Goal: Task Accomplishment & Management: Complete application form

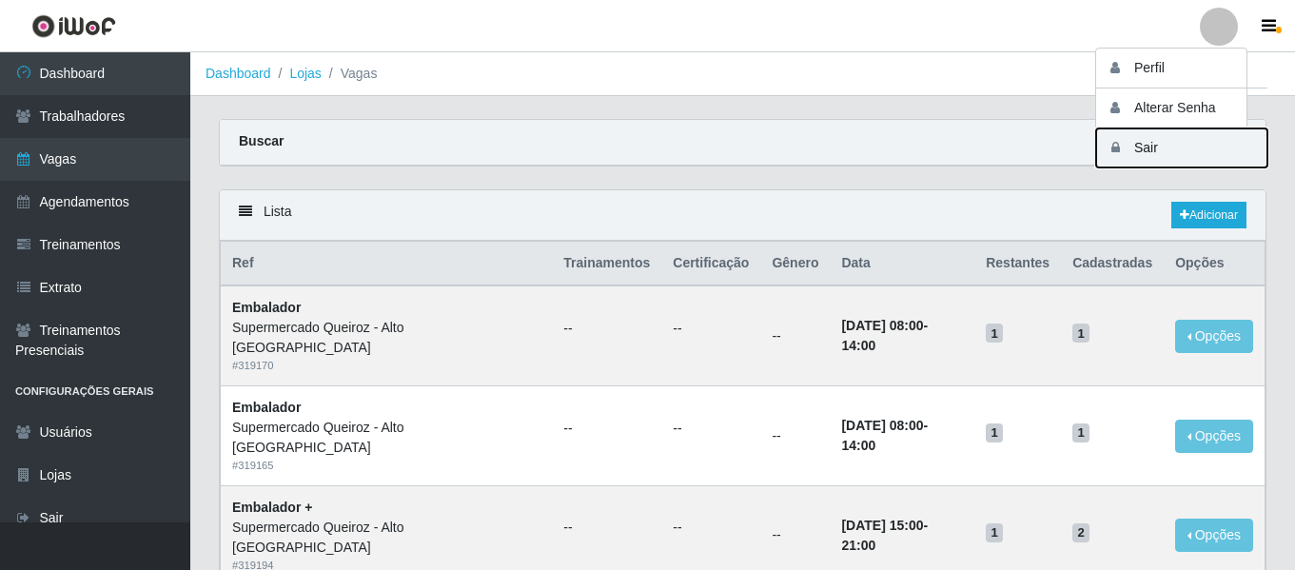
click at [1148, 145] on button "Sair" at bounding box center [1181, 147] width 171 height 39
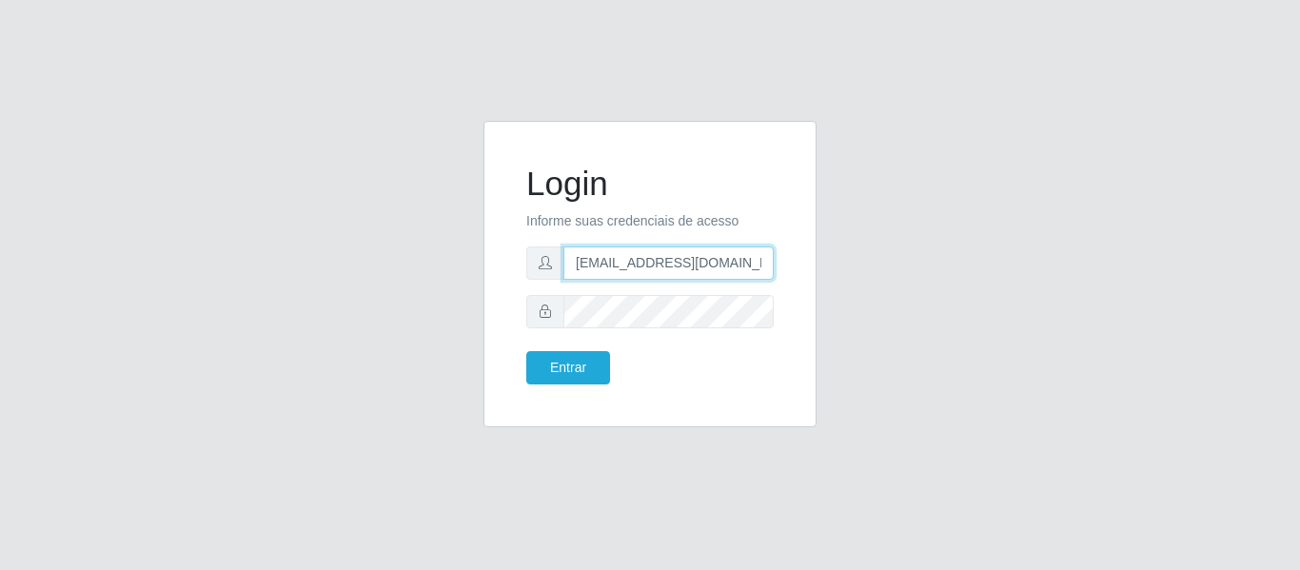
drag, startPoint x: 754, startPoint y: 262, endPoint x: 671, endPoint y: 260, distance: 82.8
click at [671, 260] on input "[EMAIL_ADDRESS][DOMAIN_NAME]" at bounding box center [668, 262] width 210 height 33
type input "[EMAIL_ADDRESS][DOMAIN_NAME]"
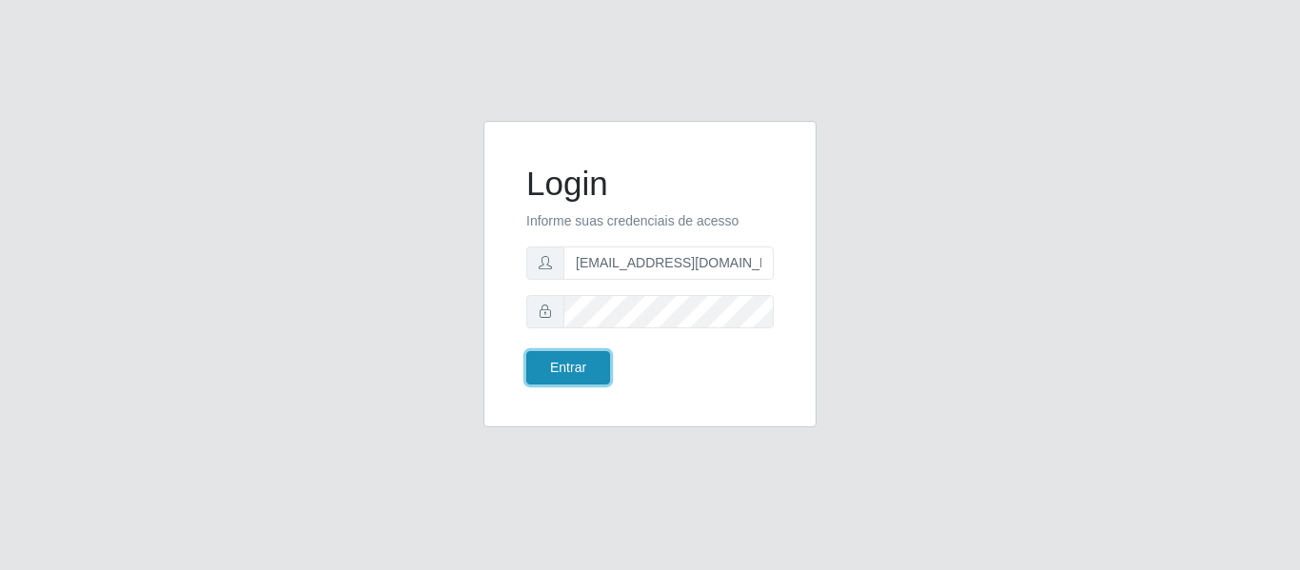
click at [567, 368] on button "Entrar" at bounding box center [568, 367] width 84 height 33
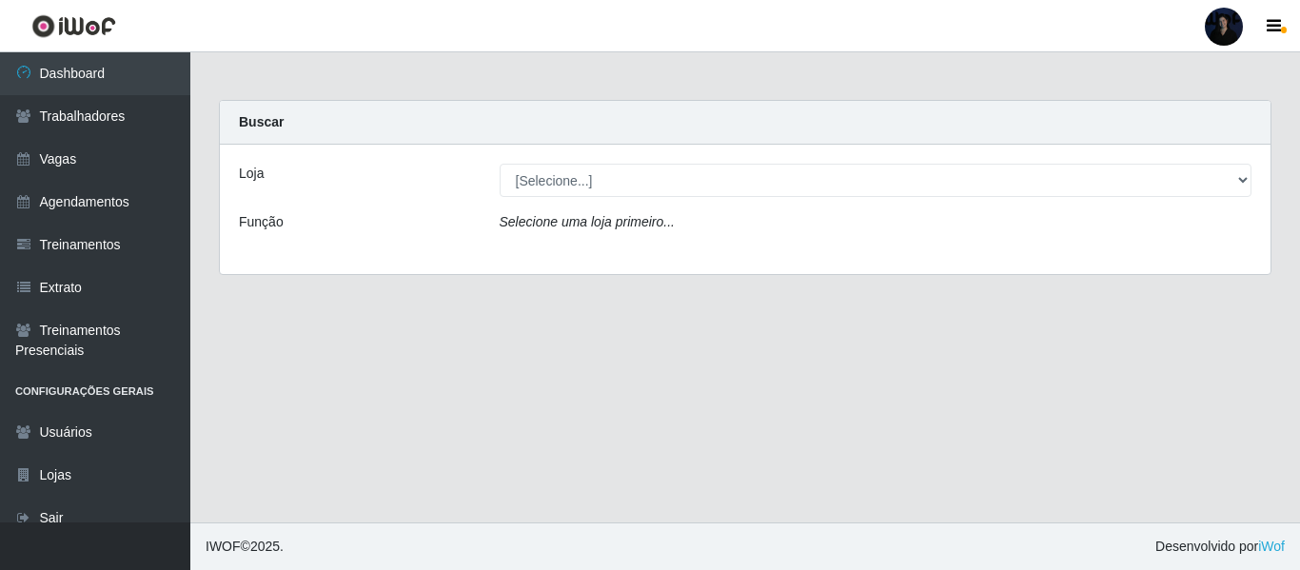
click at [1231, 16] on div at bounding box center [1224, 27] width 38 height 38
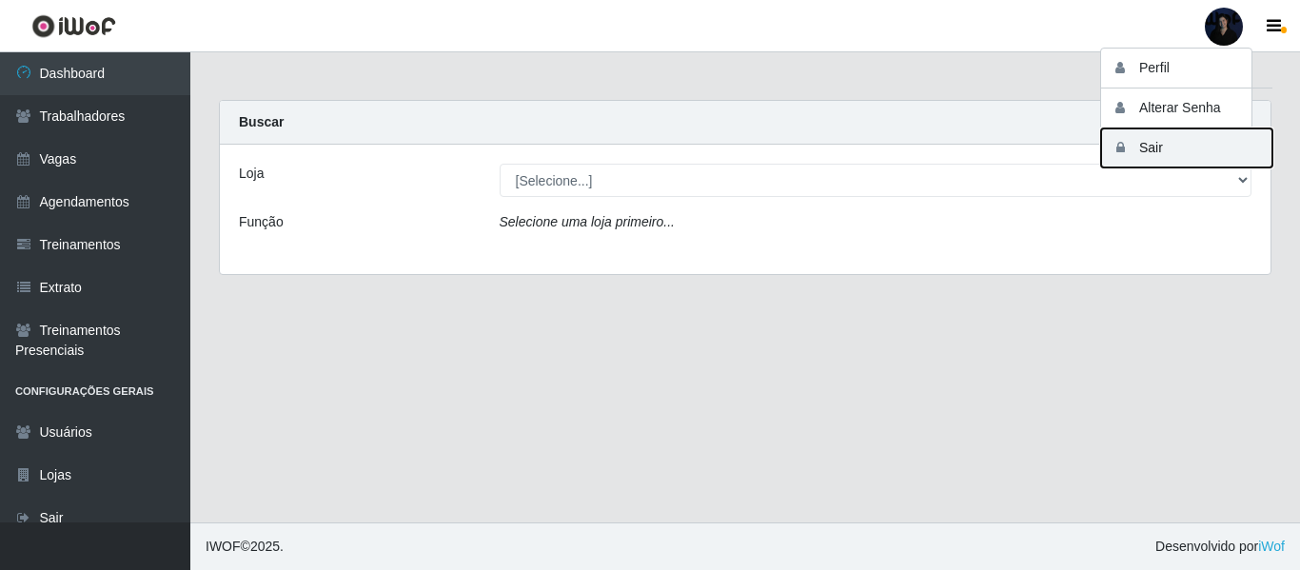
click at [1160, 156] on button "Sair" at bounding box center [1186, 147] width 171 height 39
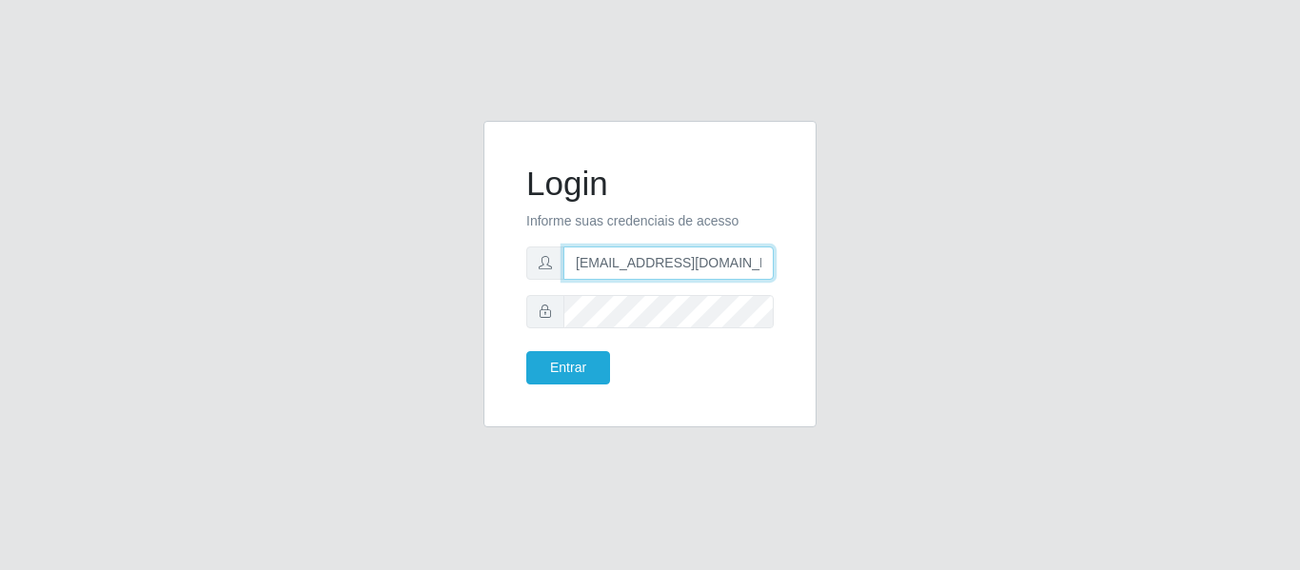
scroll to position [0, 5]
drag, startPoint x: 768, startPoint y: 264, endPoint x: 662, endPoint y: 263, distance: 105.6
click at [662, 263] on input "[EMAIL_ADDRESS][DOMAIN_NAME]" at bounding box center [668, 262] width 210 height 33
type input "[EMAIL_ADDRESS][DOMAIN_NAME]"
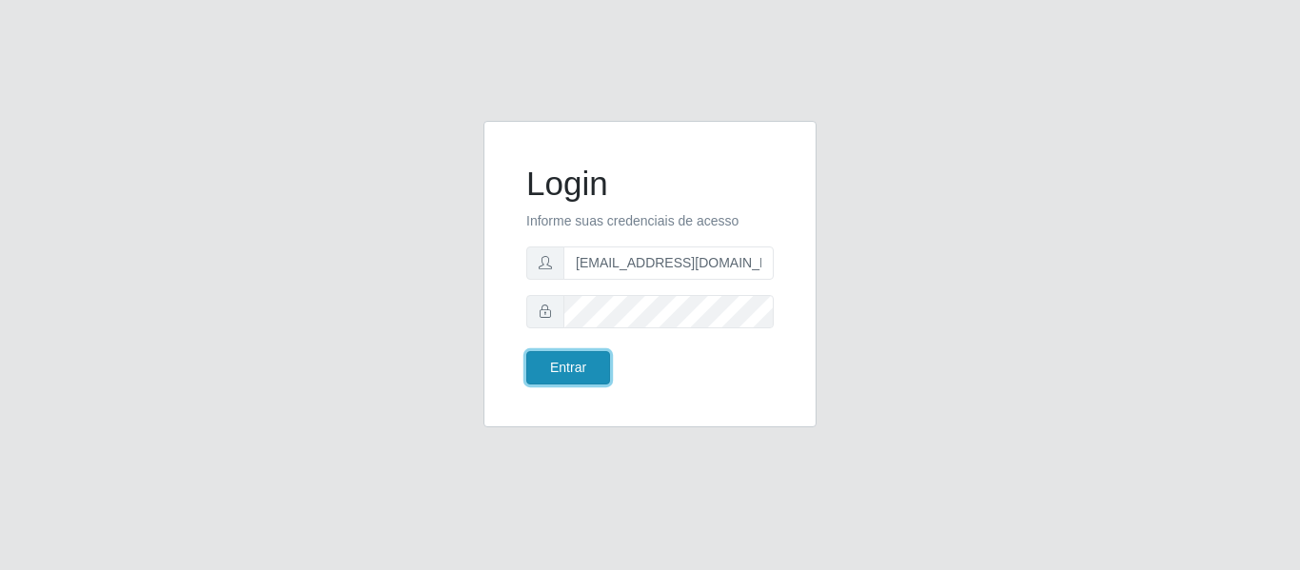
click at [565, 377] on button "Entrar" at bounding box center [568, 367] width 84 height 33
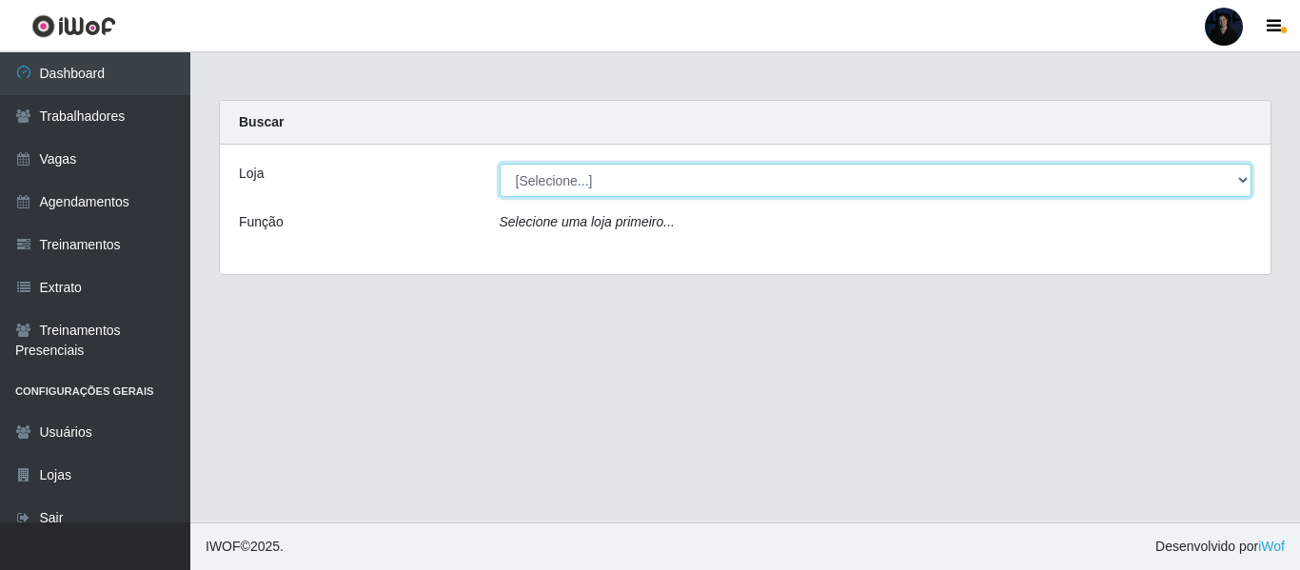
click at [567, 188] on select "[Selecione...] Hiper Queiroz - Alto da Conceição Hiper Queiroz - Boa Vista Hipe…" at bounding box center [876, 180] width 753 height 33
select select "225"
click at [500, 164] on select "[Selecione...] Hiper Queiroz - Alto da Conceição Hiper Queiroz - Boa Vista Hipe…" at bounding box center [876, 180] width 753 height 33
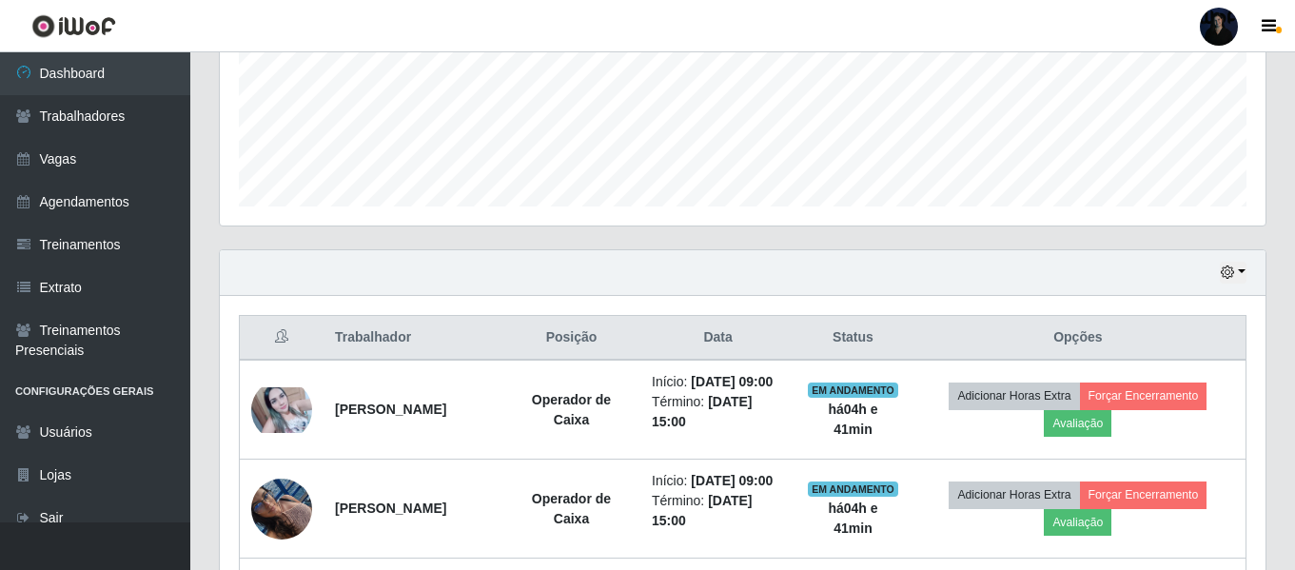
scroll to position [569, 0]
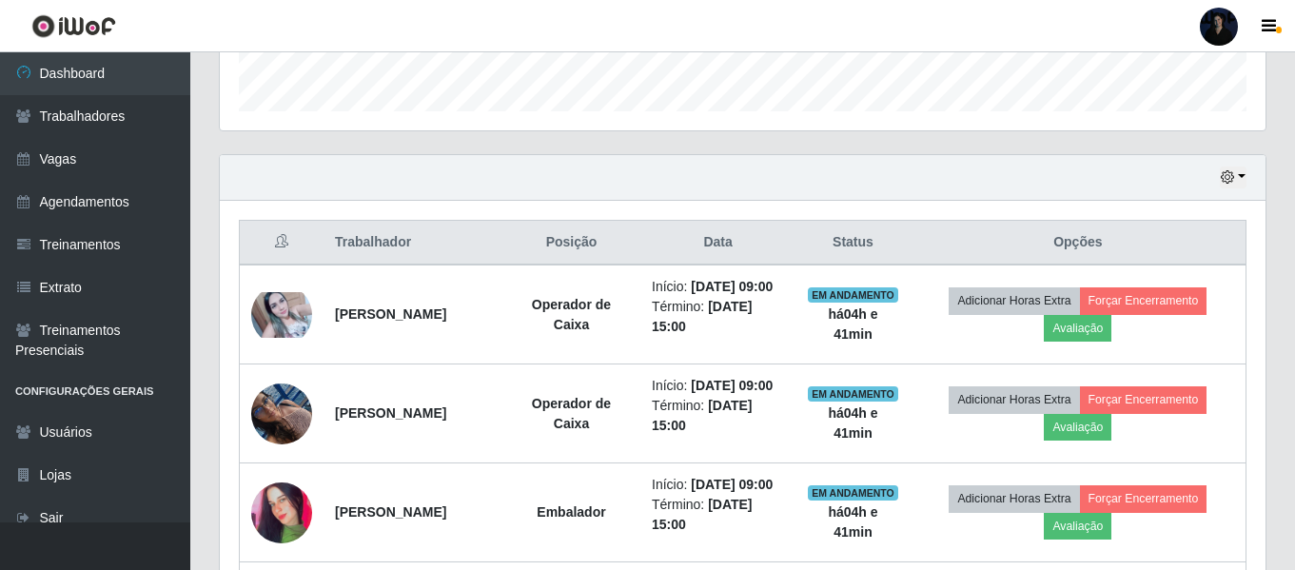
click at [1197, 21] on link at bounding box center [1218, 27] width 57 height 38
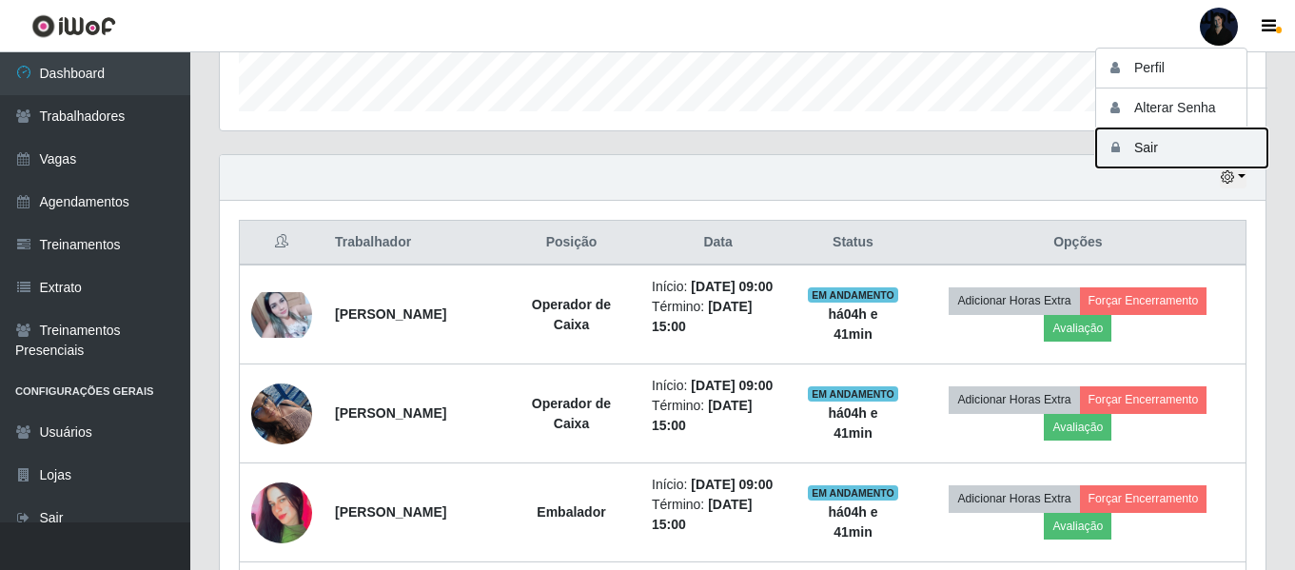
click at [1138, 144] on button "Sair" at bounding box center [1181, 147] width 171 height 39
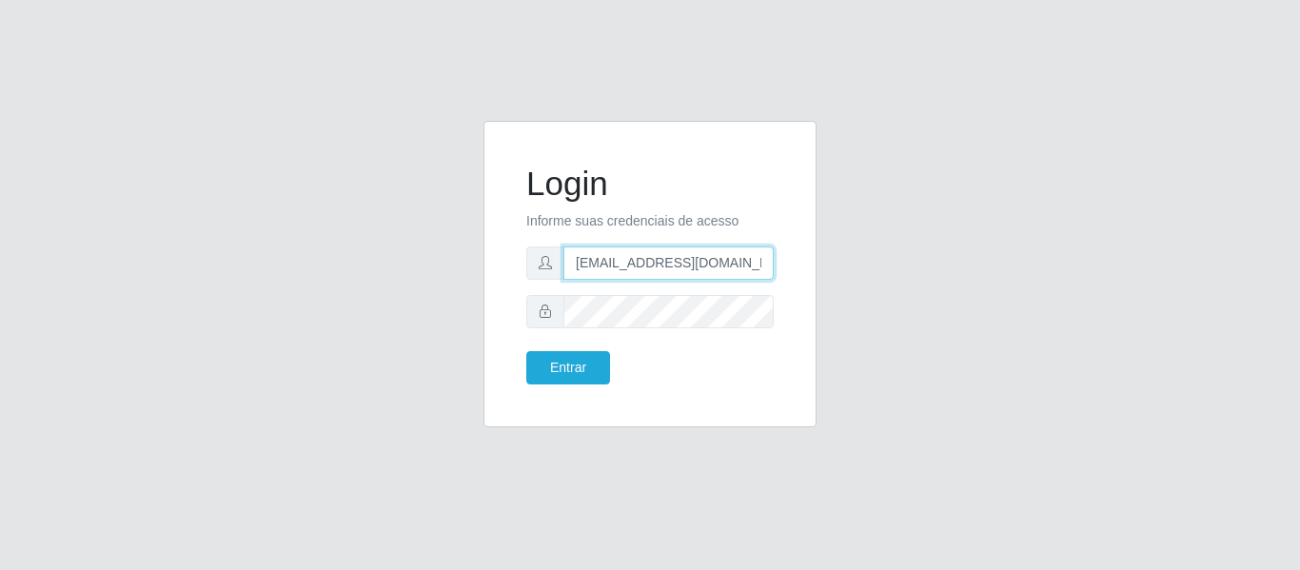
drag, startPoint x: 668, startPoint y: 260, endPoint x: 838, endPoint y: 263, distance: 170.4
click at [838, 263] on div "Login Informe suas credenciais de acesso [EMAIL_ADDRESS][DOMAIN_NAME] Entrar" at bounding box center [650, 285] width 1085 height 329
type input "[EMAIL_ADDRESS][DOMAIN_NAME]"
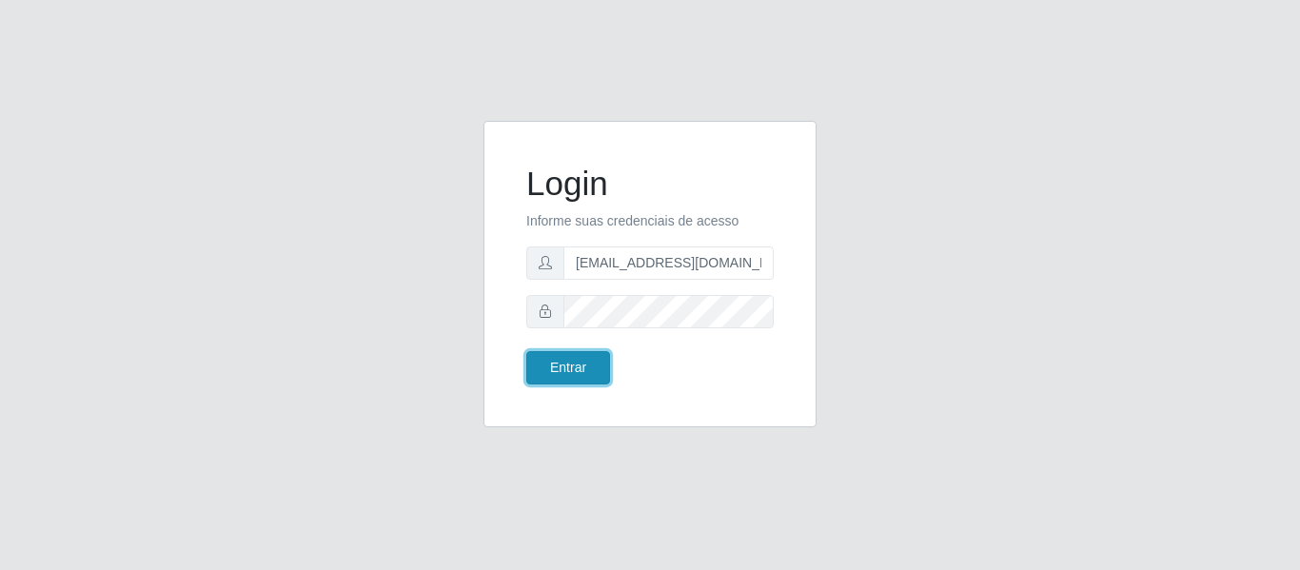
click at [579, 372] on button "Entrar" at bounding box center [568, 367] width 84 height 33
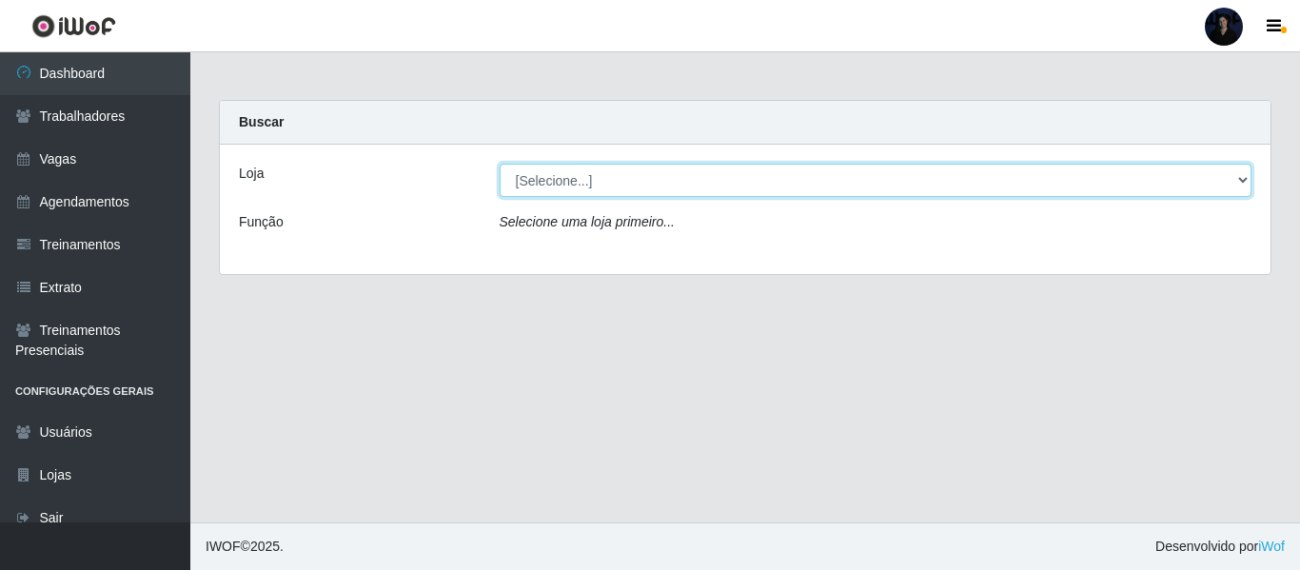
click at [656, 190] on select "[Selecione...] A fazendinha" at bounding box center [876, 180] width 753 height 33
select select "70"
click at [500, 164] on select "[Selecione...] A fazendinha" at bounding box center [876, 180] width 753 height 33
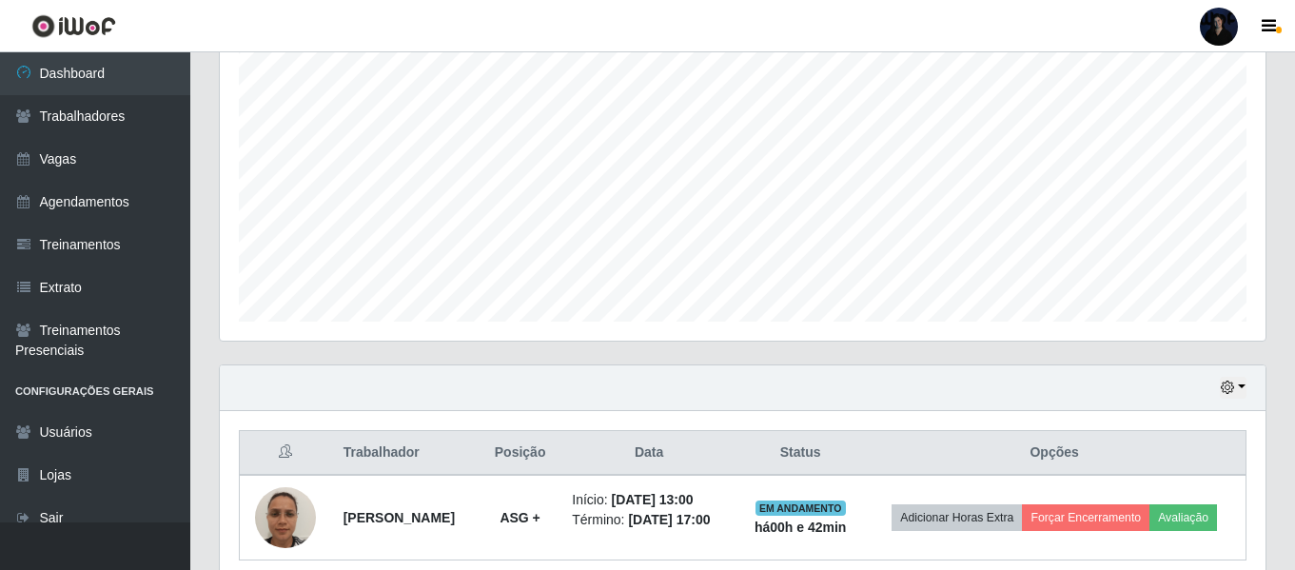
scroll to position [454, 0]
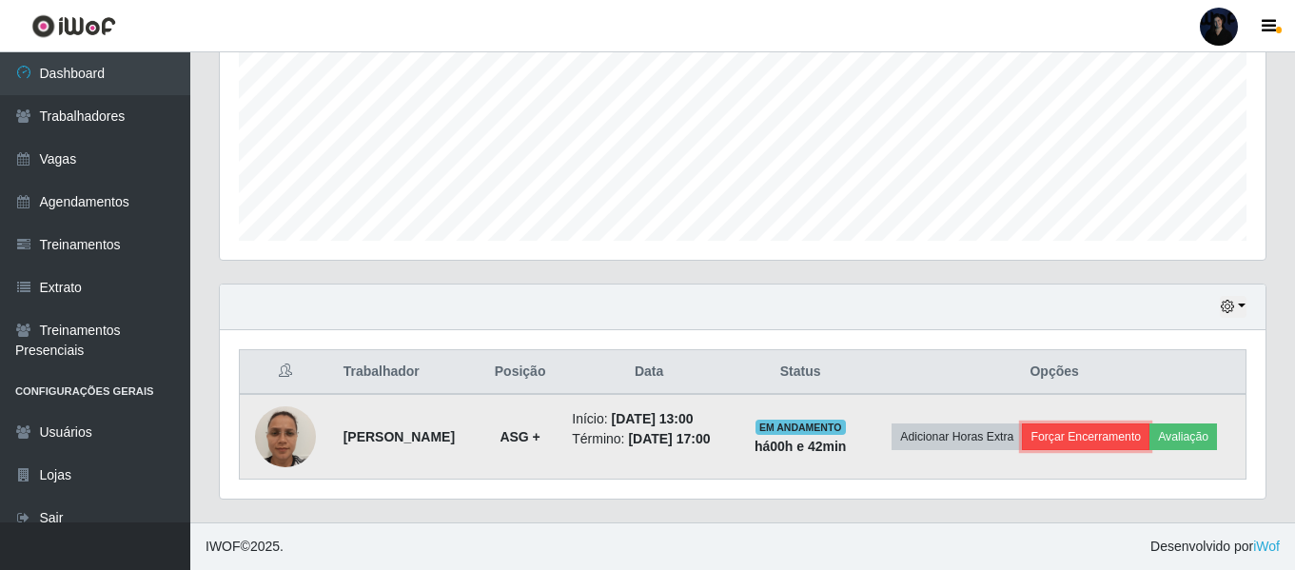
click at [1149, 423] on button "Forçar Encerramento" at bounding box center [1086, 436] width 128 height 27
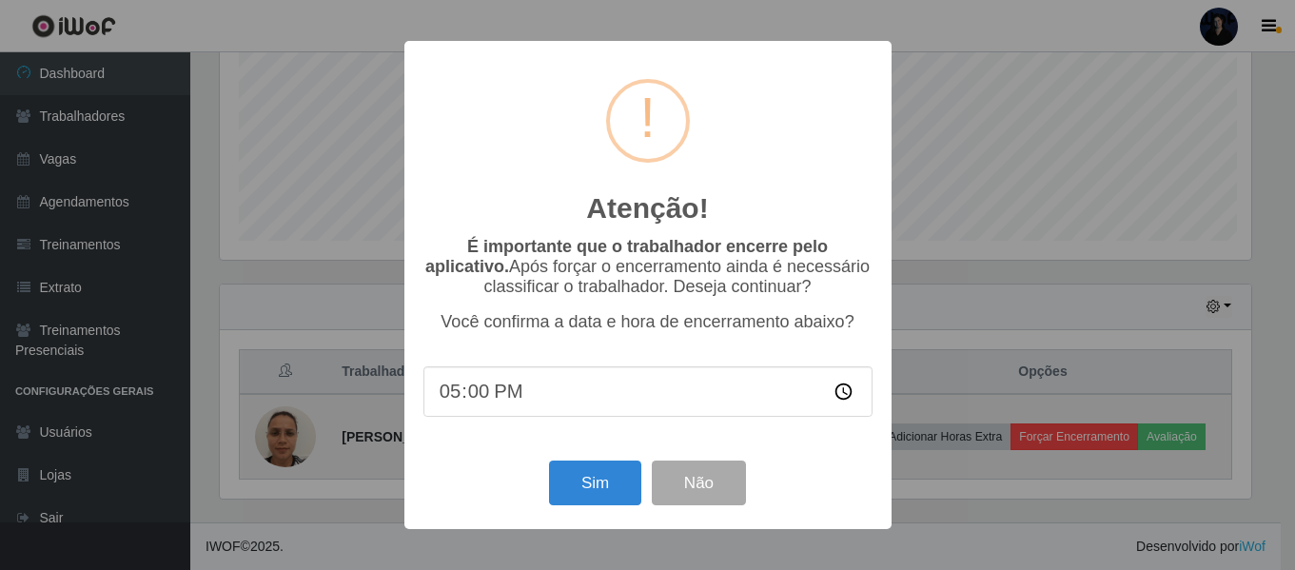
scroll to position [395, 1036]
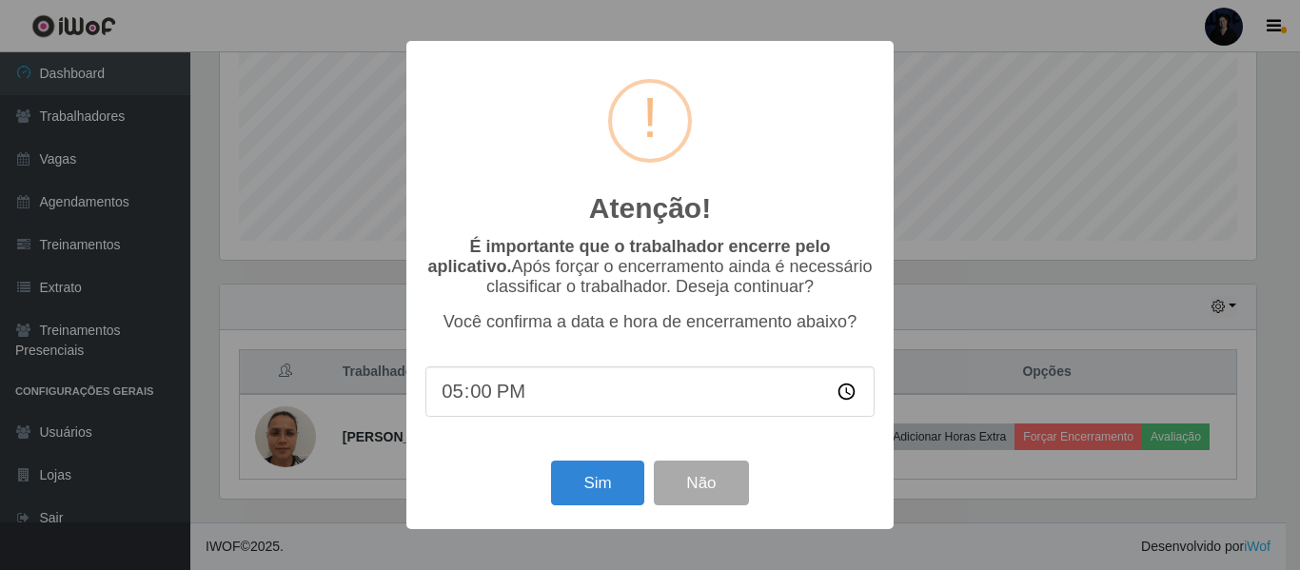
click at [990, 304] on div "Atenção! × É importante que o trabalhador encerre pelo aplicativo. Após forçar …" at bounding box center [650, 285] width 1300 height 570
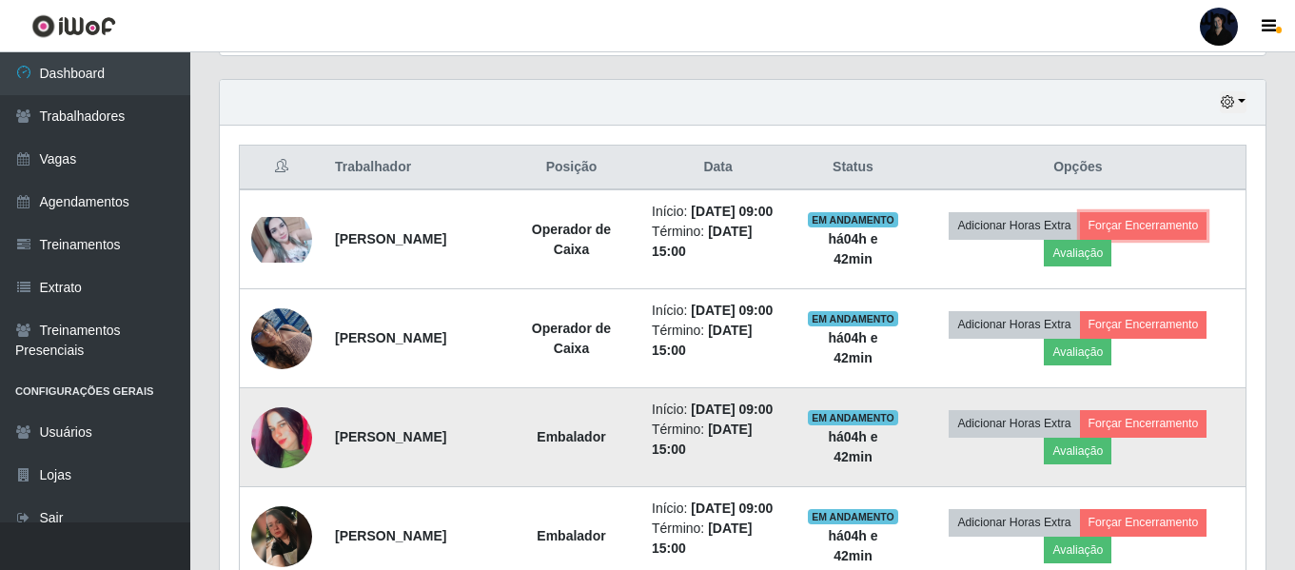
scroll to position [454, 0]
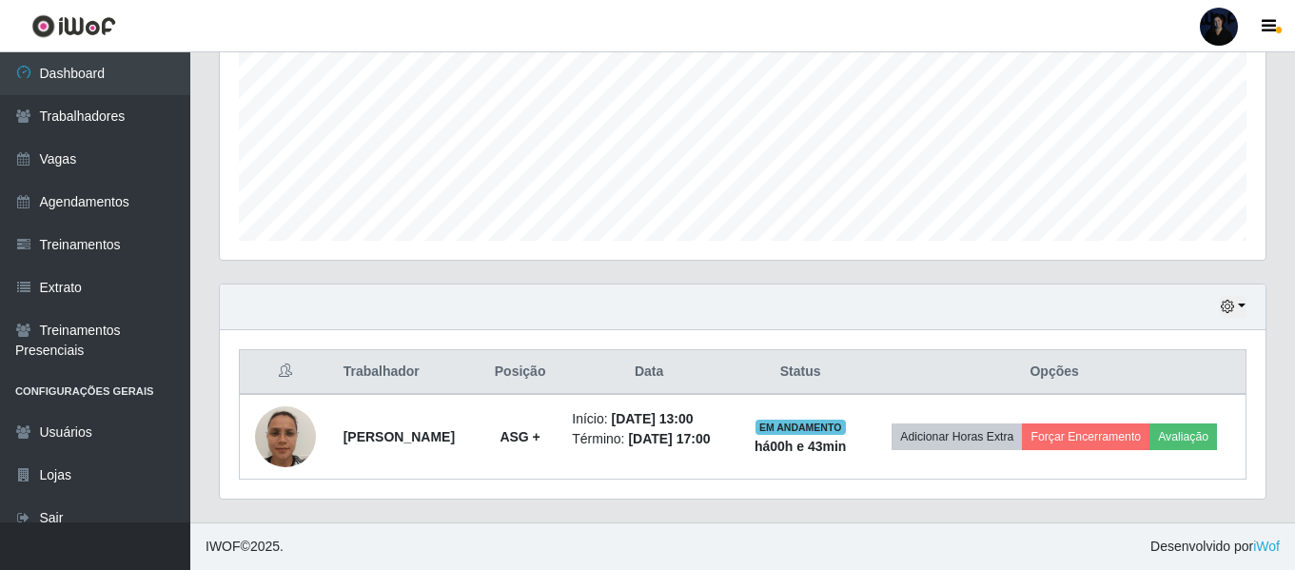
click at [1222, 20] on div at bounding box center [1219, 27] width 38 height 38
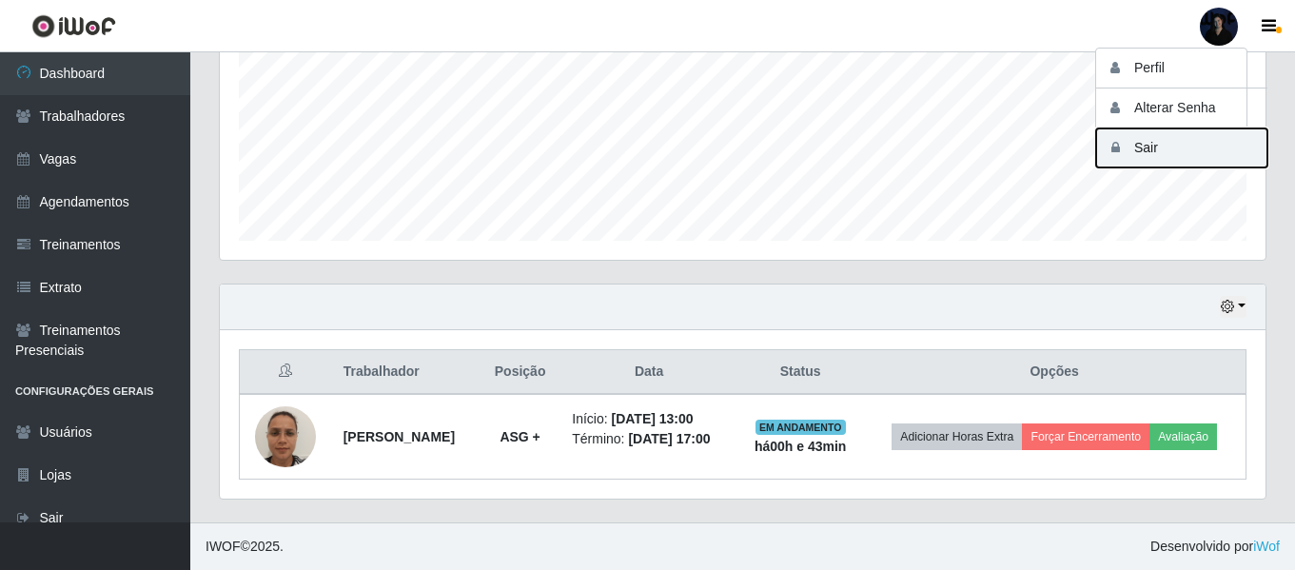
click at [1142, 143] on button "Sair" at bounding box center [1181, 147] width 171 height 39
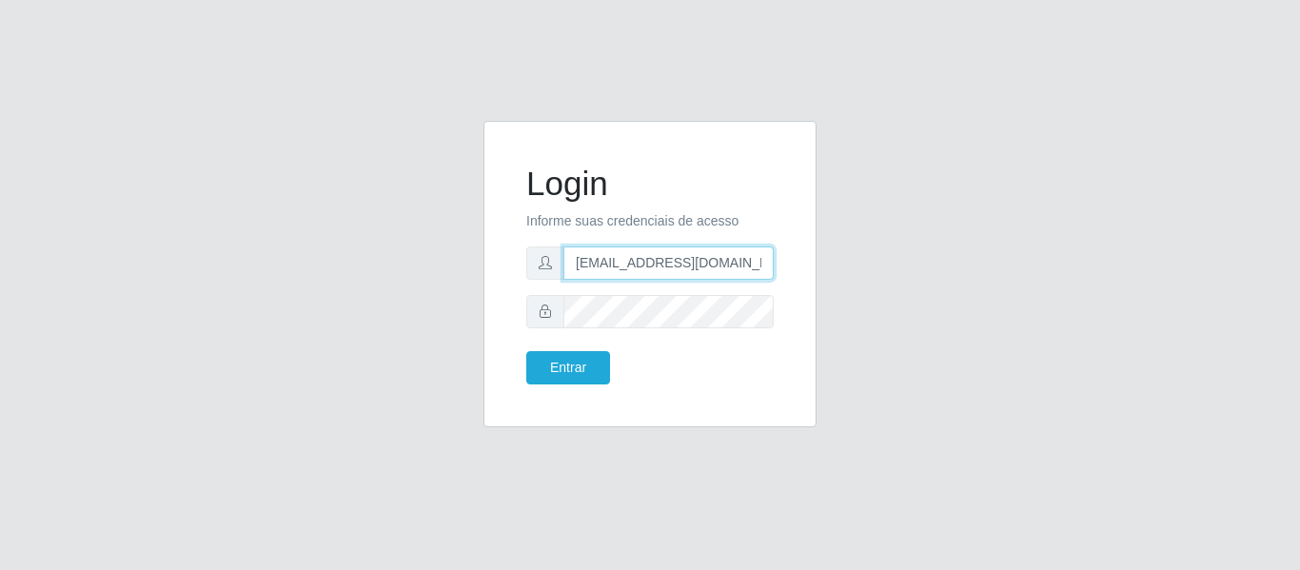
scroll to position [0, 5]
drag, startPoint x: 667, startPoint y: 264, endPoint x: 871, endPoint y: 268, distance: 203.7
click at [871, 268] on div "Login Informe suas credenciais de acesso [EMAIL_ADDRESS][DOMAIN_NAME] Entrar" at bounding box center [650, 285] width 1085 height 329
type input "[EMAIL_ADDRESS][DOMAIN_NAME]"
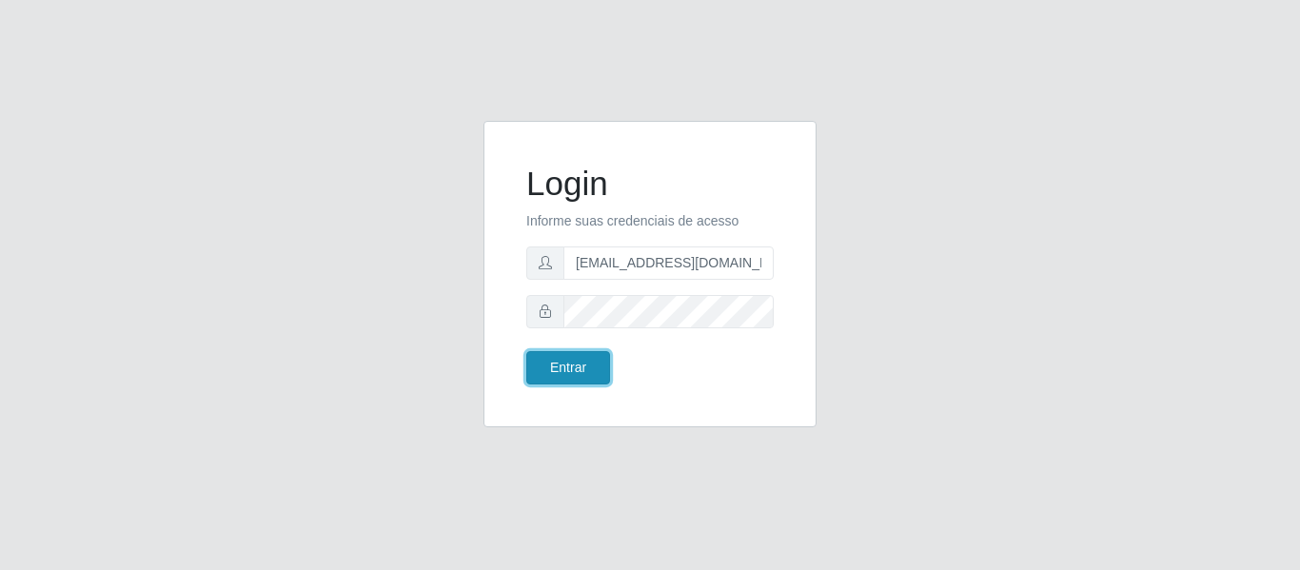
click at [545, 372] on button "Entrar" at bounding box center [568, 367] width 84 height 33
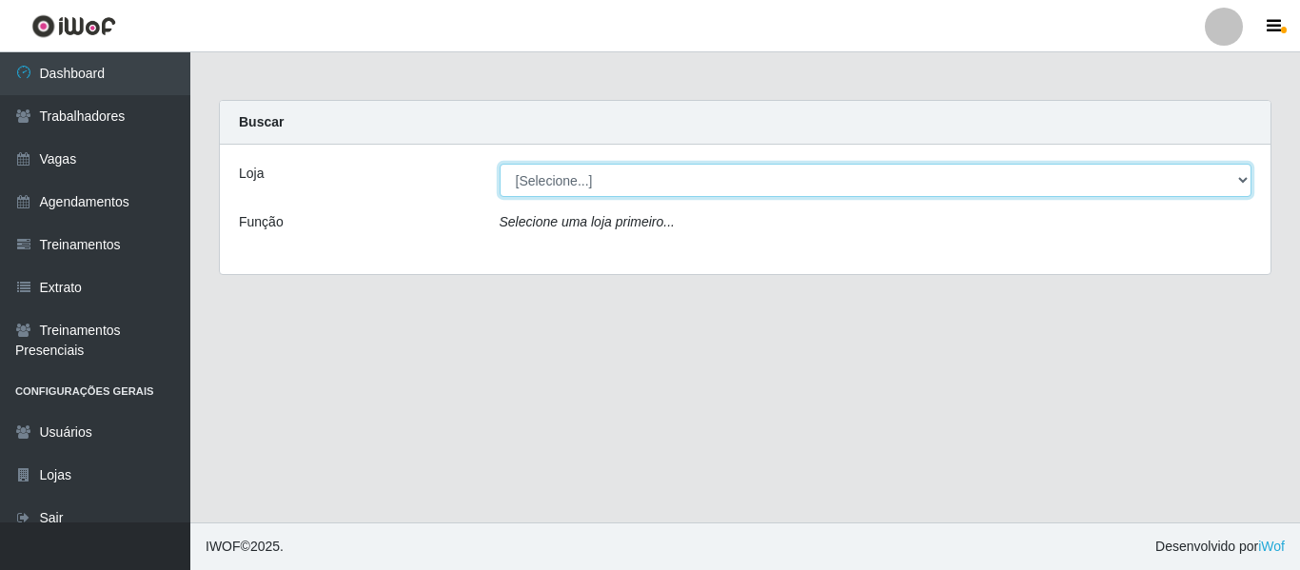
click at [552, 186] on select "[Selecione...] Supermercado Queiroz - Alto São Manoel Supermercado Queiroz - Ca…" at bounding box center [876, 180] width 753 height 33
select select "496"
click at [500, 164] on select "[Selecione...] Supermercado Queiroz - Alto São Manoel Supermercado Queiroz - Ca…" at bounding box center [876, 180] width 753 height 33
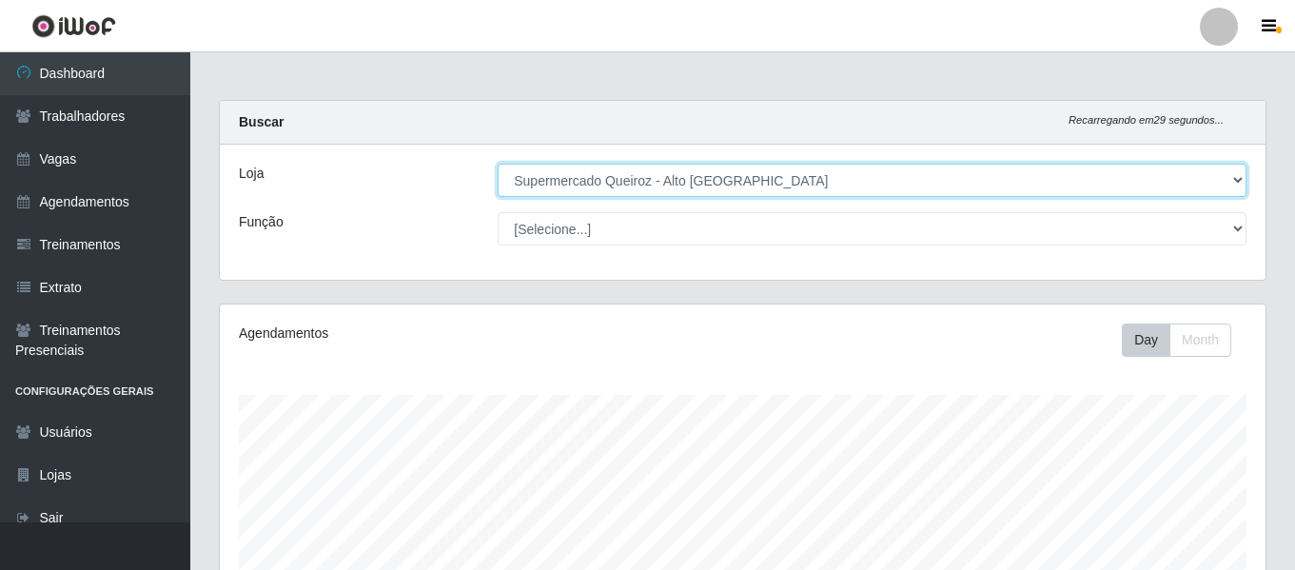
scroll to position [395, 1046]
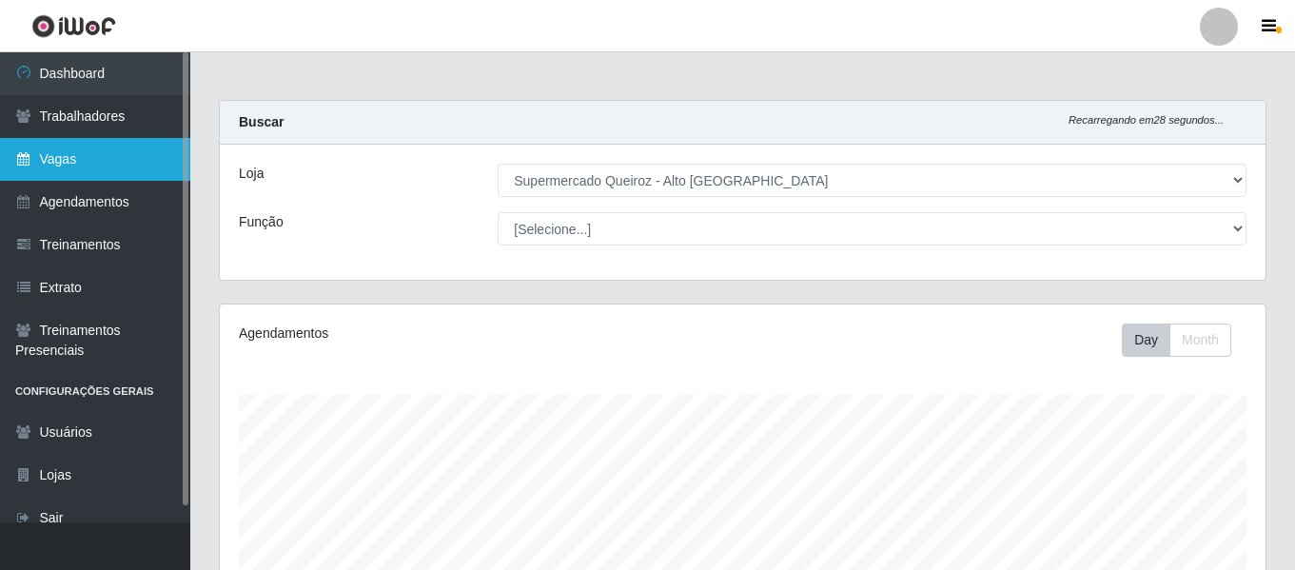
click at [42, 169] on link "Vagas" at bounding box center [95, 159] width 190 height 43
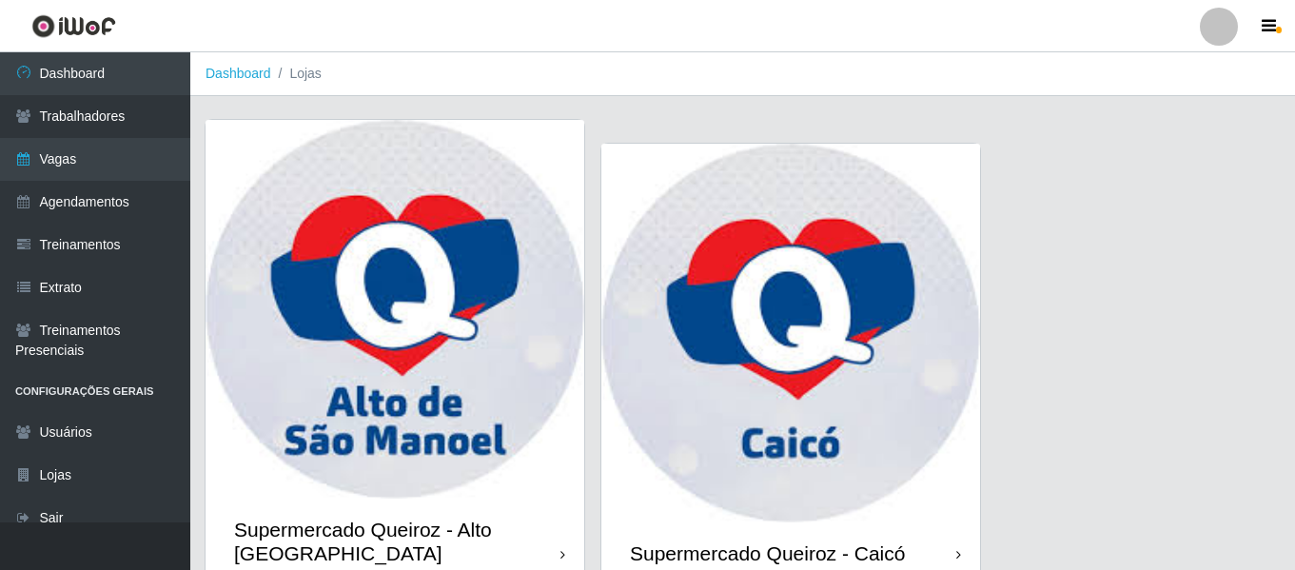
click at [405, 329] on img at bounding box center [395, 309] width 379 height 379
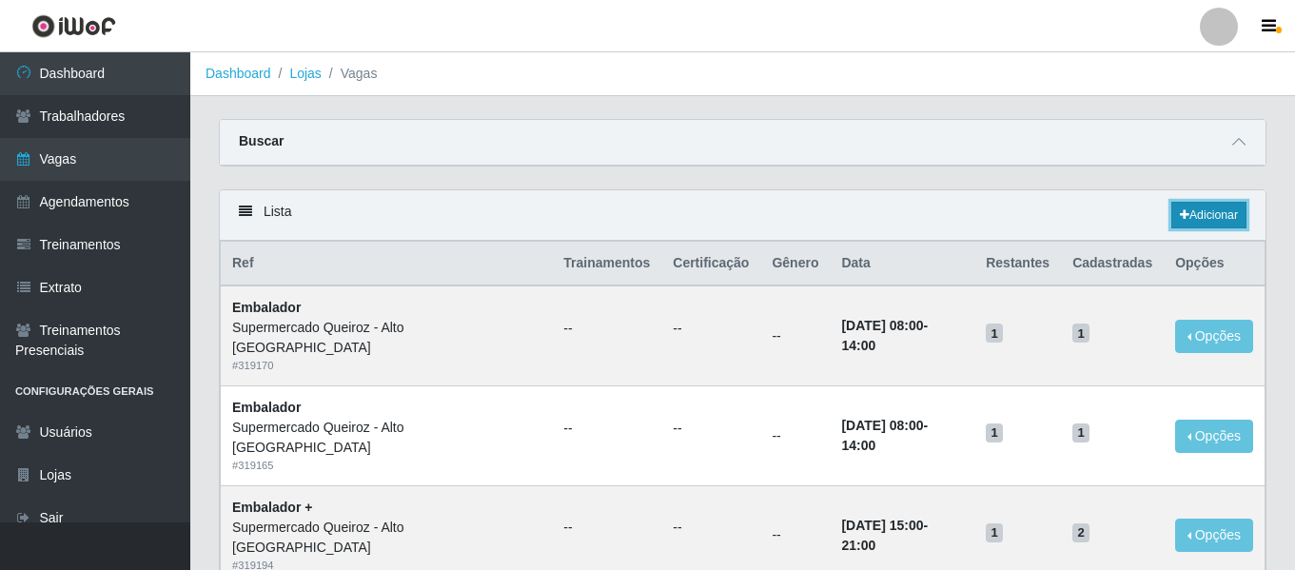
click at [1219, 212] on link "Adicionar" at bounding box center [1208, 215] width 75 height 27
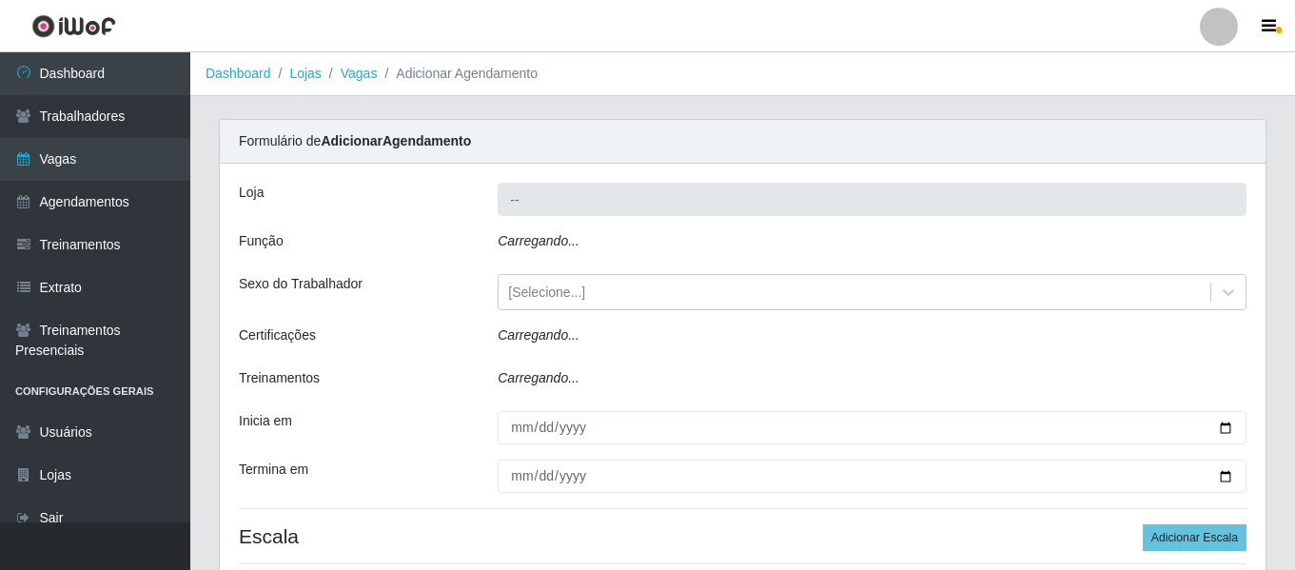
type input "Supermercado Queiroz - Alto [GEOGRAPHIC_DATA]"
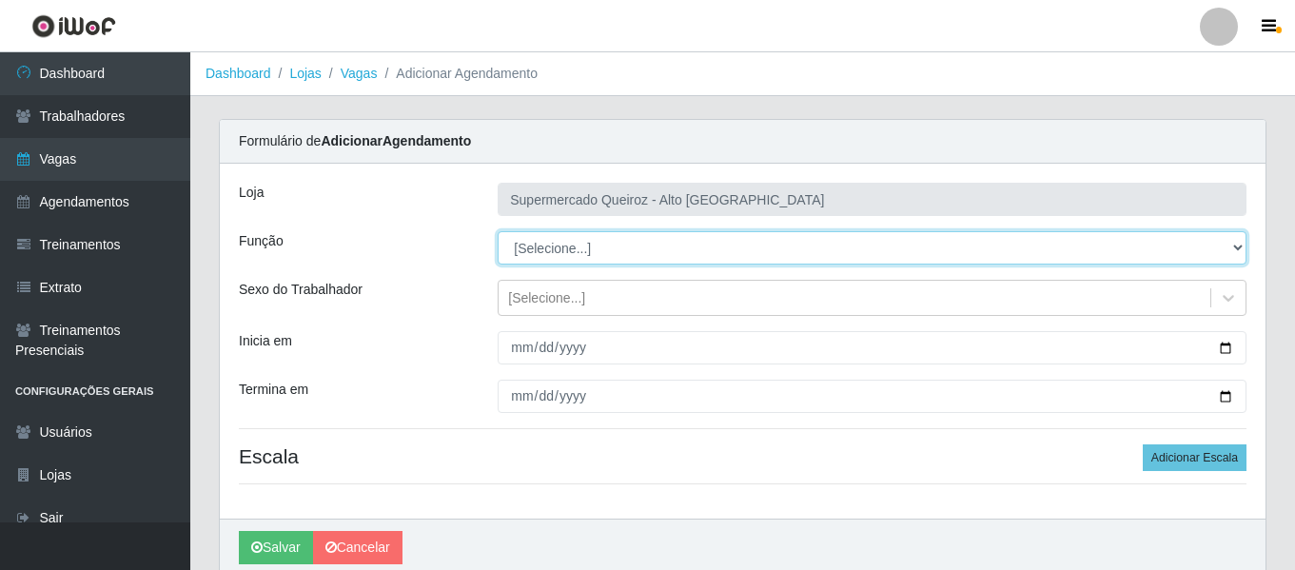
click at [570, 233] on select "[Selecione...] Embalador Embalador + Embalador ++ Repositor Repositor + Reposit…" at bounding box center [872, 247] width 749 height 33
select select "71"
click at [498, 231] on select "[Selecione...] Embalador Embalador + Embalador ++ Repositor Repositor + Reposit…" at bounding box center [872, 247] width 749 height 33
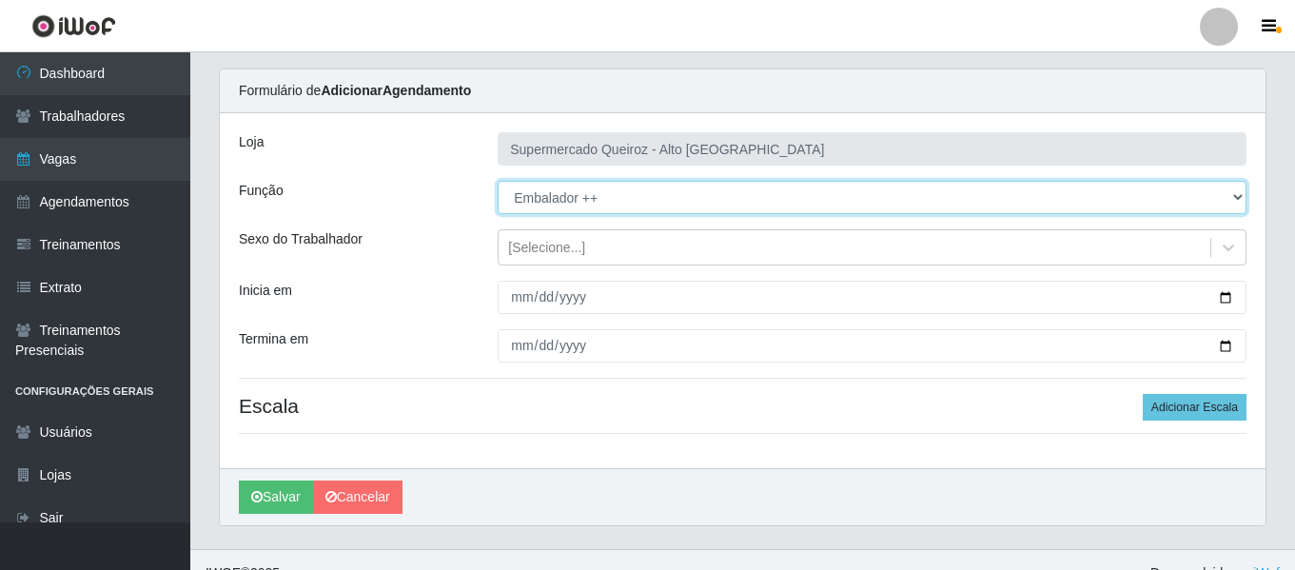
scroll to position [77, 0]
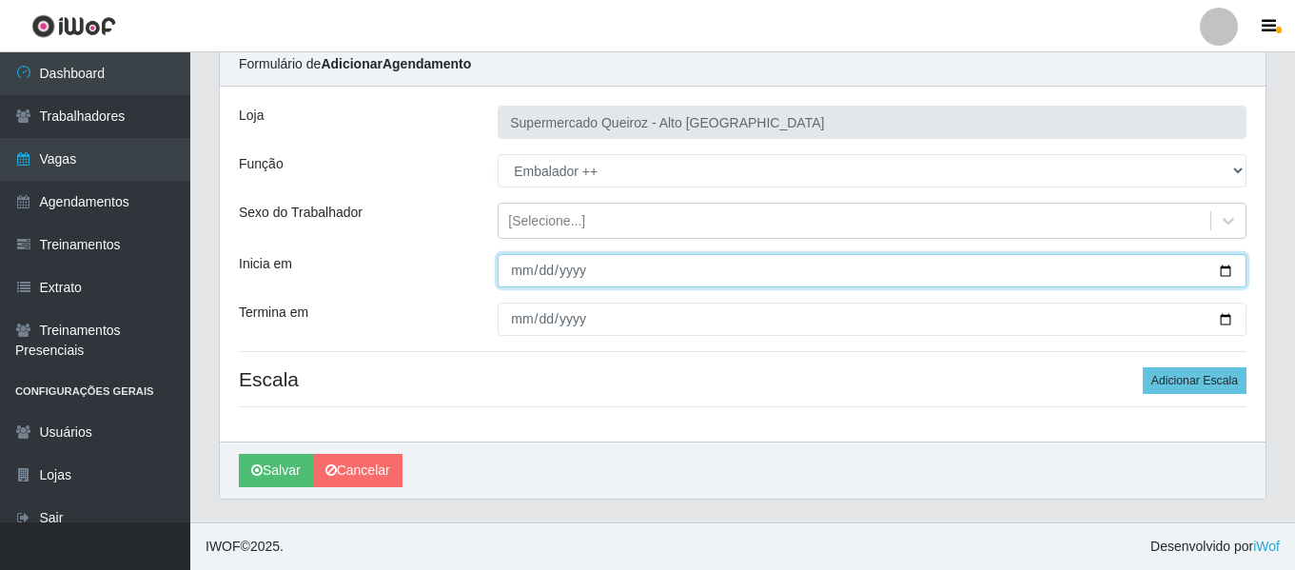
click at [1223, 274] on input "Inicia em" at bounding box center [872, 270] width 749 height 33
type input "[DATE]"
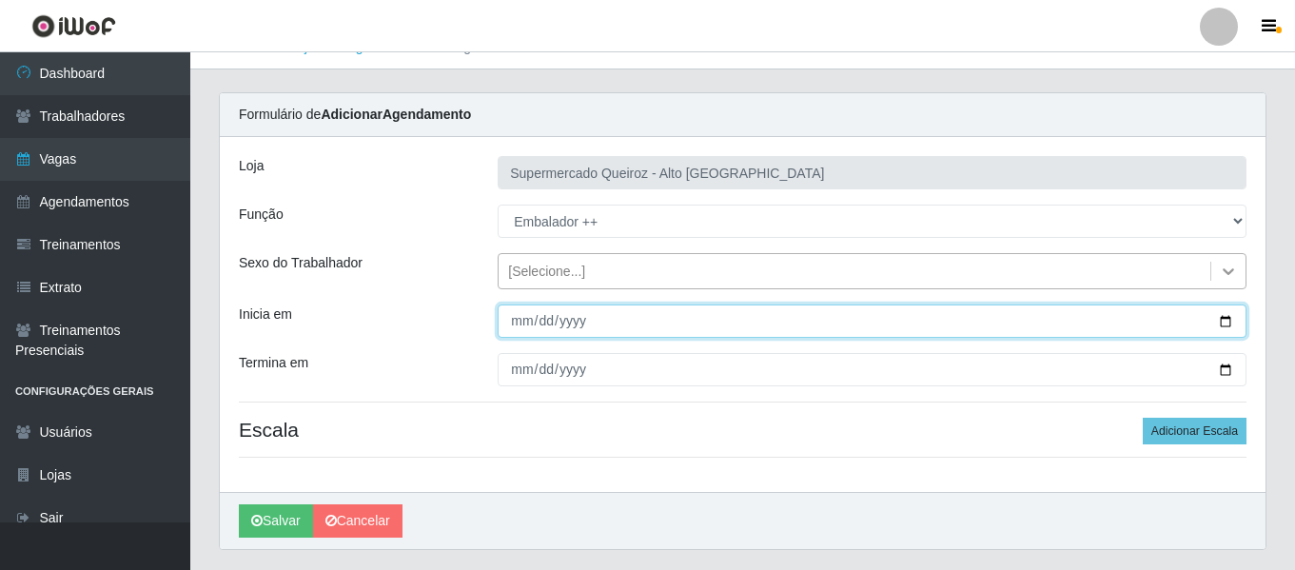
scroll to position [0, 0]
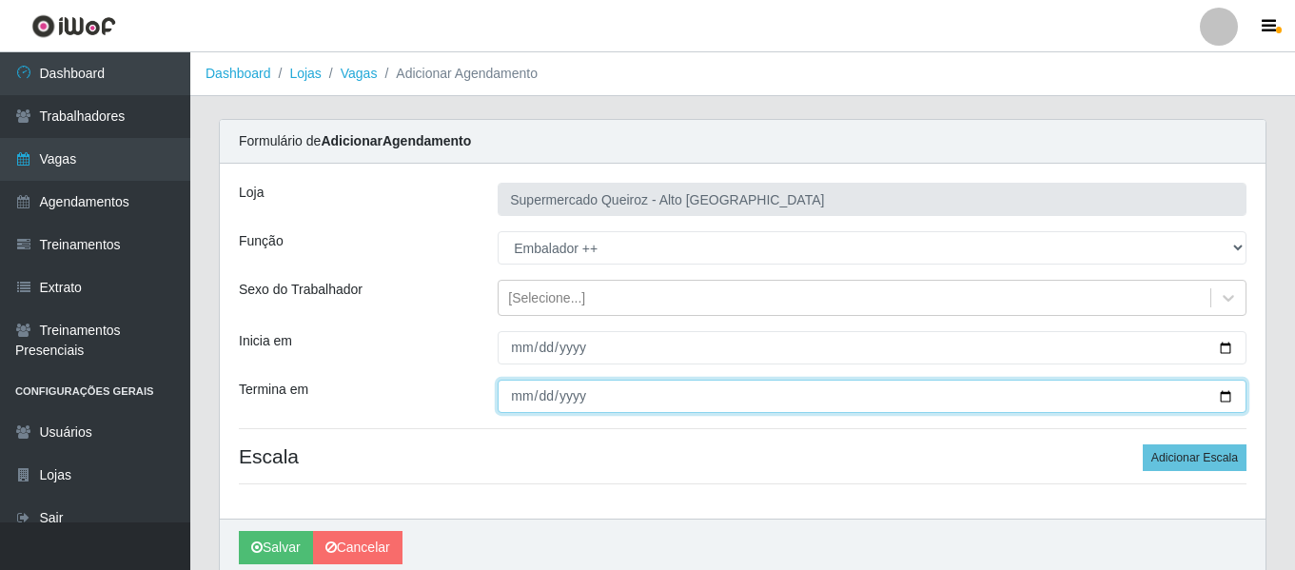
click at [1221, 399] on input "Termina em" at bounding box center [872, 396] width 749 height 33
click at [1227, 396] on input "Termina em" at bounding box center [872, 396] width 749 height 33
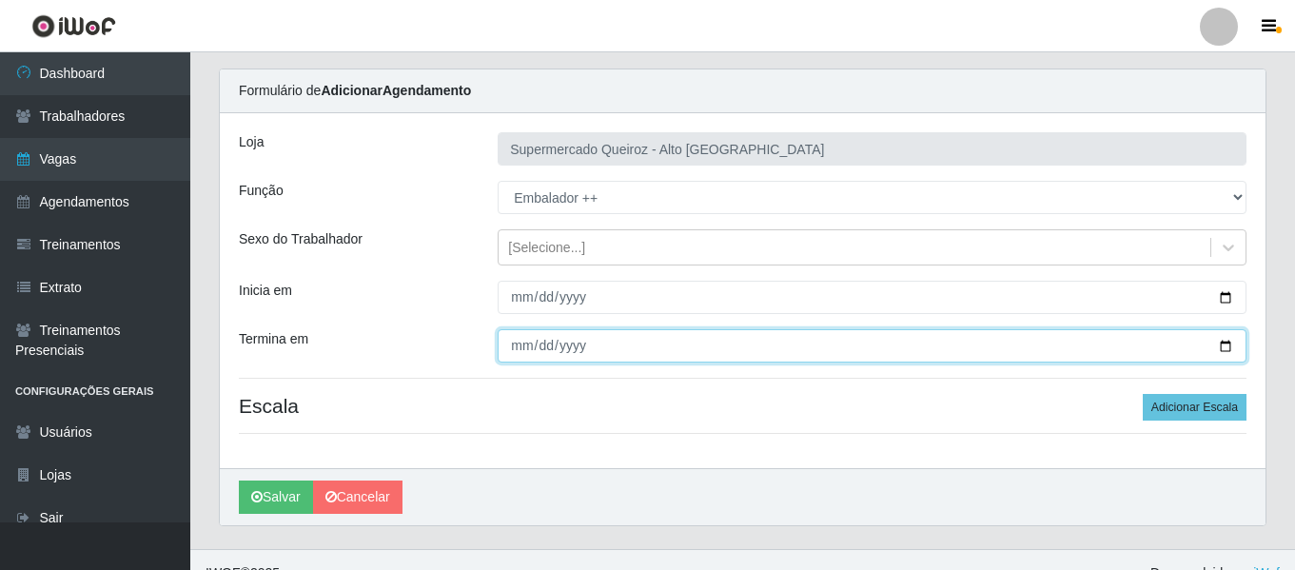
scroll to position [77, 0]
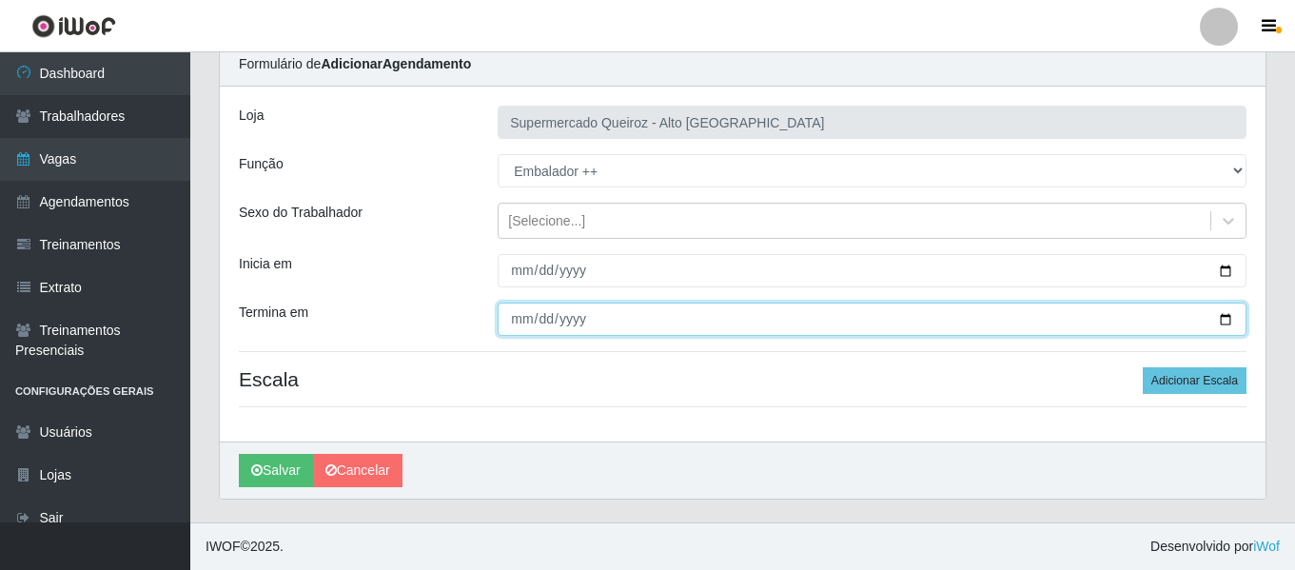
click at [1225, 324] on input "Termina em" at bounding box center [872, 319] width 749 height 33
type input "[DATE]"
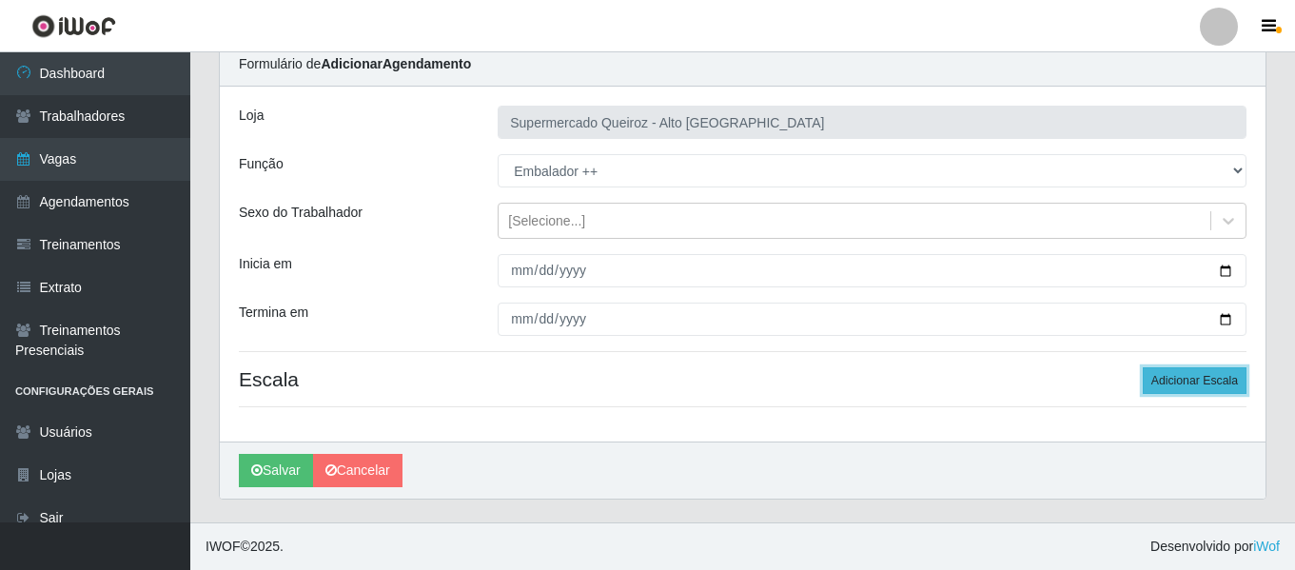
click at [1165, 379] on button "Adicionar Escala" at bounding box center [1195, 380] width 104 height 27
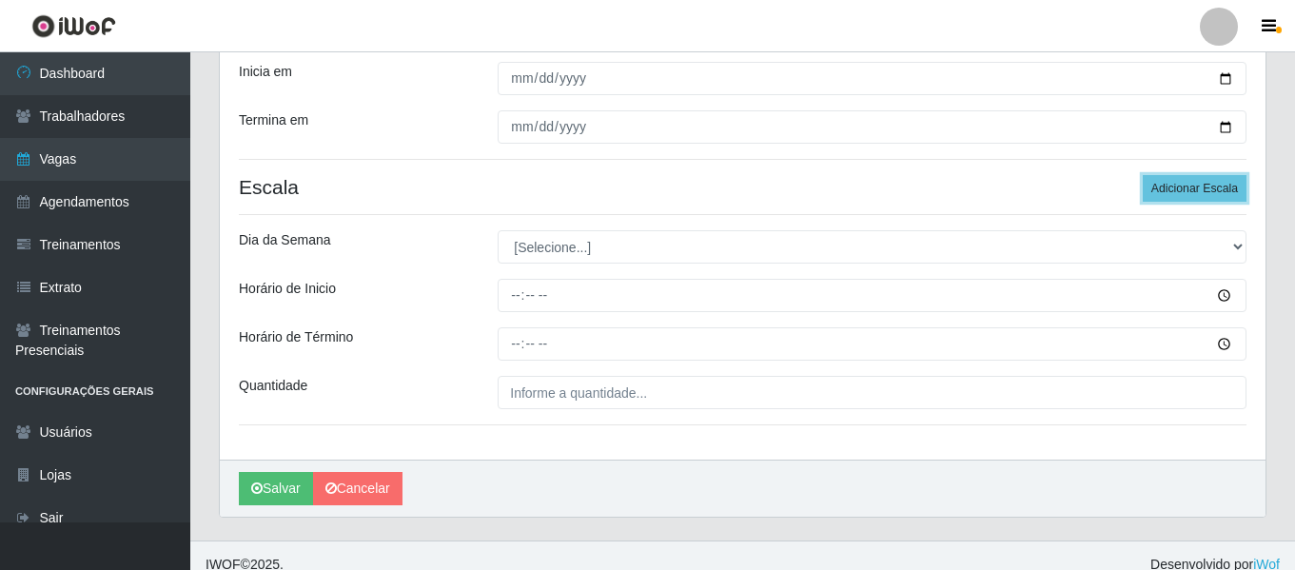
scroll to position [287, 0]
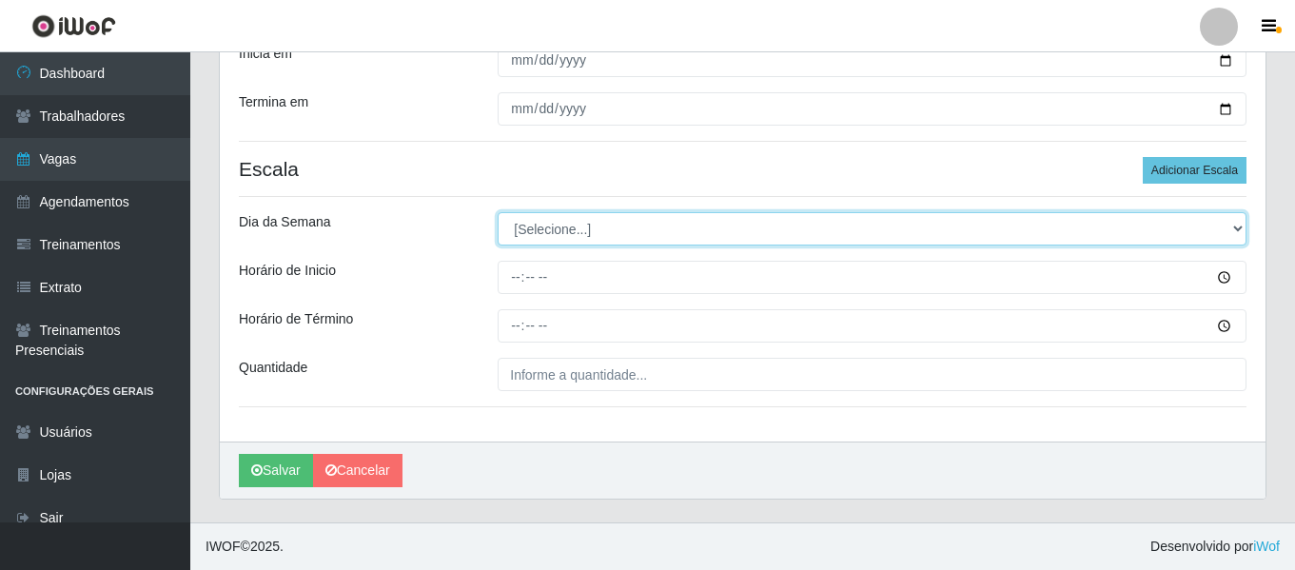
click at [542, 226] on select "[Selecione...] Segunda Terça Quarta Quinta Sexta Sábado Domingo" at bounding box center [872, 228] width 749 height 33
select select "4"
click at [498, 212] on select "[Selecione...] Segunda Terça Quarta Quinta Sexta Sábado Domingo" at bounding box center [872, 228] width 749 height 33
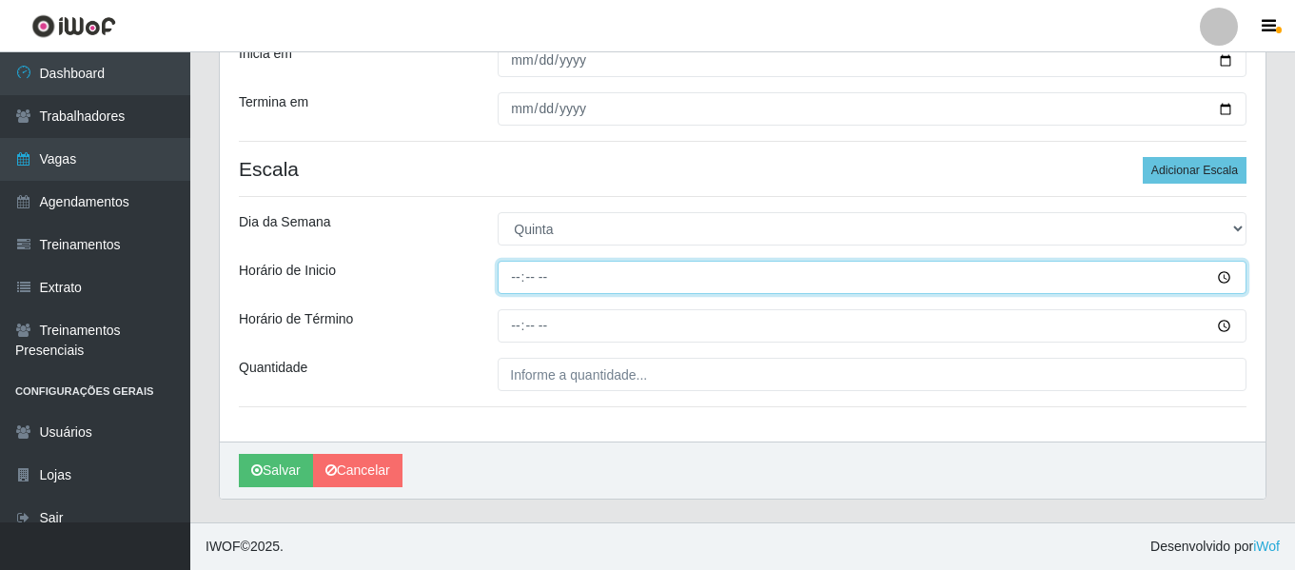
click at [520, 285] on input "Horário de Inicio" at bounding box center [872, 277] width 749 height 33
type input "08:00"
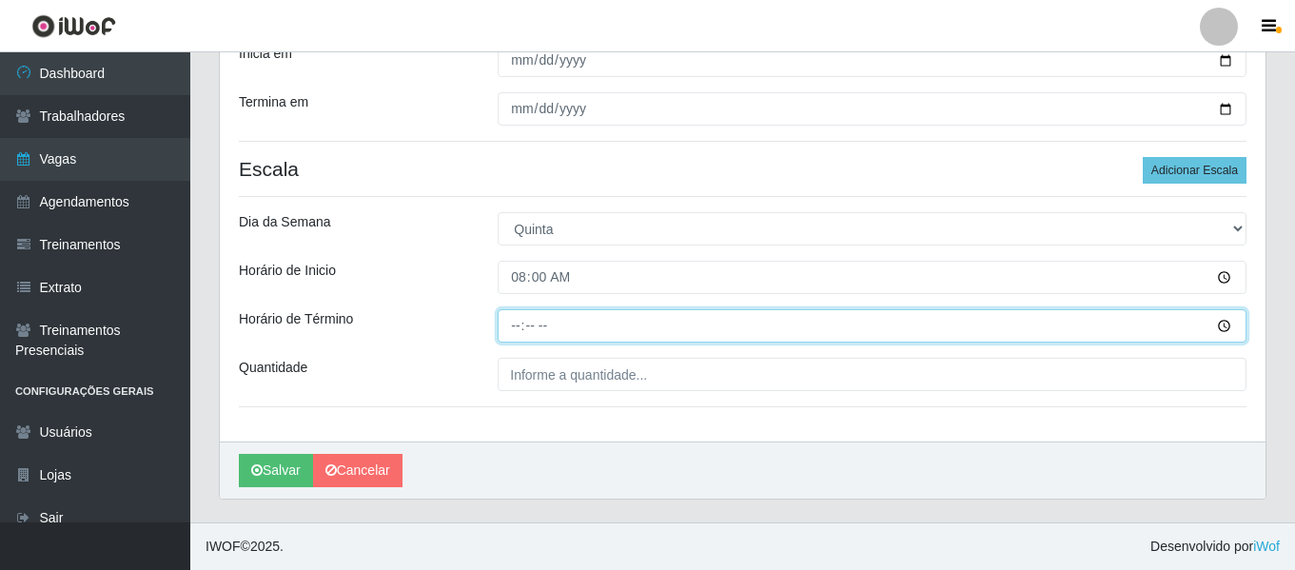
click at [512, 323] on input "Horário de Término" at bounding box center [872, 325] width 749 height 33
type input "14:00"
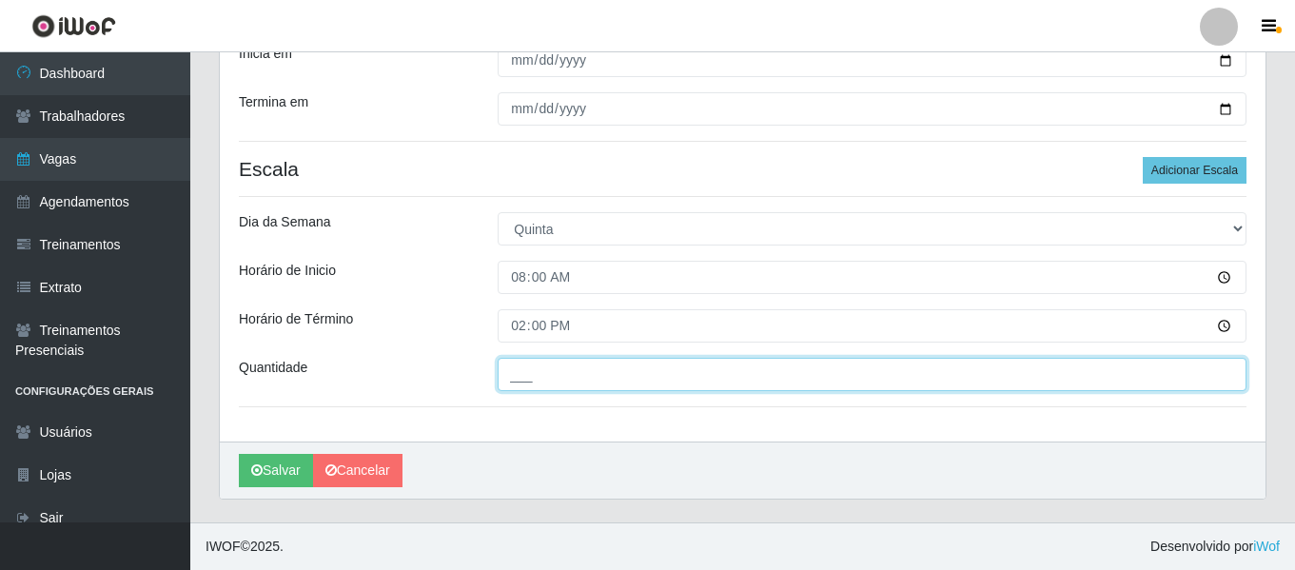
click at [511, 369] on input "___" at bounding box center [872, 374] width 749 height 33
type input "3__"
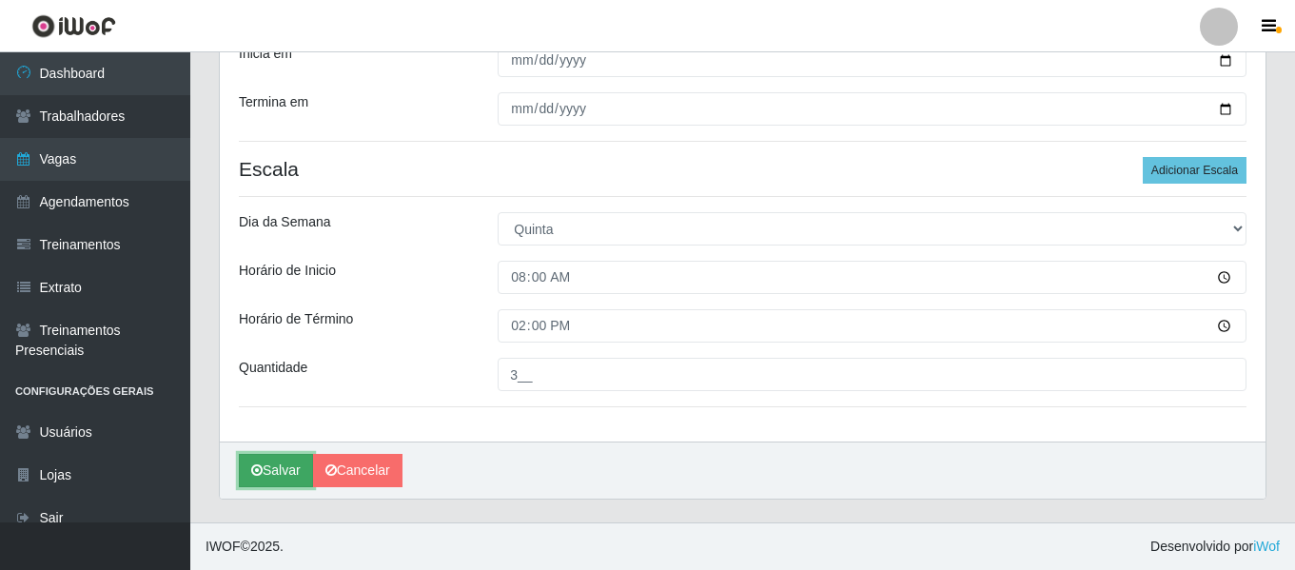
click at [261, 477] on icon "submit" at bounding box center [256, 469] width 11 height 13
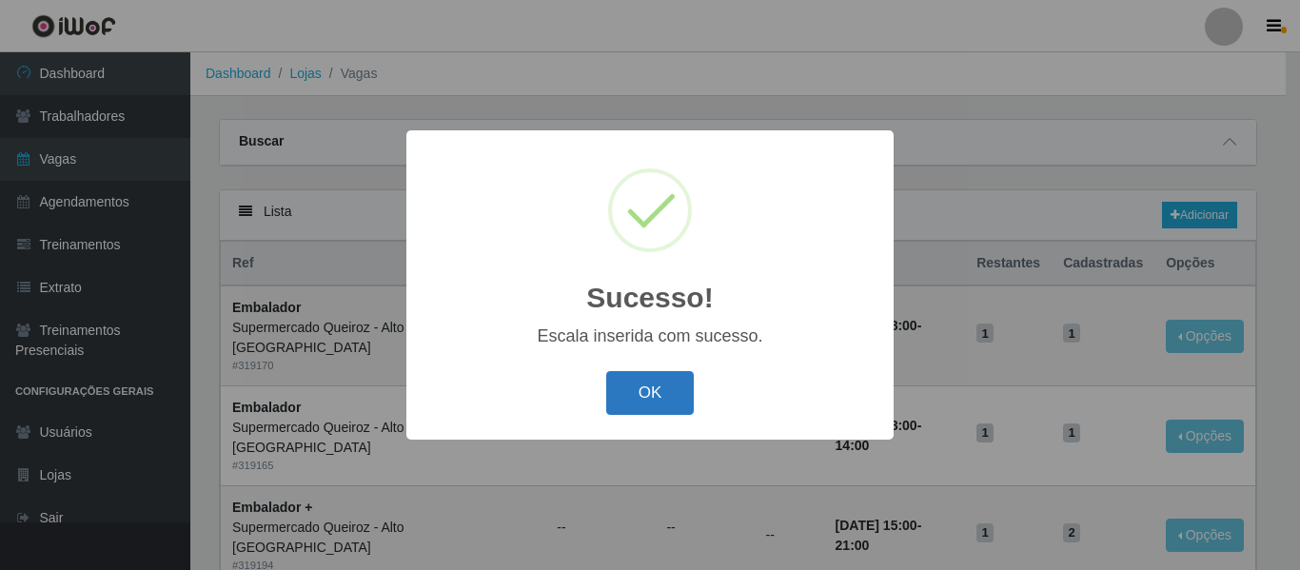
click at [628, 406] on button "OK" at bounding box center [650, 393] width 88 height 45
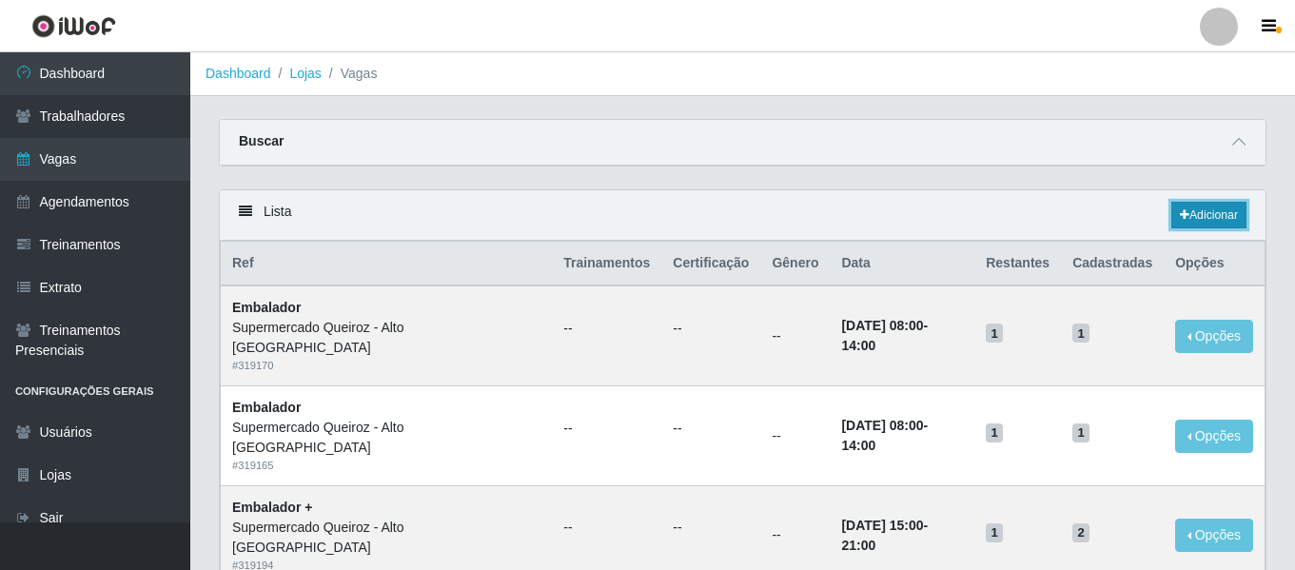
click at [1209, 217] on link "Adicionar" at bounding box center [1208, 215] width 75 height 27
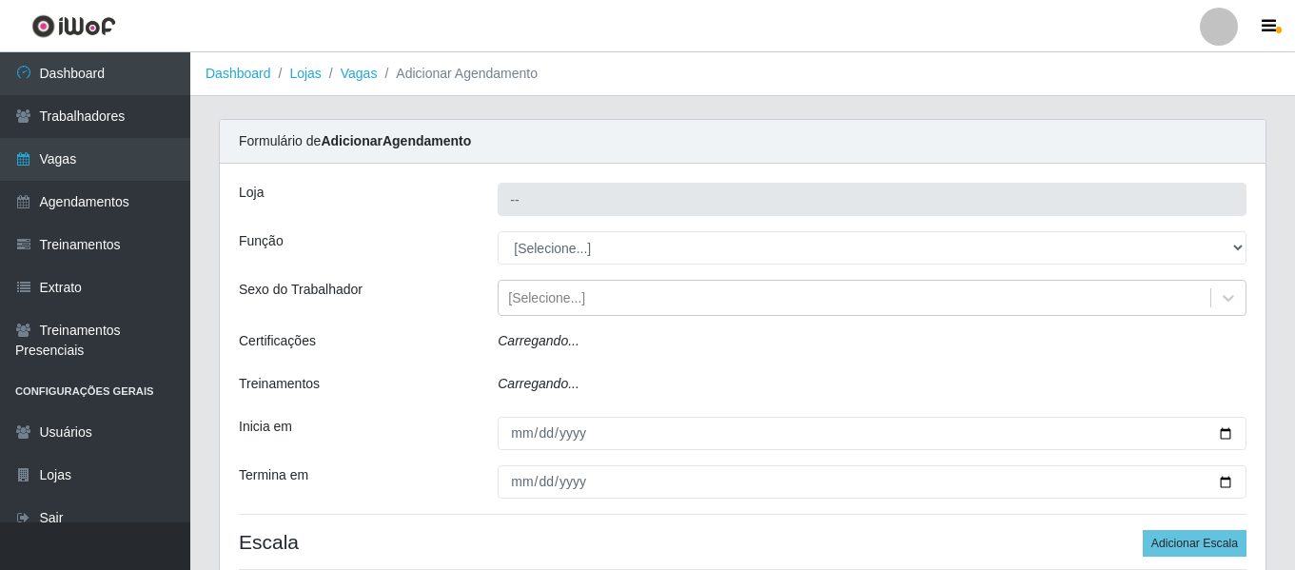
type input "Supermercado Queiroz - Alto [GEOGRAPHIC_DATA]"
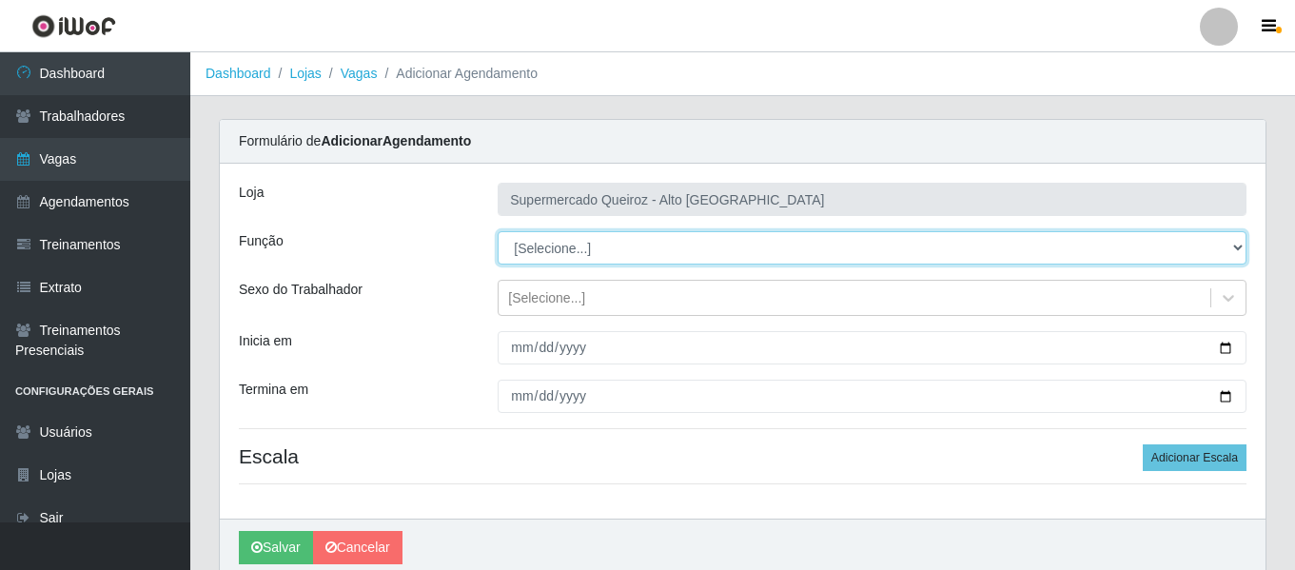
click at [589, 236] on select "[Selecione...] Embalador Embalador + Embalador ++ Repositor Repositor + Reposit…" at bounding box center [872, 247] width 749 height 33
select select "1"
click at [498, 231] on select "[Selecione...] Embalador Embalador + Embalador ++ Repositor Repositor + Reposit…" at bounding box center [872, 247] width 749 height 33
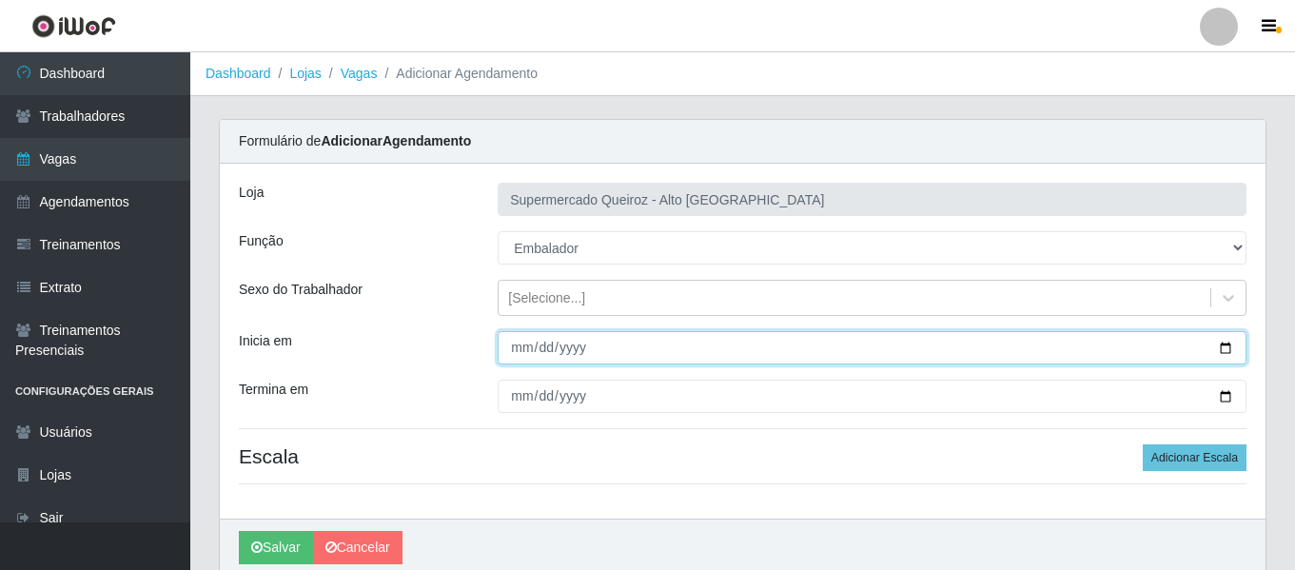
click at [1229, 351] on input "Inicia em" at bounding box center [872, 347] width 749 height 33
type input "[DATE]"
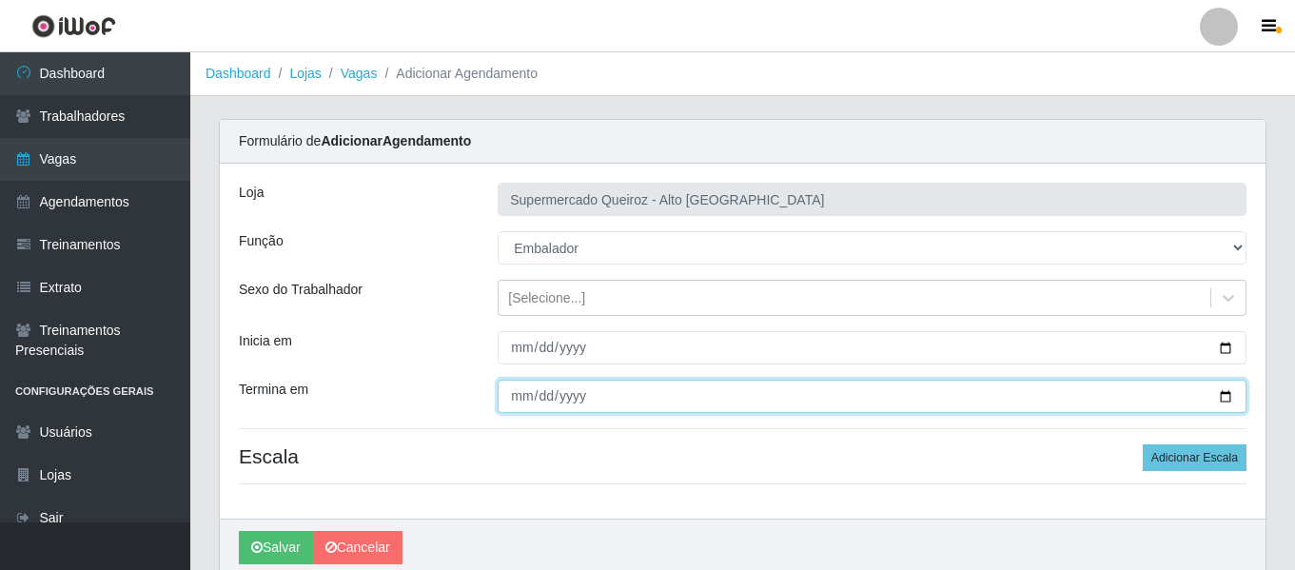
click at [1223, 397] on input "Termina em" at bounding box center [872, 396] width 749 height 33
type input "[DATE]"
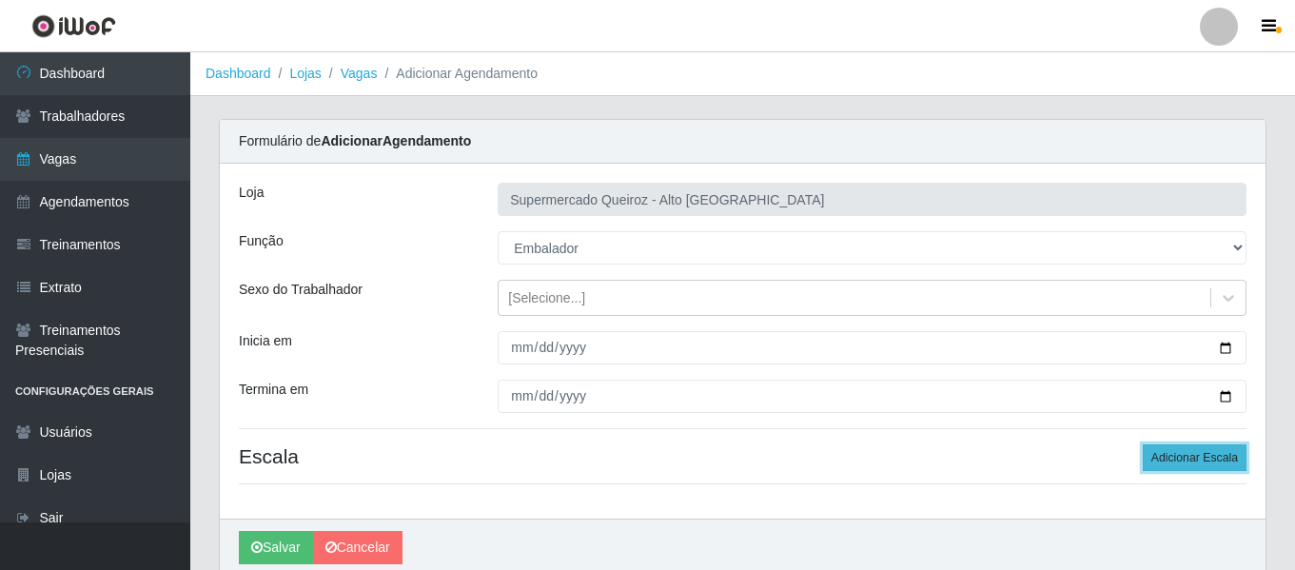
click at [1174, 456] on button "Adicionar Escala" at bounding box center [1195, 457] width 104 height 27
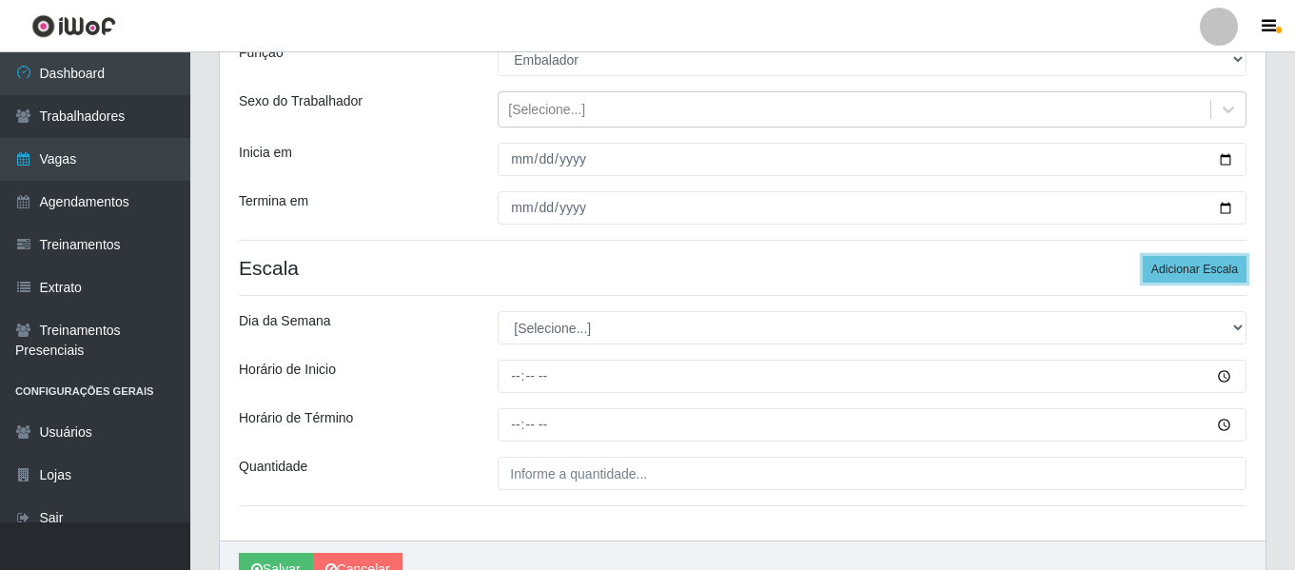
scroll to position [190, 0]
click at [1157, 278] on button "Adicionar Escala" at bounding box center [1195, 267] width 104 height 27
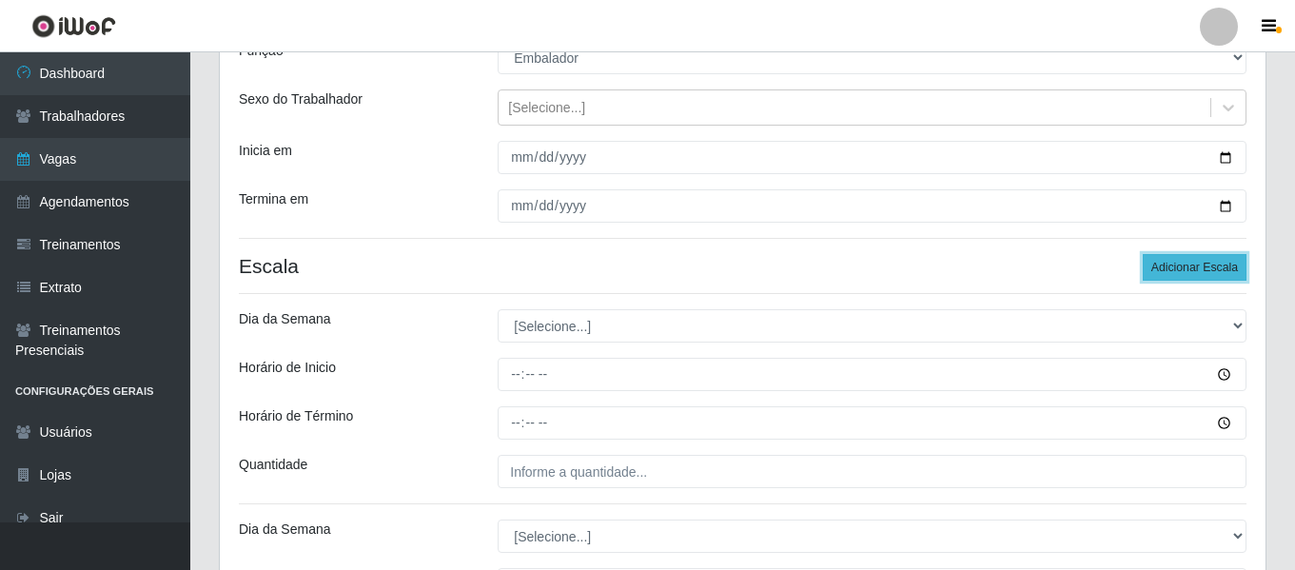
click at [1157, 278] on button "Adicionar Escala" at bounding box center [1195, 267] width 104 height 27
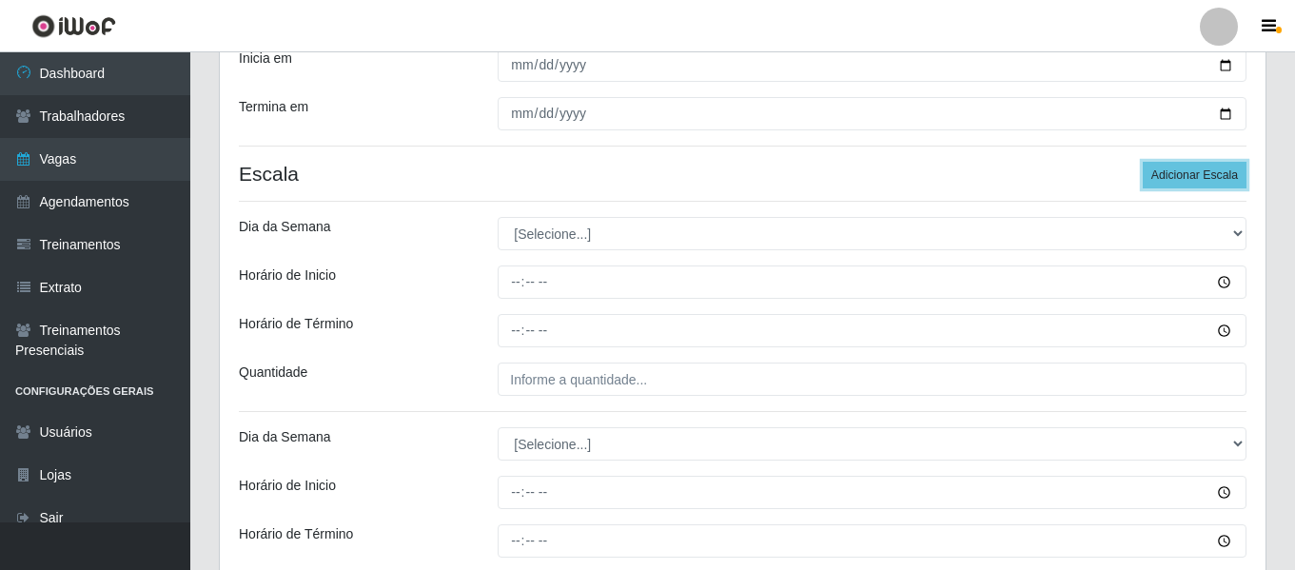
scroll to position [285, 0]
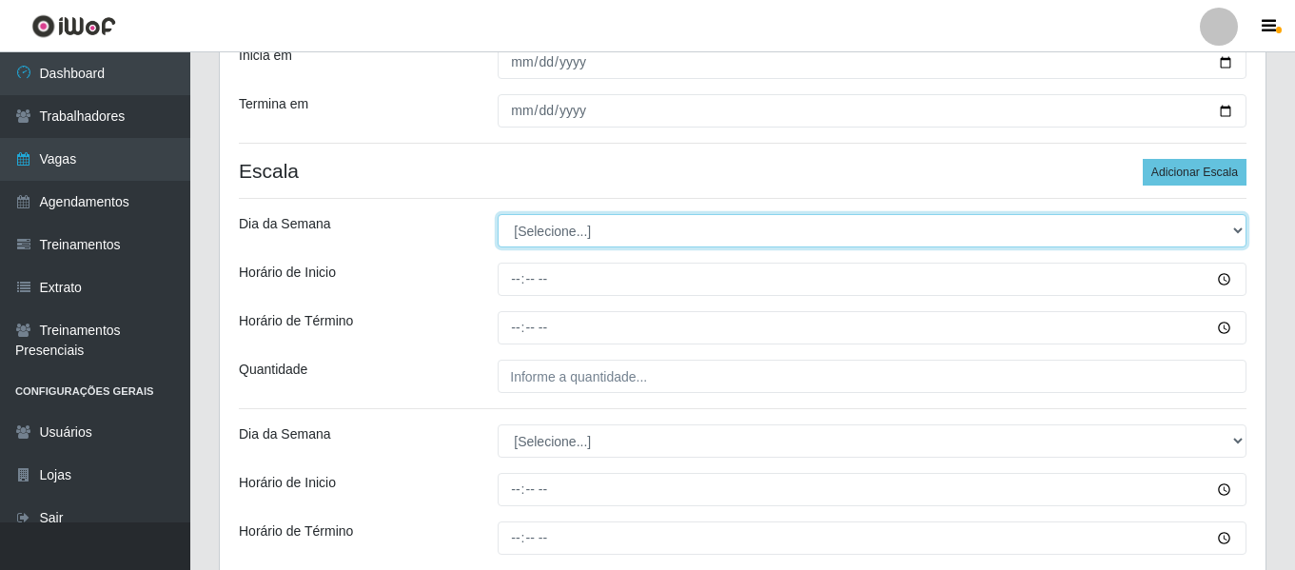
click at [538, 234] on select "[Selecione...] Segunda Terça Quarta Quinta Sexta Sábado Domingo" at bounding box center [872, 230] width 749 height 33
select select "4"
click at [498, 214] on select "[Selecione...] Segunda Terça Quarta Quinta Sexta Sábado Domingo" at bounding box center [872, 230] width 749 height 33
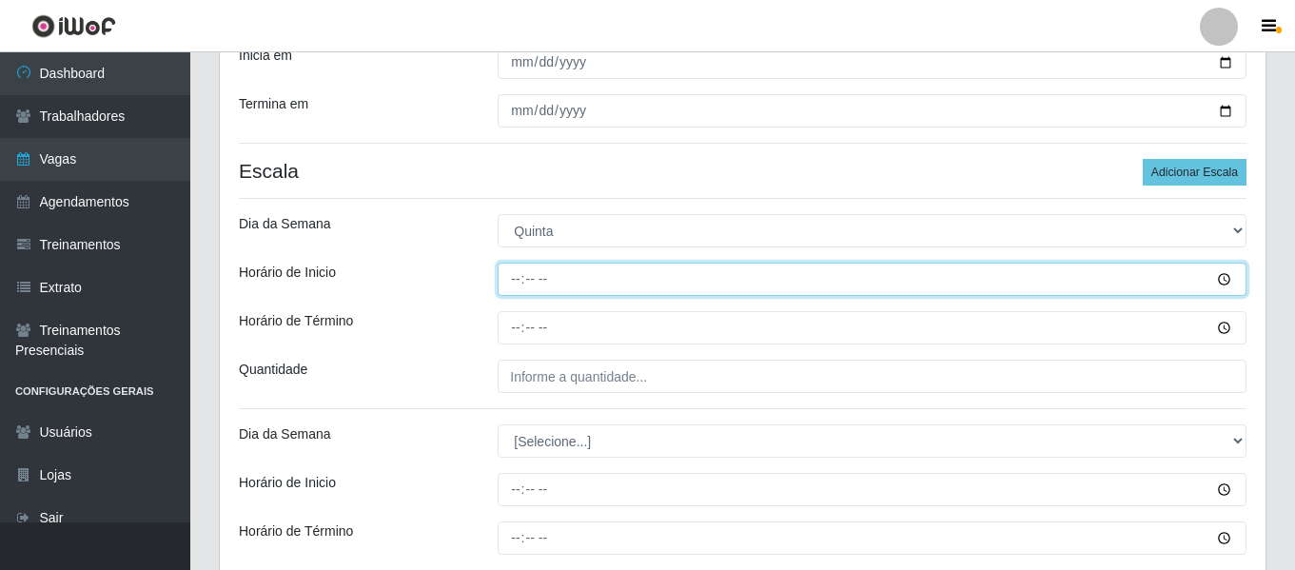
click at [509, 277] on input "Horário de Inicio" at bounding box center [872, 279] width 749 height 33
type input "15:00"
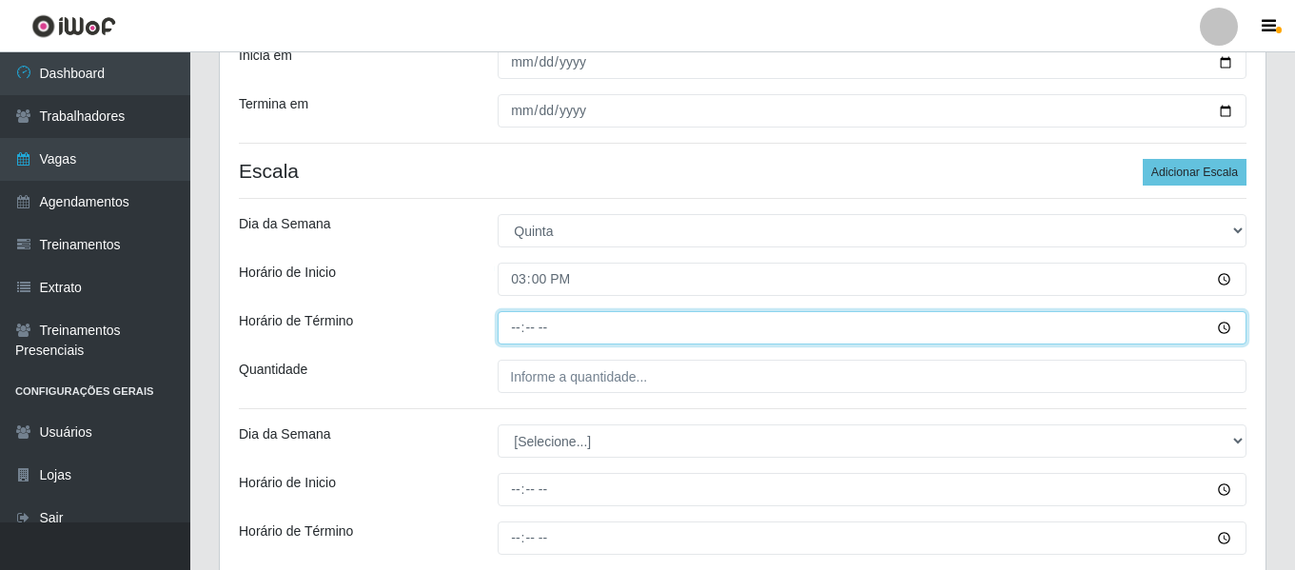
click at [509, 321] on input "Horário de Término" at bounding box center [872, 327] width 749 height 33
type input "21:00"
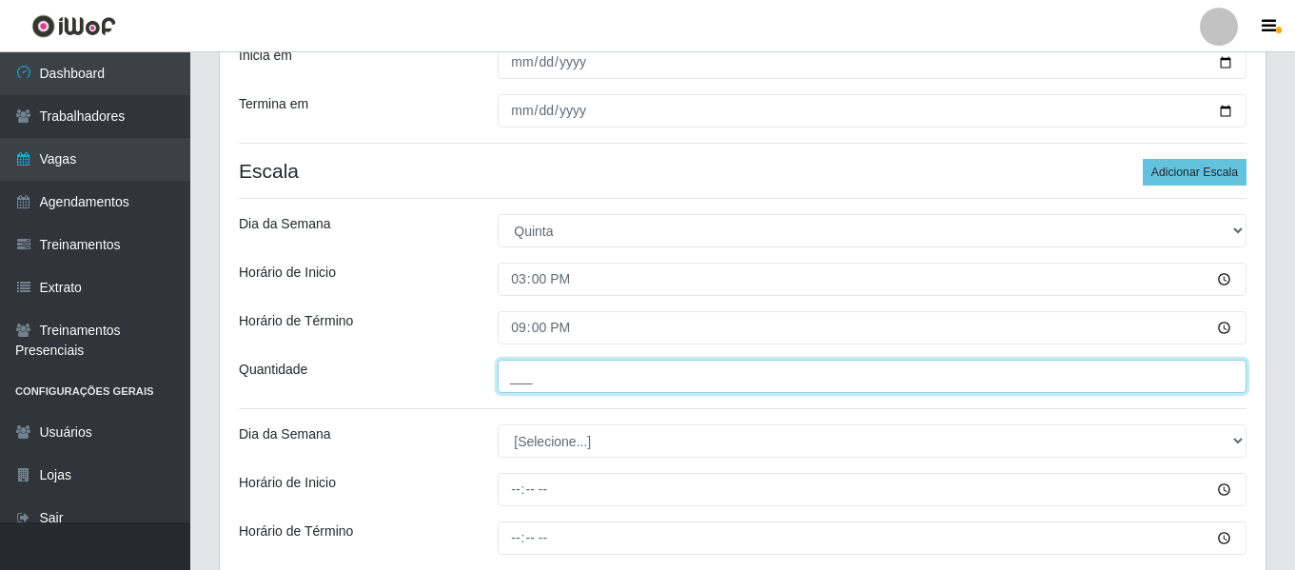
click at [518, 379] on input "___" at bounding box center [872, 376] width 749 height 33
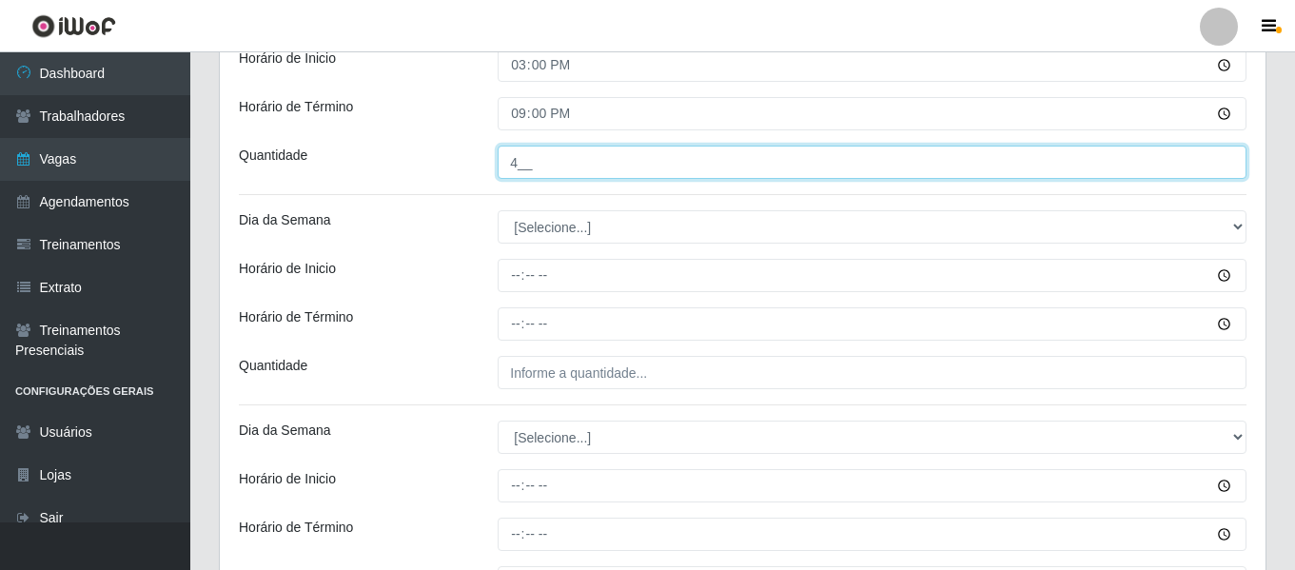
scroll to position [571, 0]
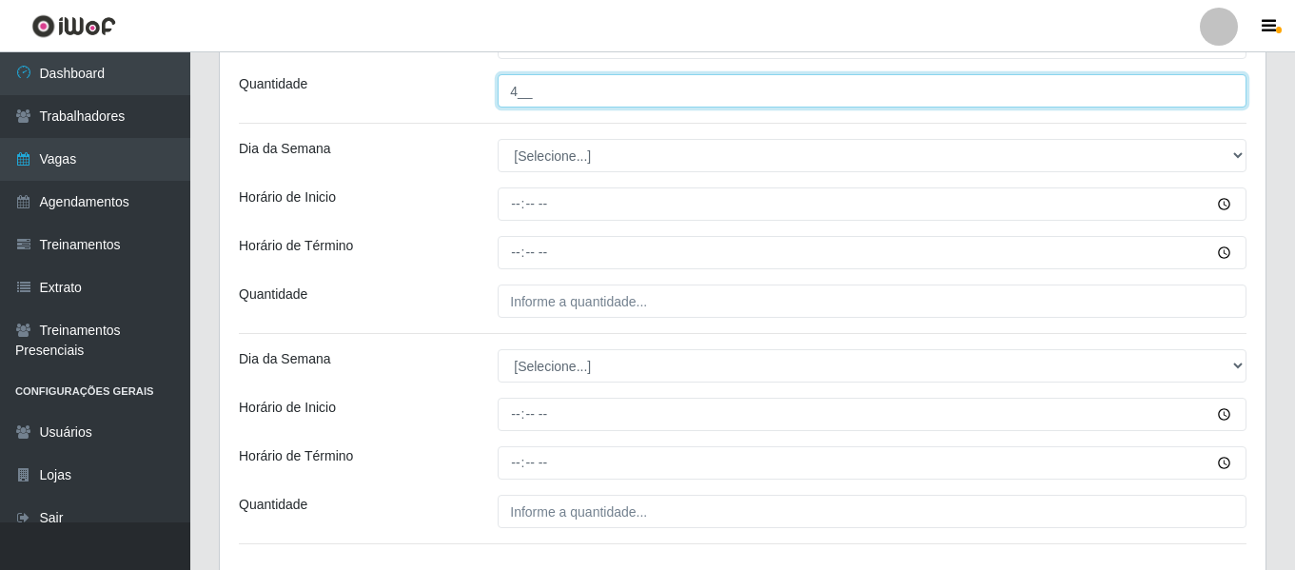
type input "4__"
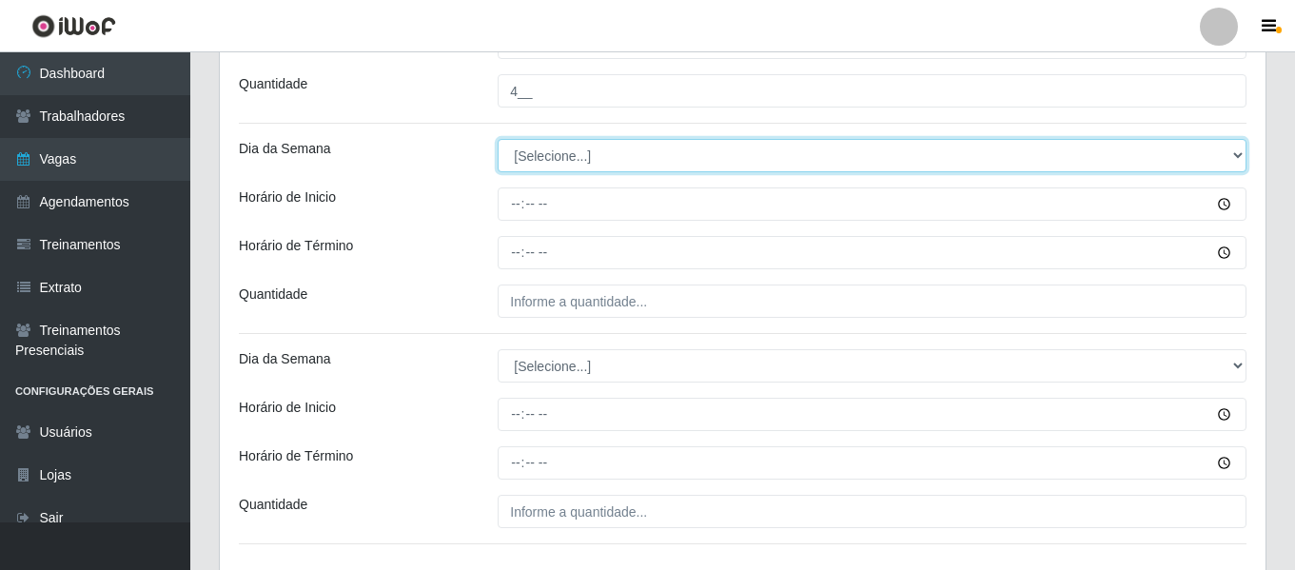
click at [588, 163] on select "[Selecione...] Segunda Terça Quarta Quinta Sexta Sábado Domingo" at bounding box center [872, 155] width 749 height 33
select select "5"
click at [498, 139] on select "[Selecione...] Segunda Terça Quarta Quinta Sexta Sábado Domingo" at bounding box center [872, 155] width 749 height 33
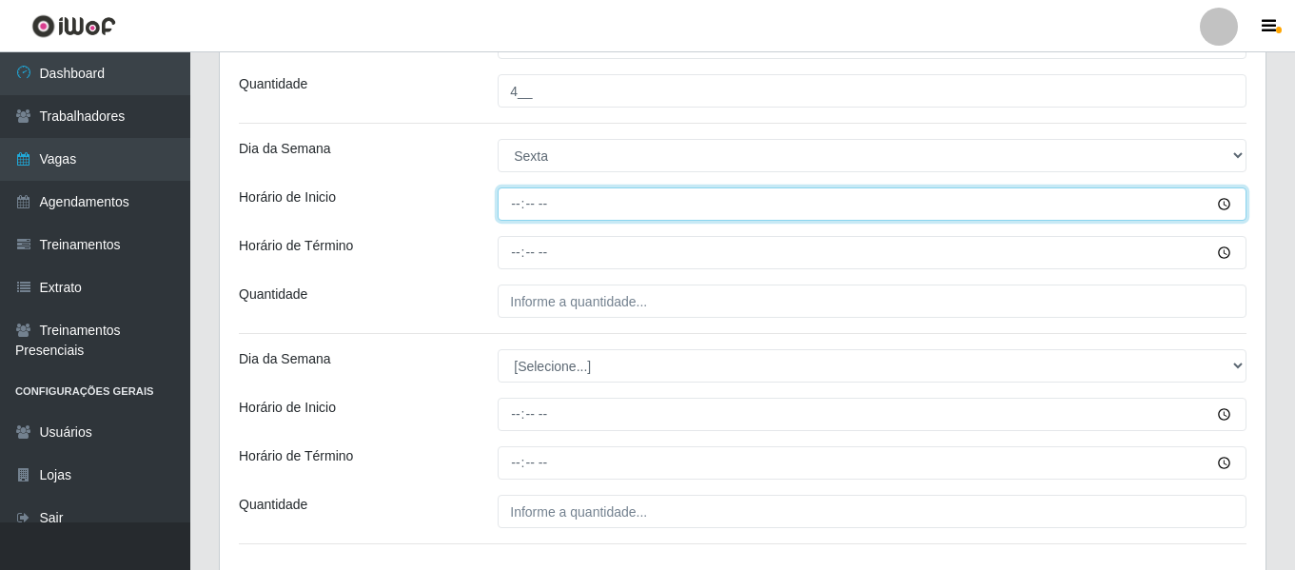
click at [512, 213] on input "Horário de Inicio" at bounding box center [872, 203] width 749 height 33
type input "08:00"
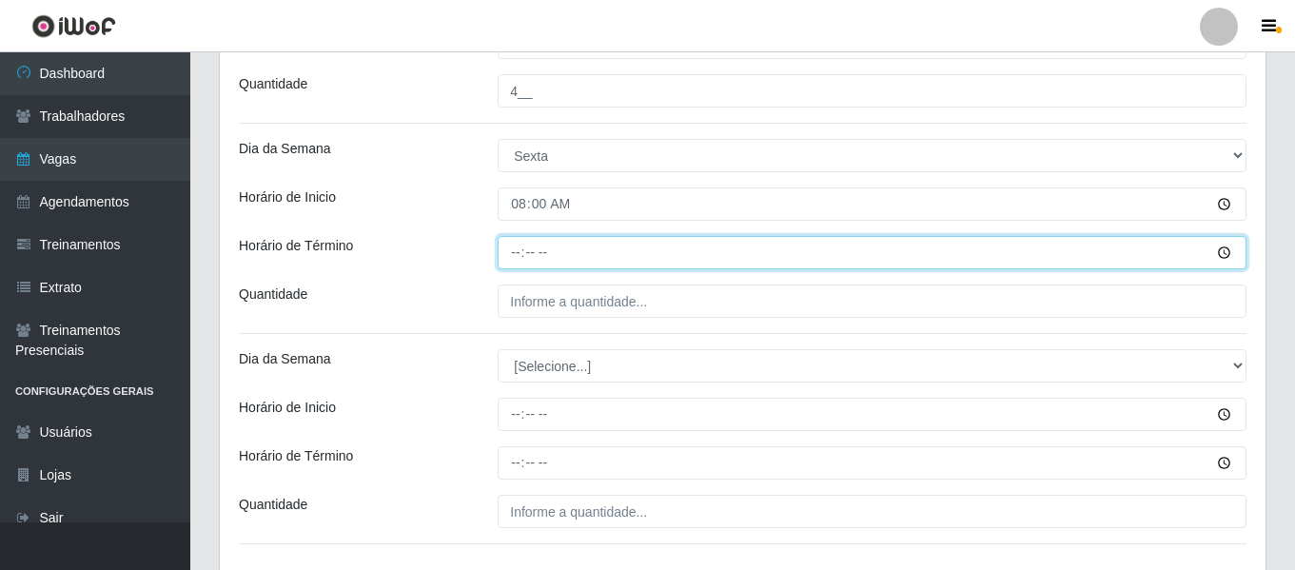
click at [513, 259] on input "Horário de Término" at bounding box center [872, 252] width 749 height 33
type input "14:00"
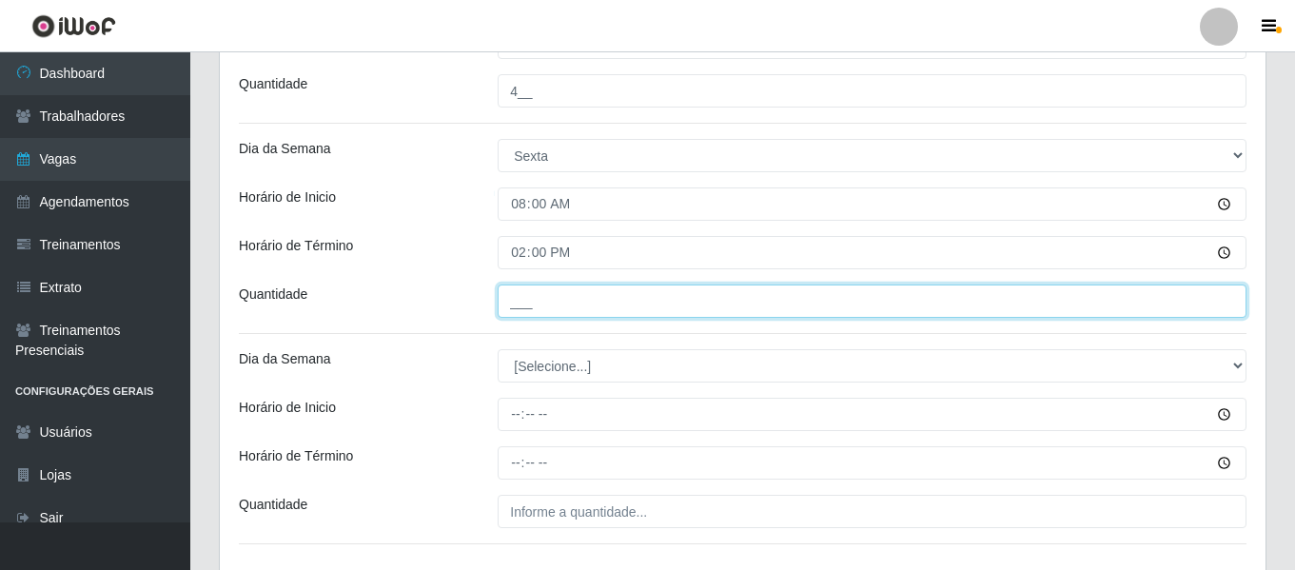
click at [518, 290] on input "___" at bounding box center [872, 301] width 749 height 33
type input "2__"
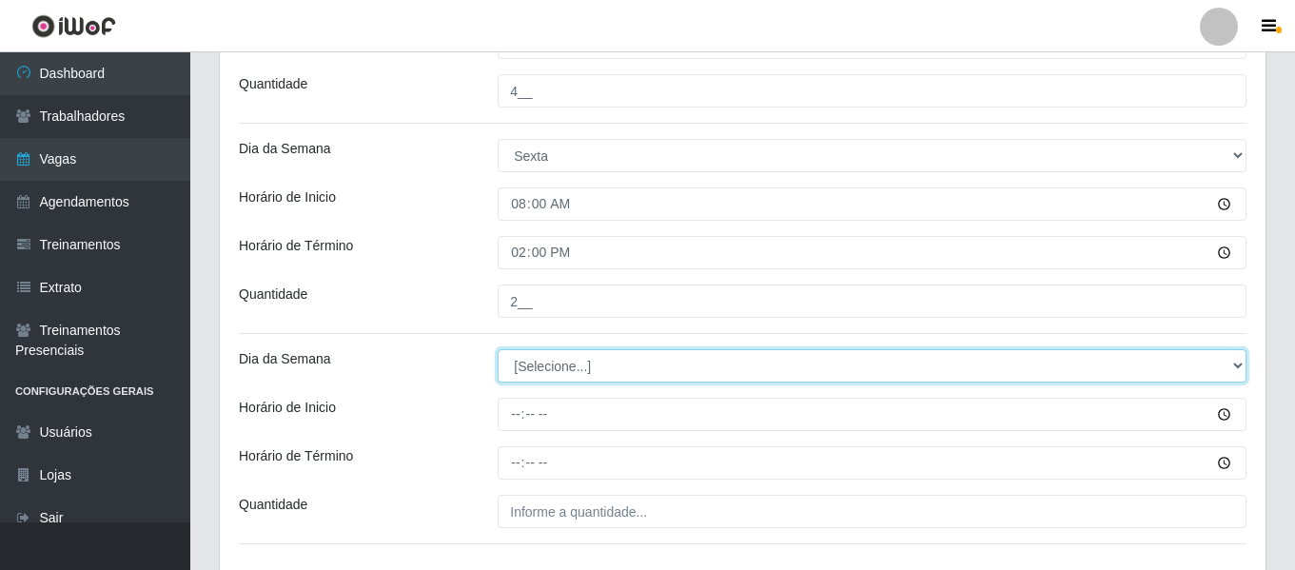
click at [548, 366] on select "[Selecione...] Segunda Terça Quarta Quinta Sexta Sábado Domingo" at bounding box center [872, 365] width 749 height 33
select select "5"
click at [498, 349] on select "[Selecione...] Segunda Terça Quarta Quinta Sexta Sábado Domingo" at bounding box center [872, 365] width 749 height 33
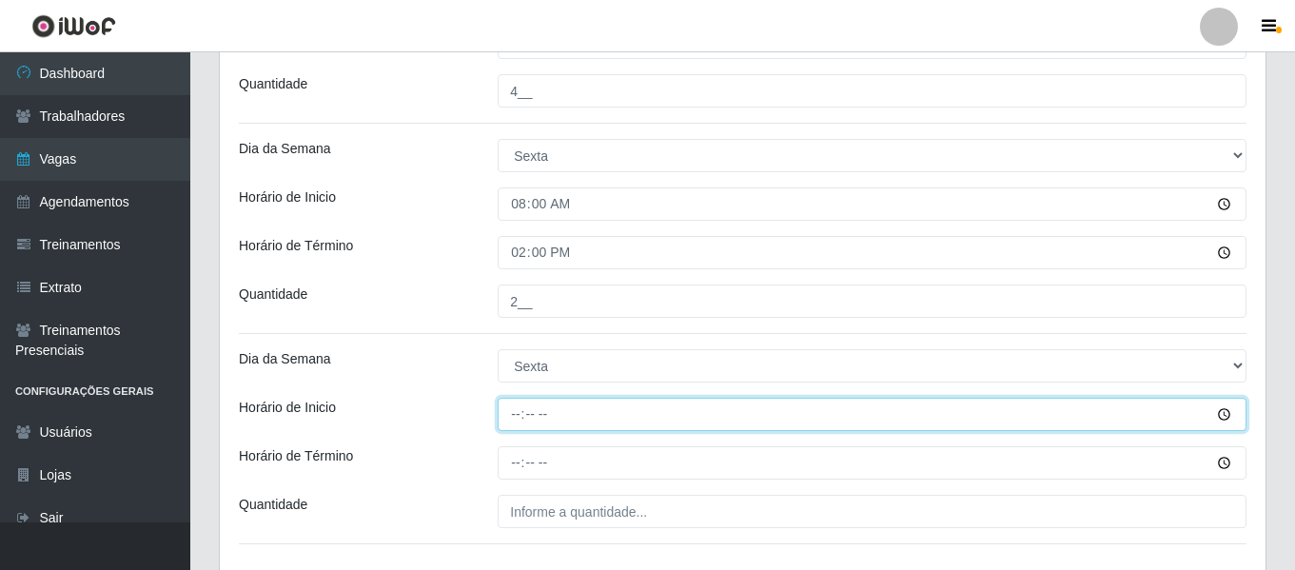
click at [521, 418] on input "Horário de Inicio" at bounding box center [872, 414] width 749 height 33
type input "15:00"
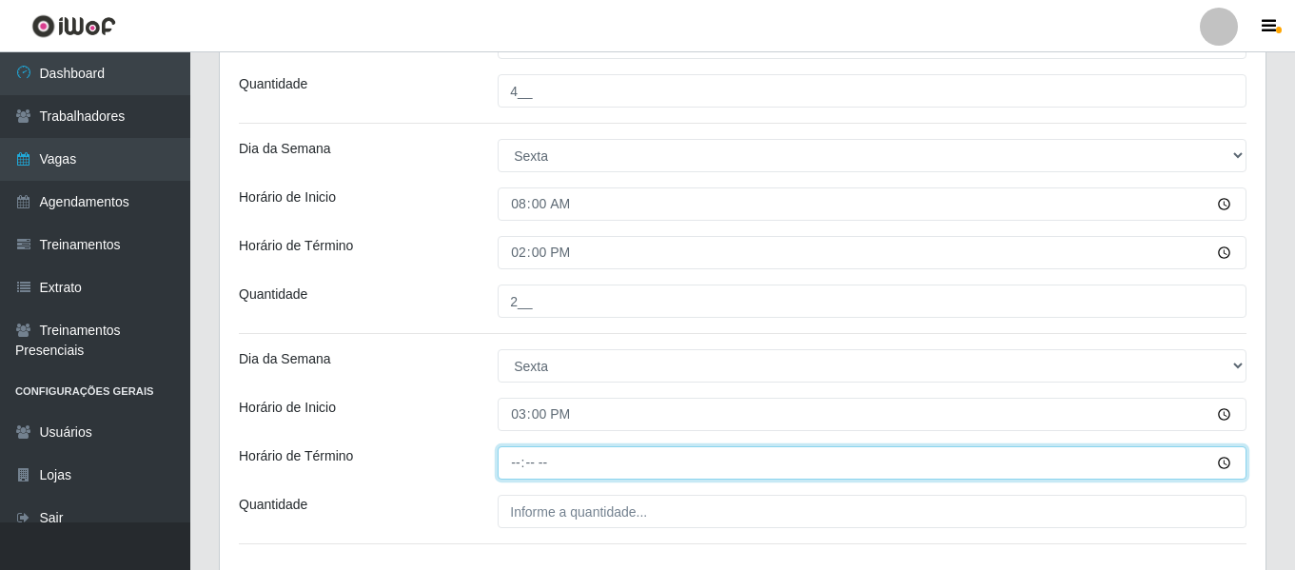
click at [516, 465] on input "Horário de Término" at bounding box center [872, 462] width 749 height 33
type input "21:00"
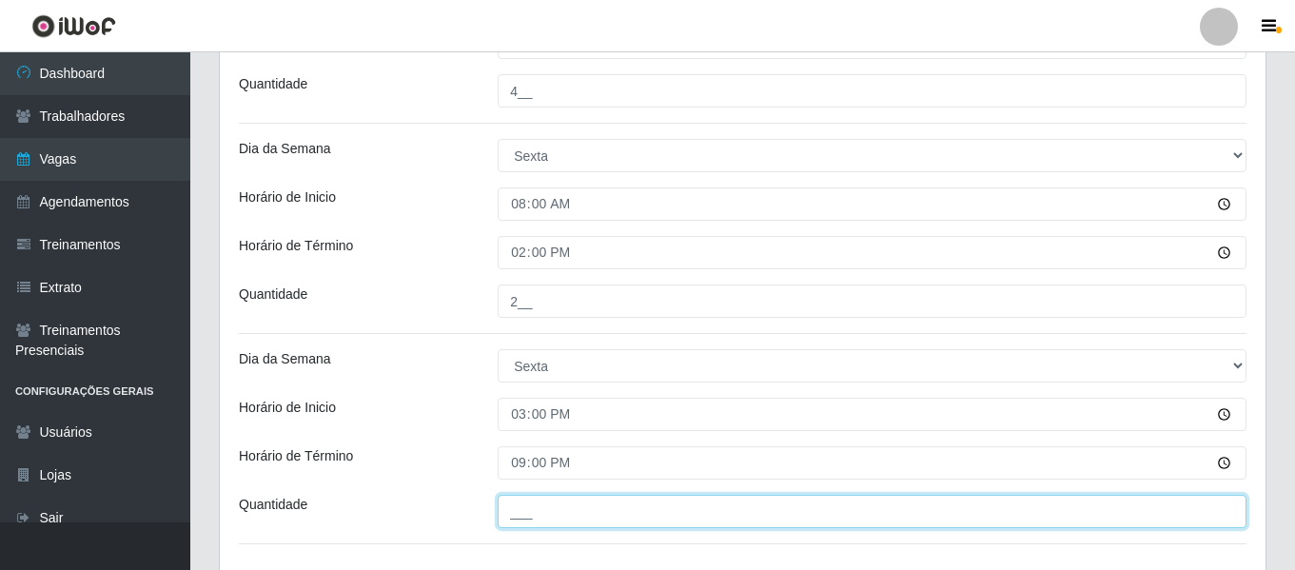
click at [516, 511] on input "___" at bounding box center [872, 511] width 749 height 33
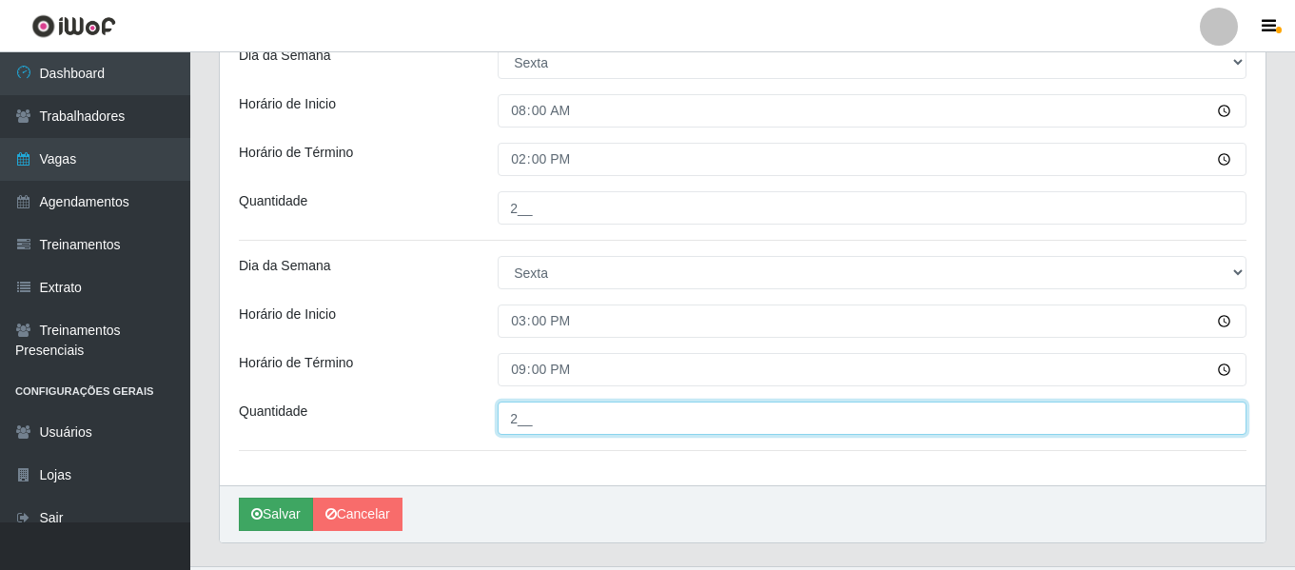
scroll to position [708, 0]
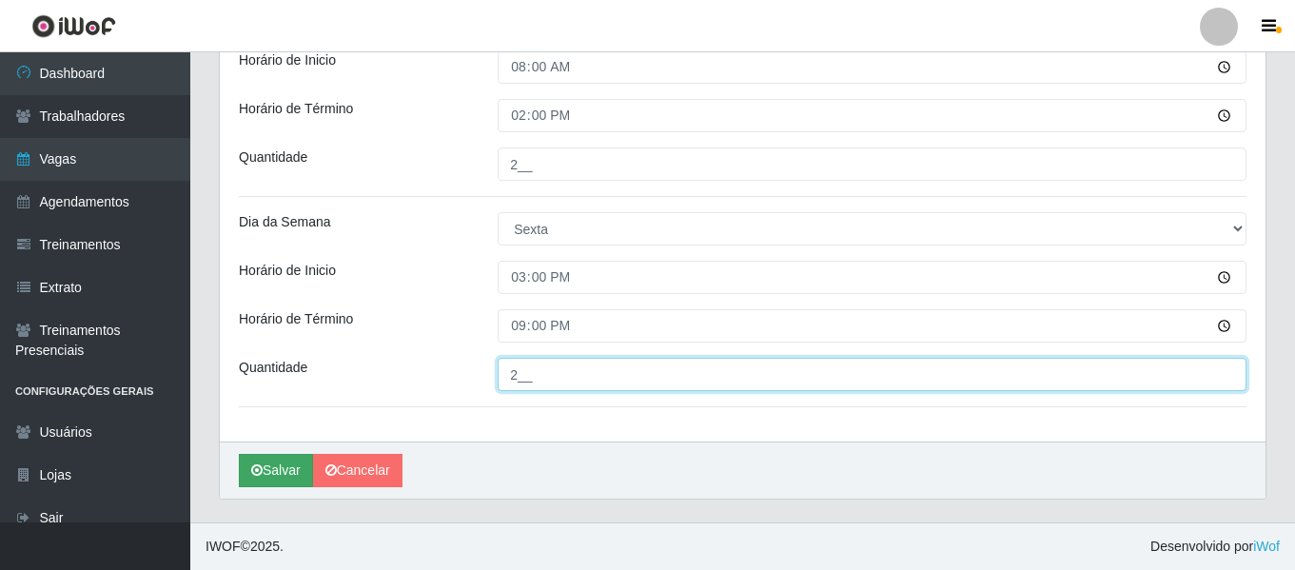
type input "2__"
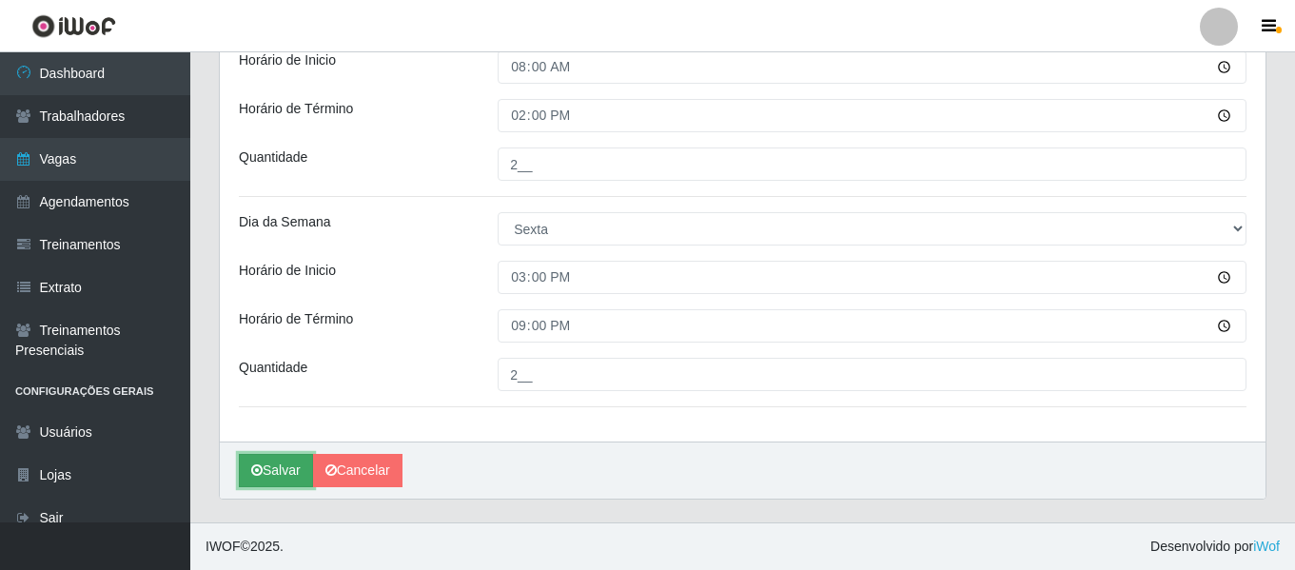
click at [270, 471] on button "Salvar" at bounding box center [276, 470] width 74 height 33
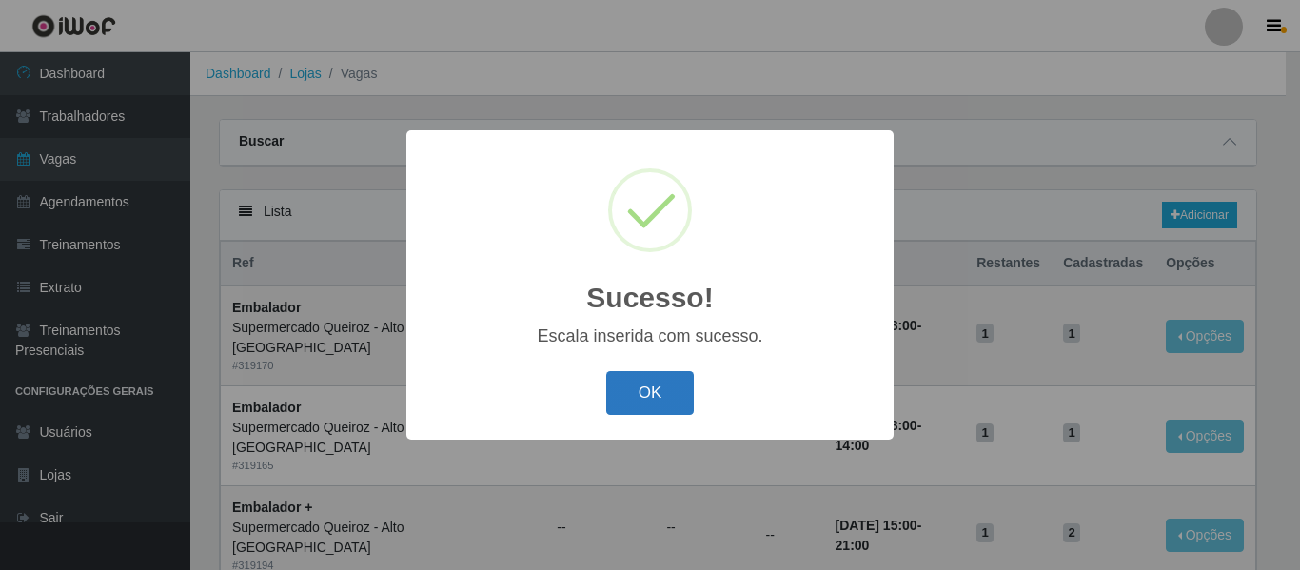
click at [640, 398] on button "OK" at bounding box center [650, 393] width 88 height 45
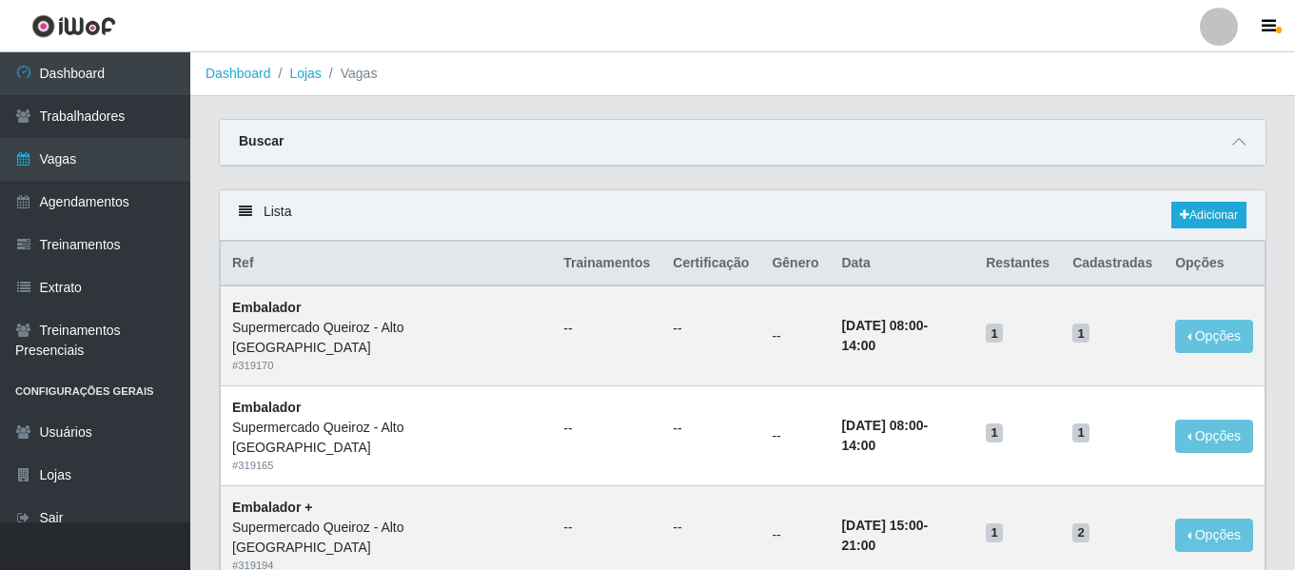
click at [1221, 28] on div at bounding box center [1219, 27] width 38 height 38
click at [1162, 133] on button "Sair" at bounding box center [1181, 147] width 171 height 39
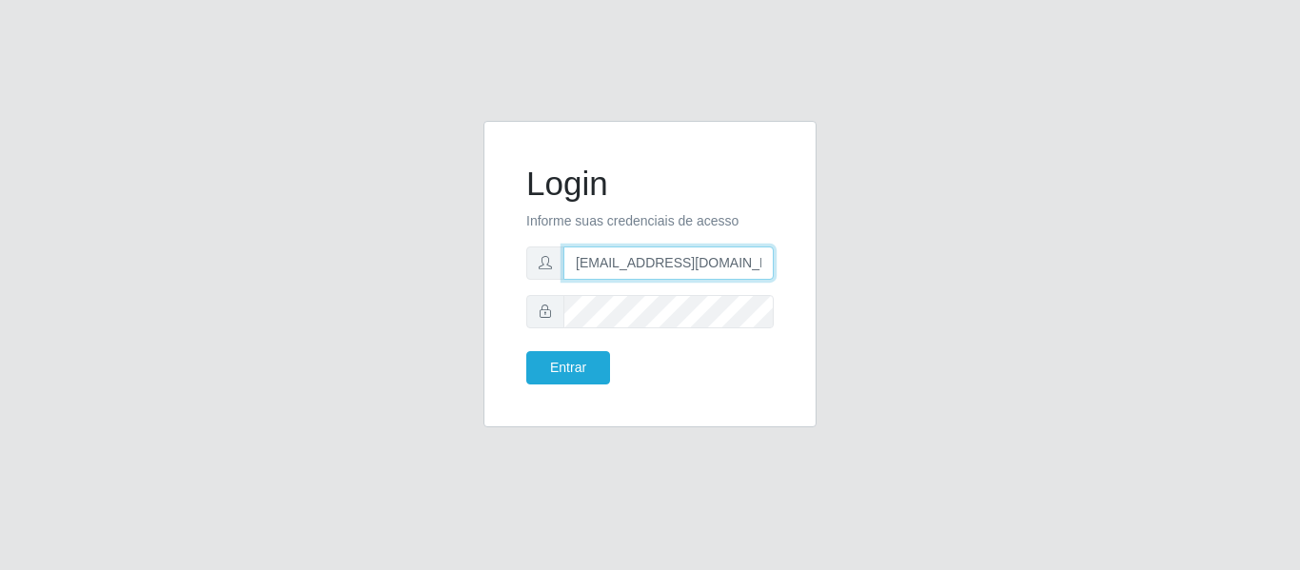
click at [702, 254] on input "[EMAIL_ADDRESS][DOMAIN_NAME]" at bounding box center [668, 262] width 210 height 33
drag, startPoint x: 752, startPoint y: 260, endPoint x: 668, endPoint y: 262, distance: 83.8
click at [668, 262] on input "[EMAIL_ADDRESS][DOMAIN_NAME]" at bounding box center [668, 262] width 210 height 33
type input "[EMAIL_ADDRESS][DOMAIN_NAME]"
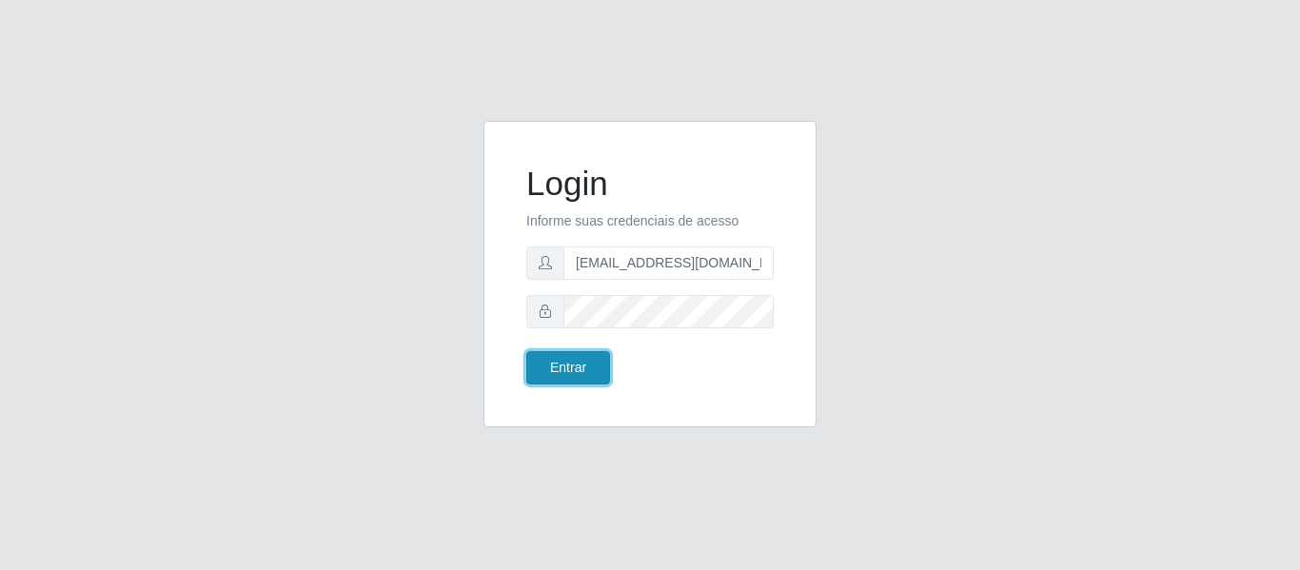
click at [530, 366] on button "Entrar" at bounding box center [568, 367] width 84 height 33
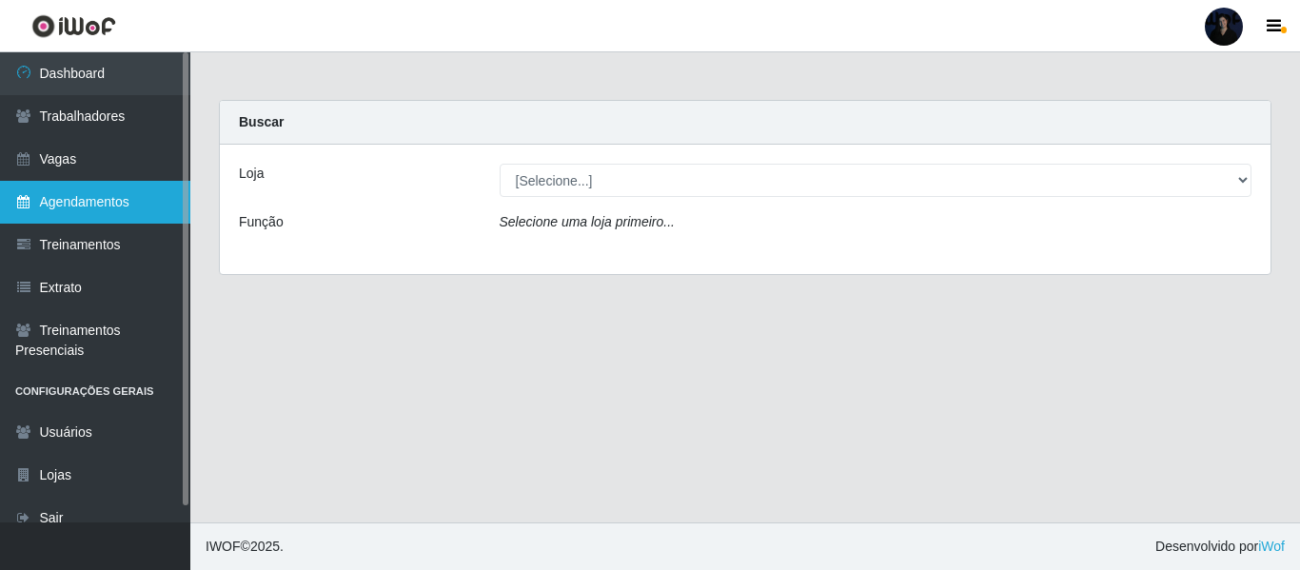
click at [78, 199] on link "Agendamentos" at bounding box center [95, 202] width 190 height 43
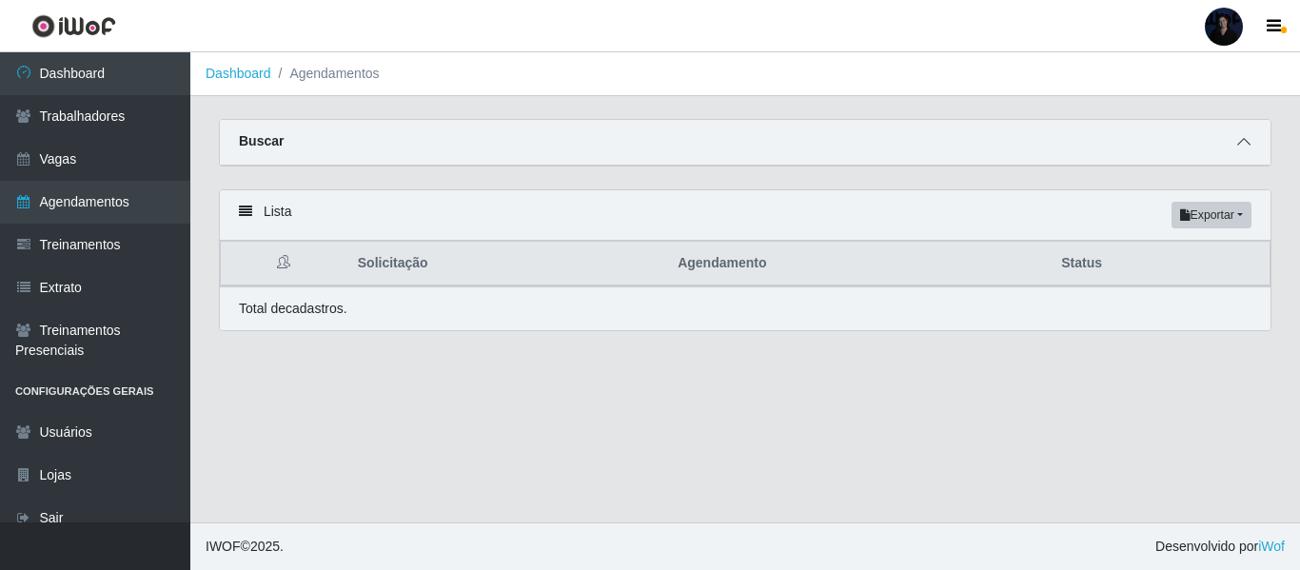
click at [1239, 147] on icon at bounding box center [1243, 141] width 13 height 13
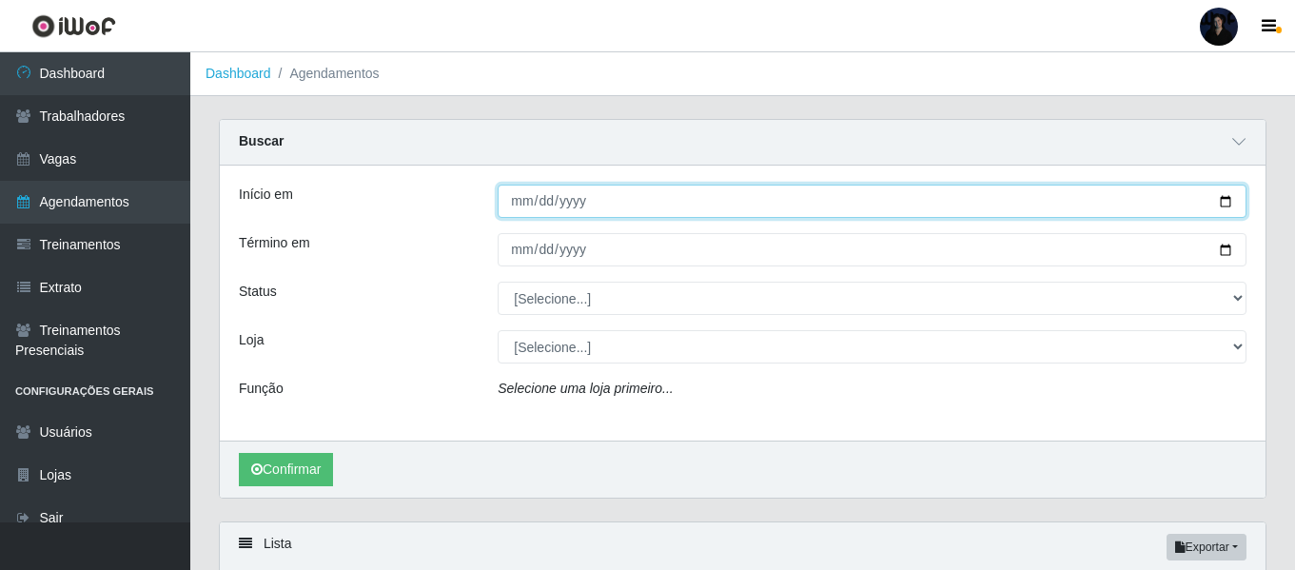
click at [1227, 208] on input "Início em" at bounding box center [872, 201] width 749 height 33
type input "[DATE]"
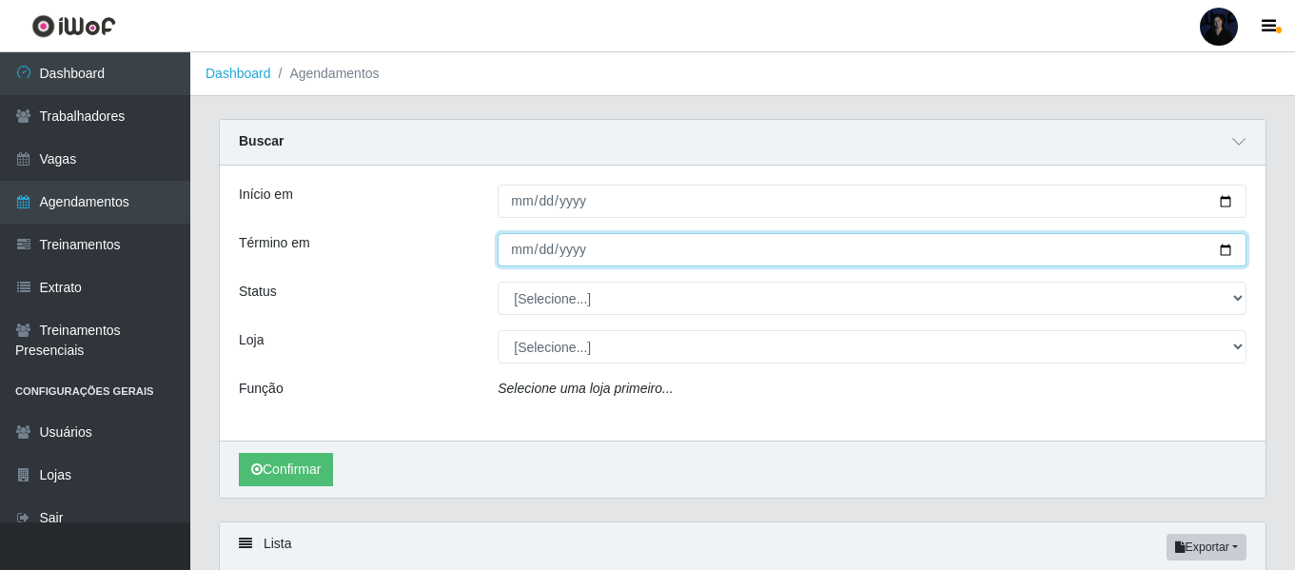
click at [1220, 252] on input "Término em" at bounding box center [872, 249] width 749 height 33
type input "[DATE]"
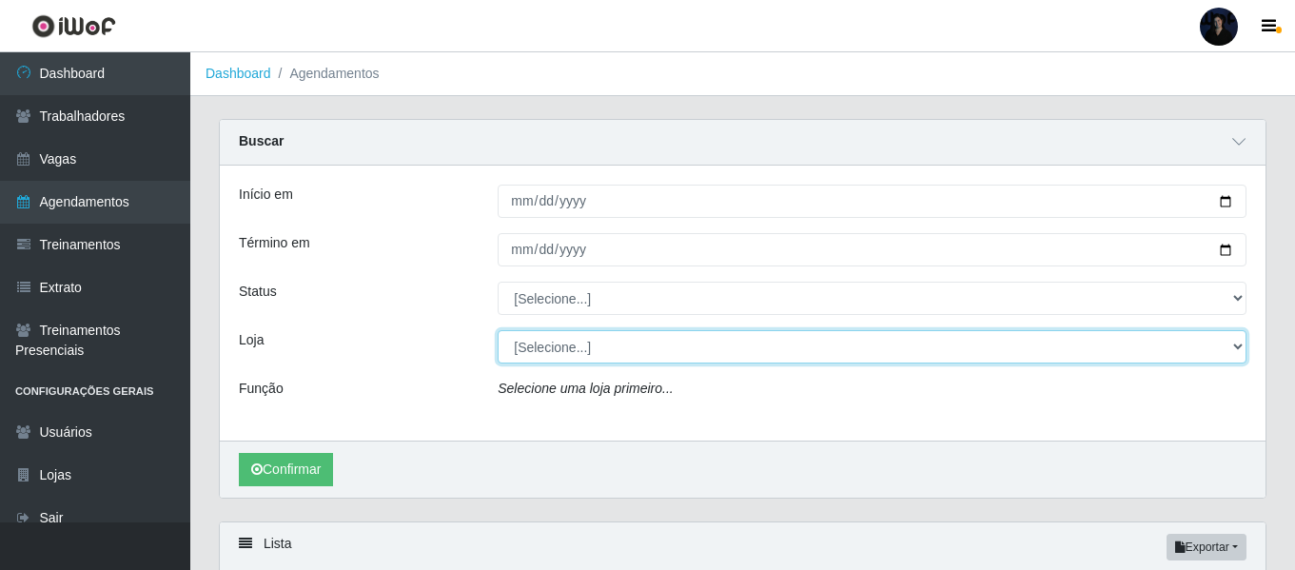
click at [585, 355] on select "[Selecione...] A fazendinha" at bounding box center [872, 346] width 749 height 33
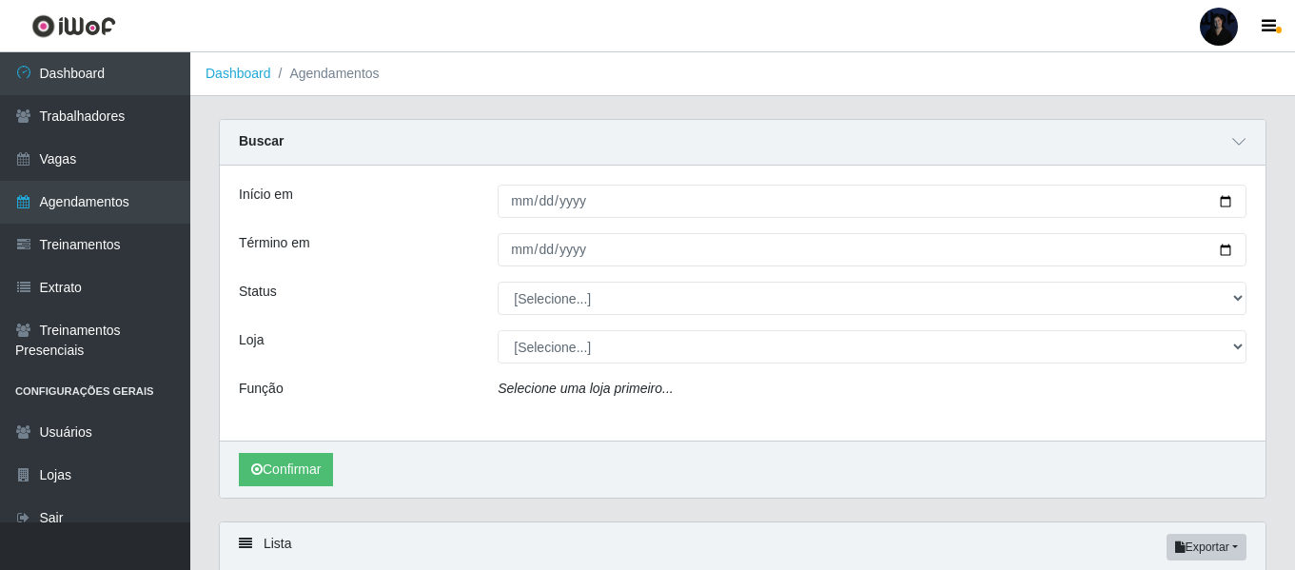
click at [1227, 22] on div at bounding box center [1219, 27] width 38 height 38
click at [1113, 146] on icon "button" at bounding box center [1115, 147] width 19 height 13
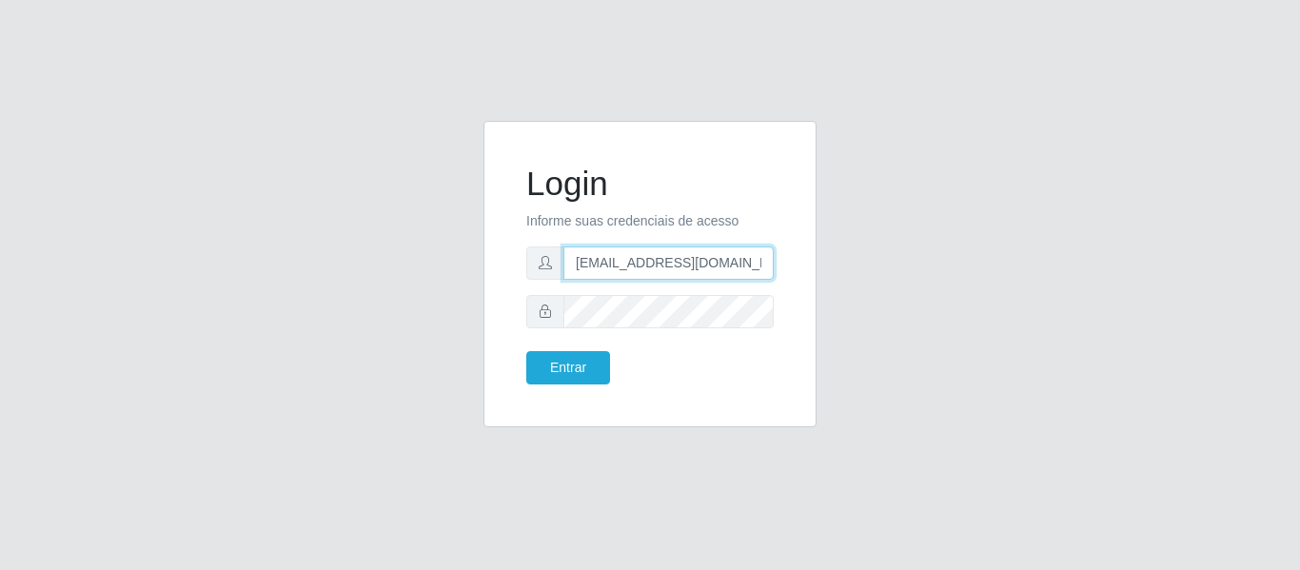
drag, startPoint x: 714, startPoint y: 257, endPoint x: 702, endPoint y: 266, distance: 14.9
click at [714, 258] on input "[EMAIL_ADDRESS][DOMAIN_NAME]" at bounding box center [668, 262] width 210 height 33
drag, startPoint x: 663, startPoint y: 257, endPoint x: 782, endPoint y: 260, distance: 119.0
click at [782, 260] on div "Login Informe suas credenciais de acesso [EMAIL_ADDRESS][DOMAIN_NAME] Entrar" at bounding box center [649, 274] width 285 height 259
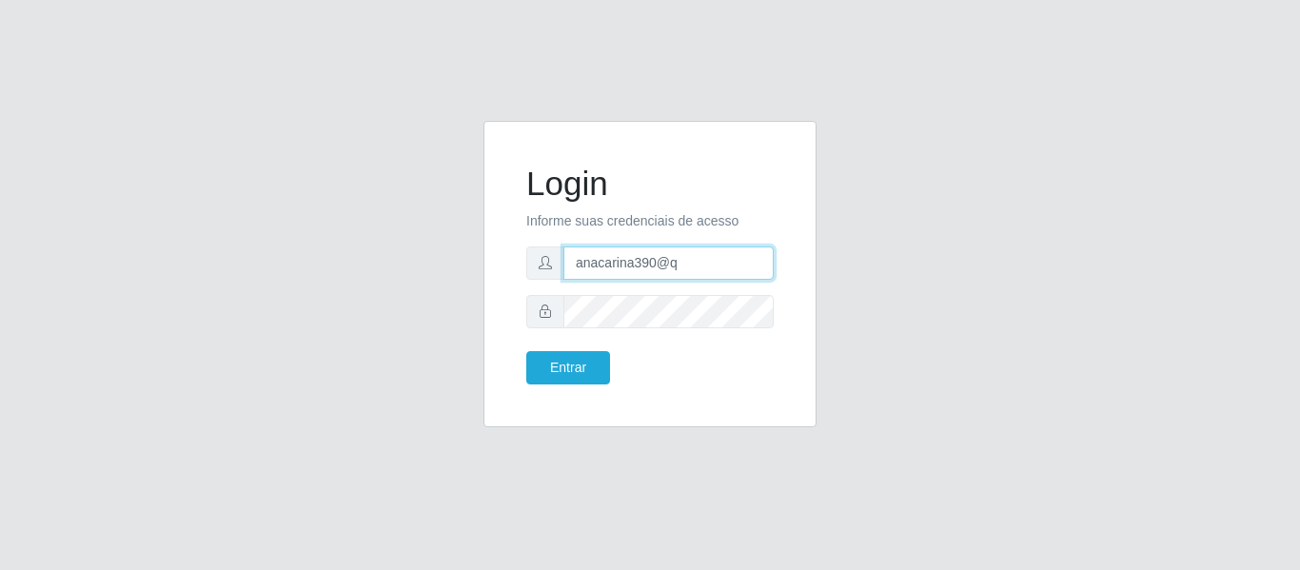
scroll to position [0, 0]
type input "[EMAIL_ADDRESS][DOMAIN_NAME]"
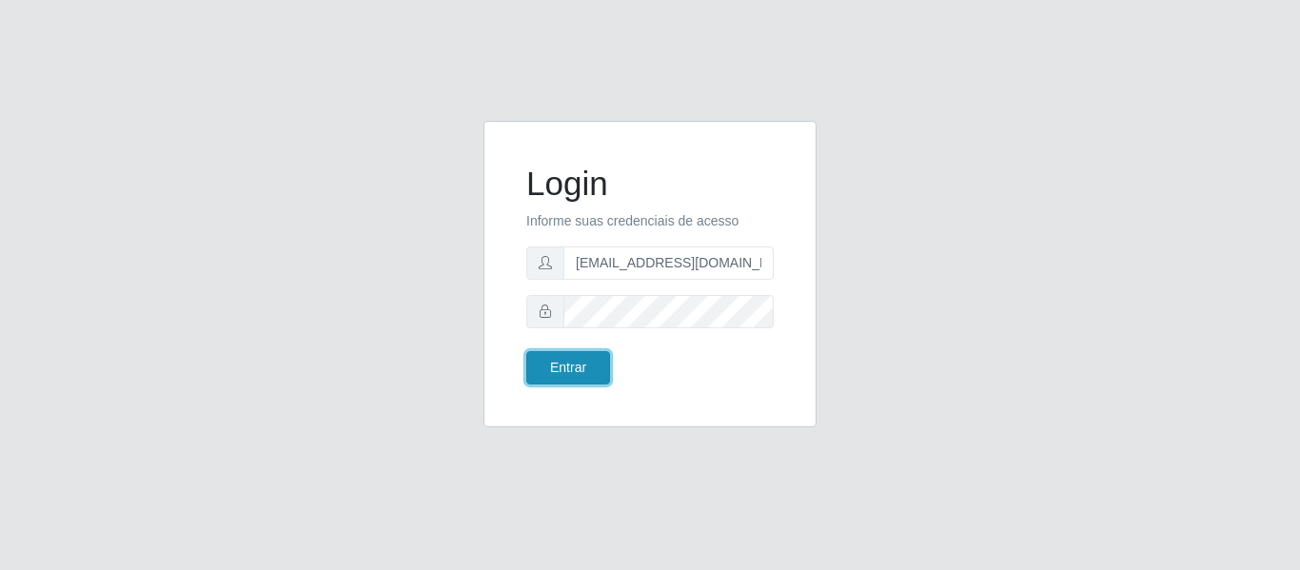
click at [566, 360] on button "Entrar" at bounding box center [568, 367] width 84 height 33
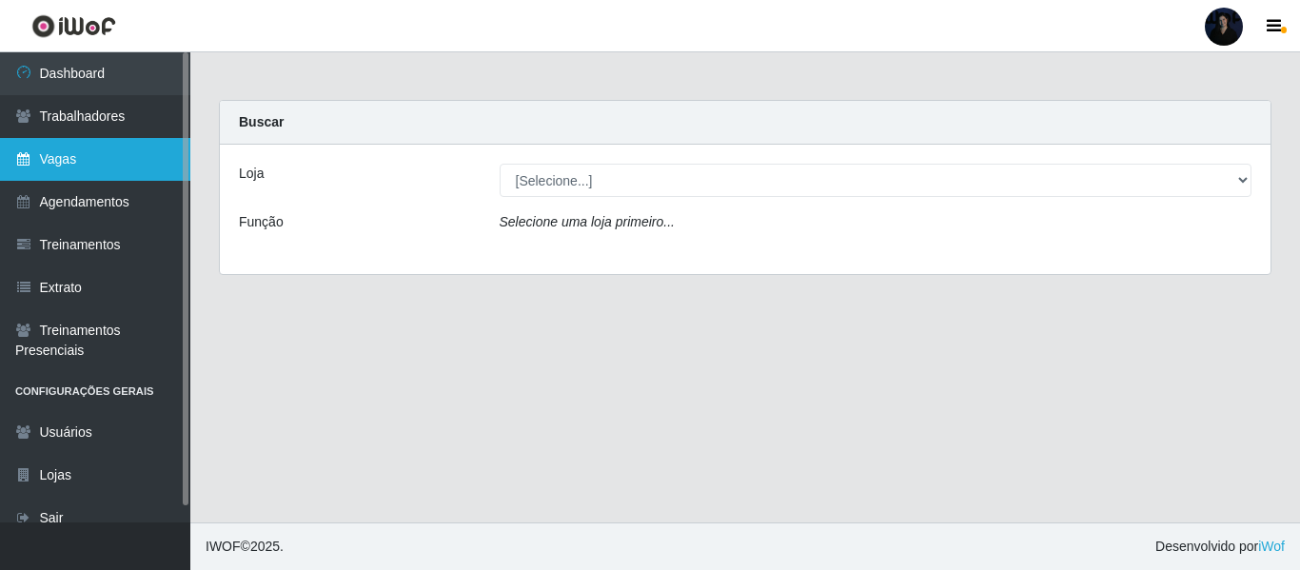
click at [108, 152] on link "Vagas" at bounding box center [95, 159] width 190 height 43
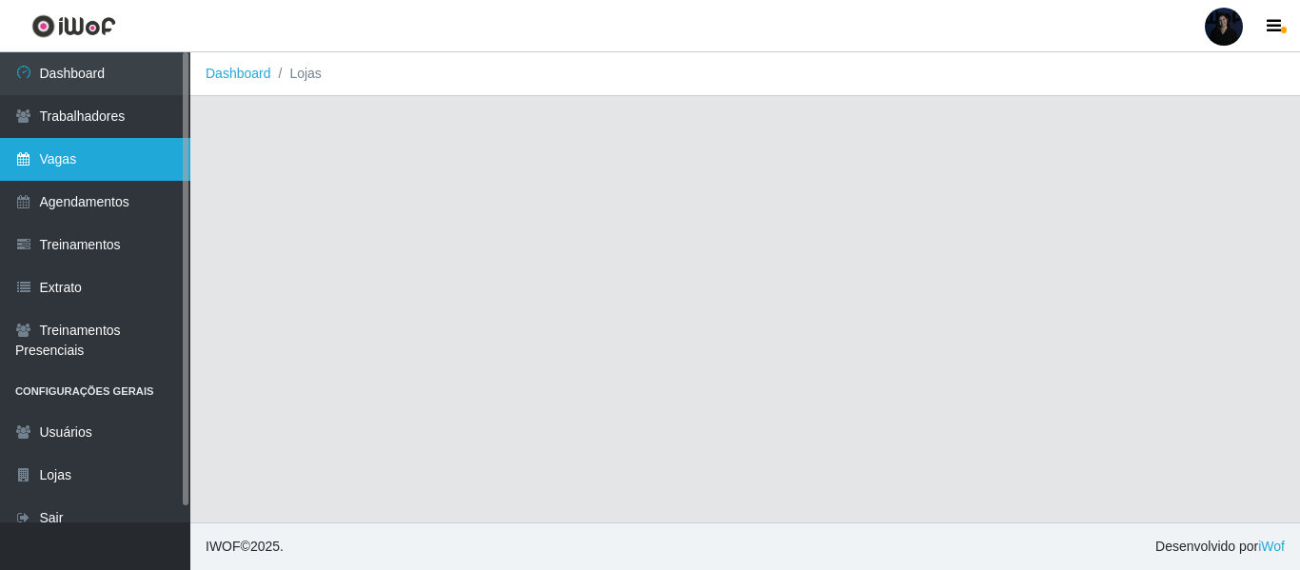
click at [92, 159] on link "Vagas" at bounding box center [95, 159] width 190 height 43
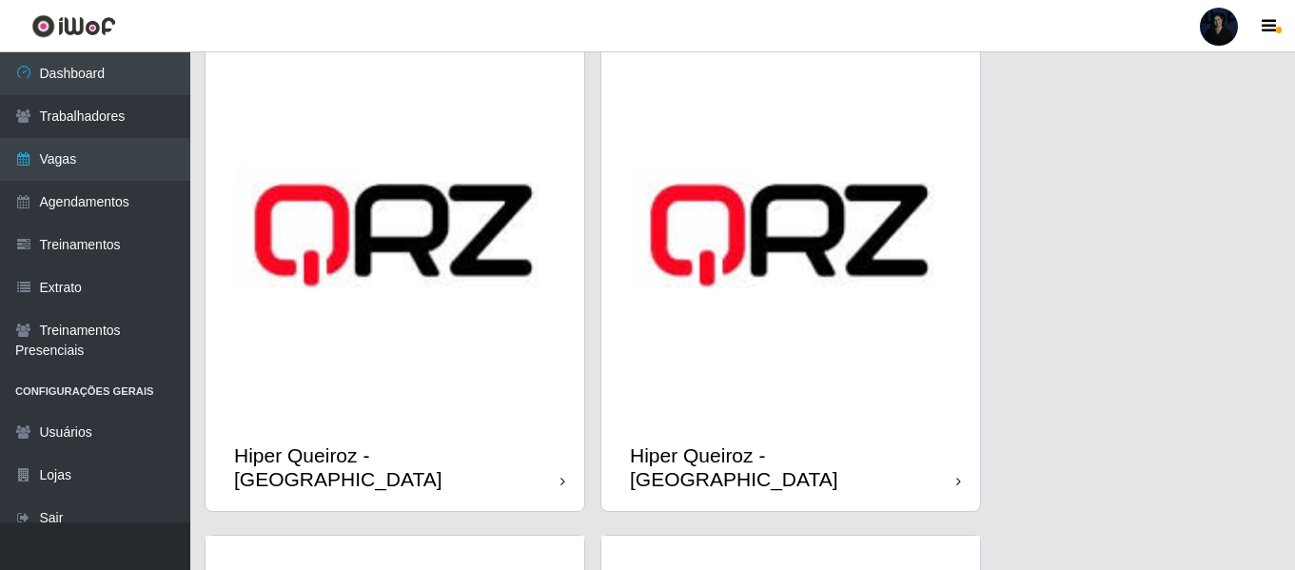
scroll to position [571, 0]
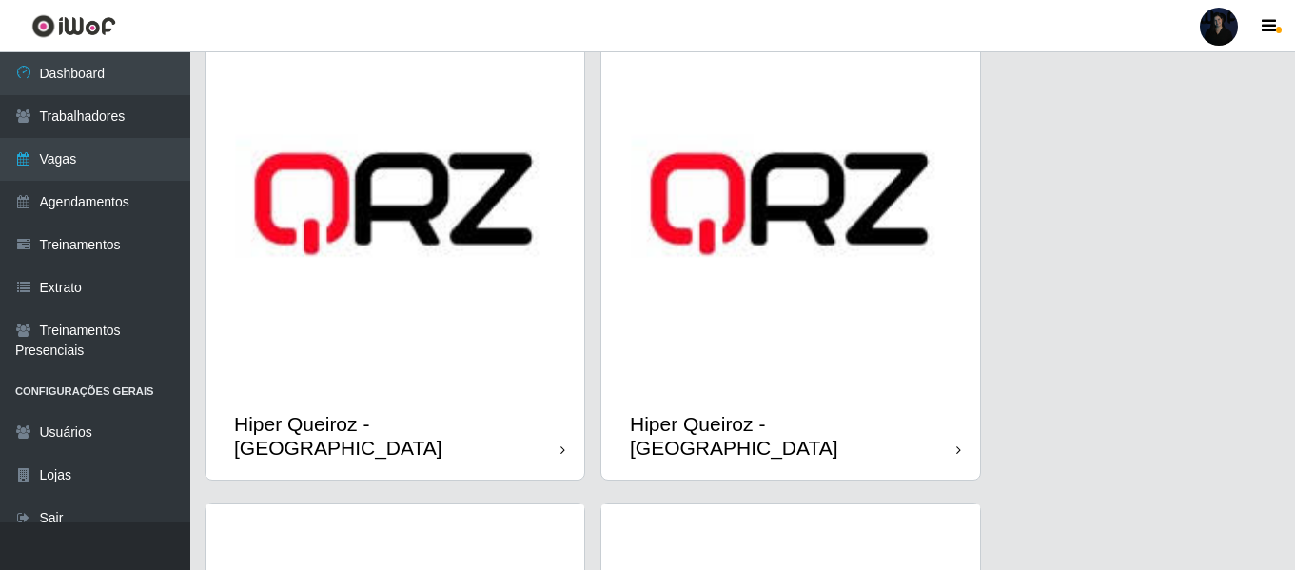
click at [323, 230] on img at bounding box center [395, 203] width 379 height 379
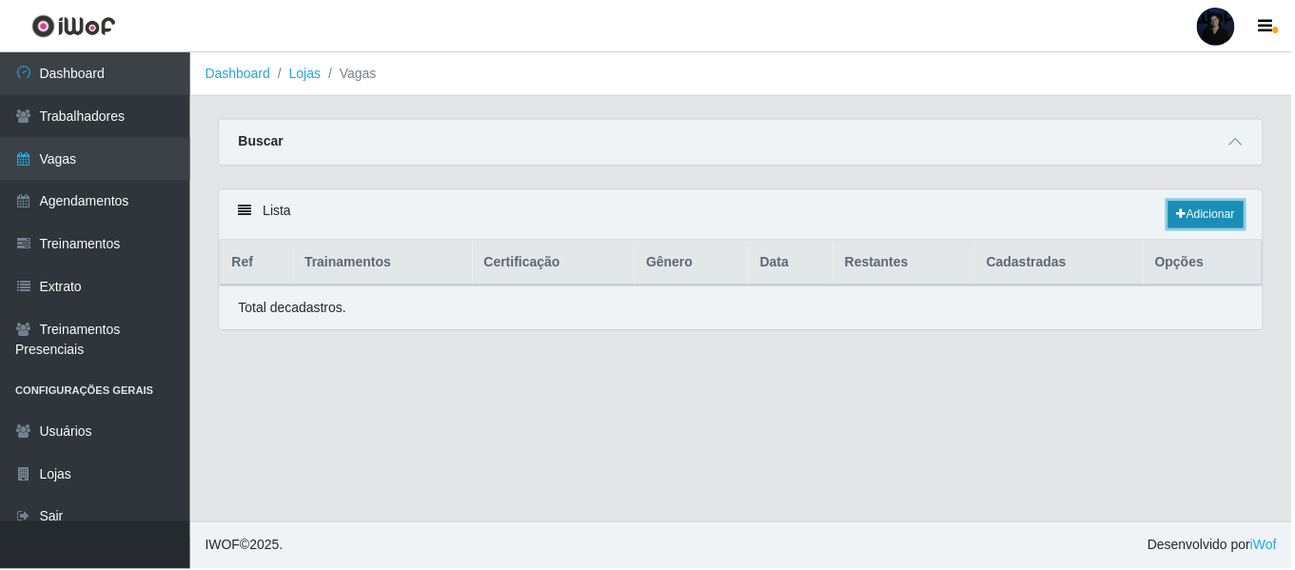
click at [1201, 213] on link "Adicionar" at bounding box center [1208, 215] width 75 height 27
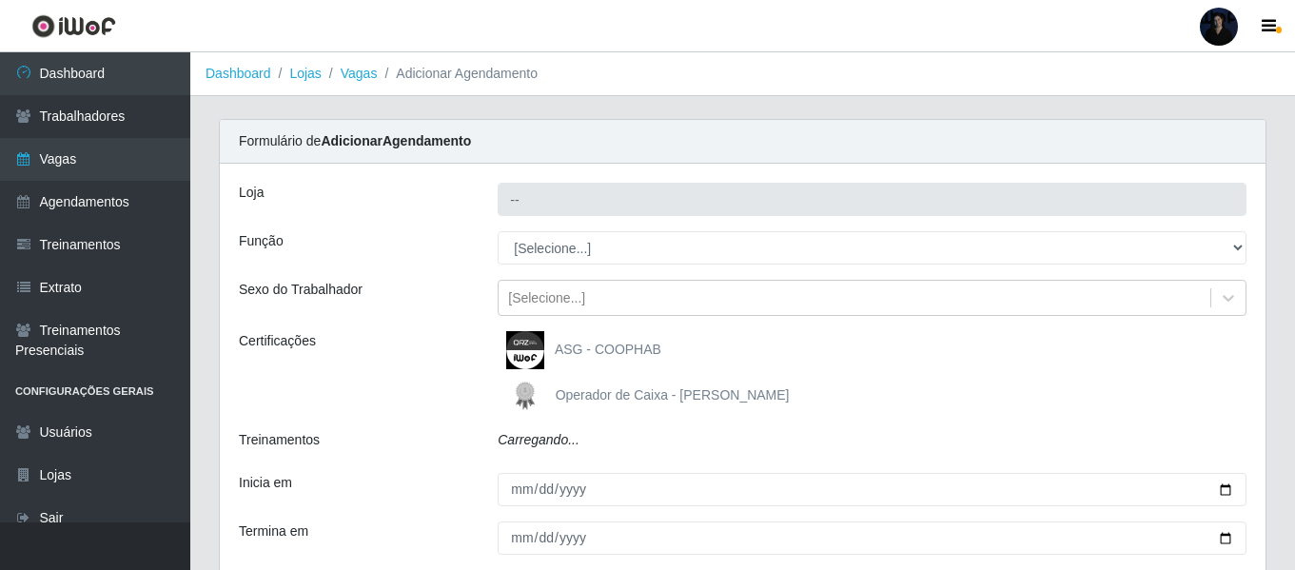
type input "Hiper Queiroz - [GEOGRAPHIC_DATA]"
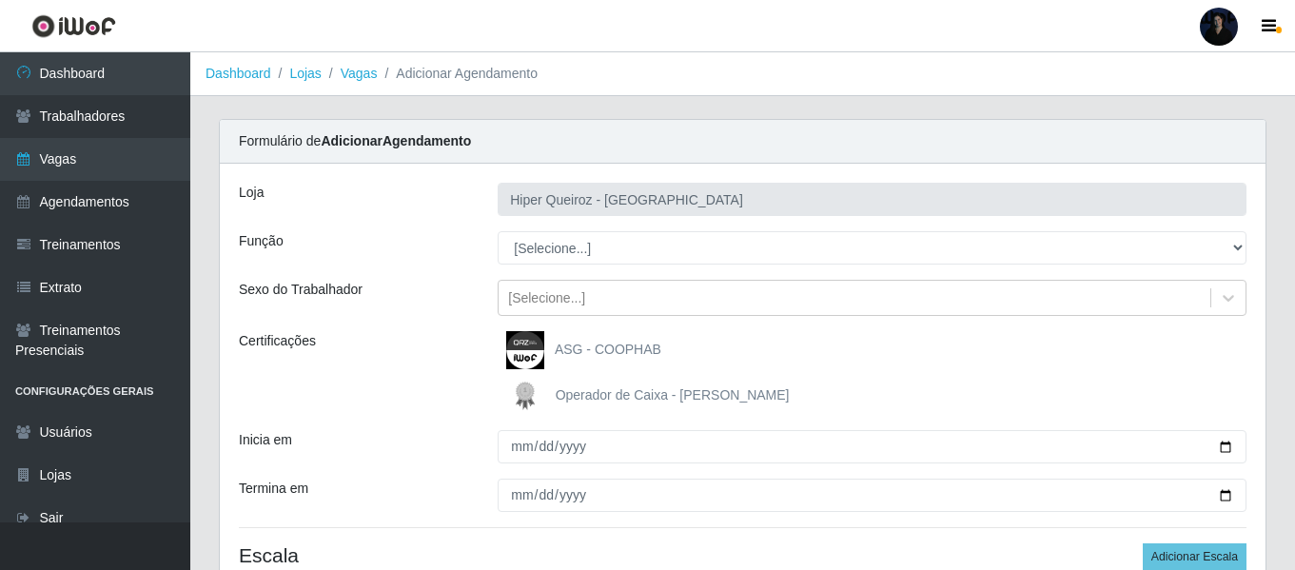
select select "1"
click at [498, 231] on select "[Selecione...] Embalador Embalador + Embalador ++" at bounding box center [872, 247] width 749 height 33
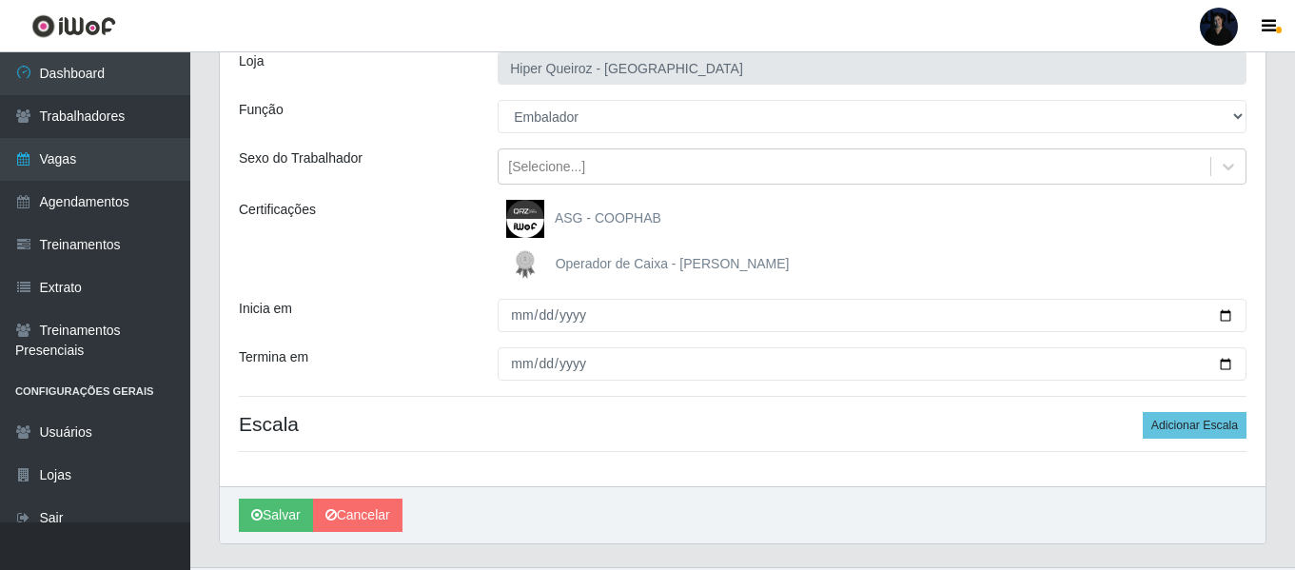
scroll to position [176, 0]
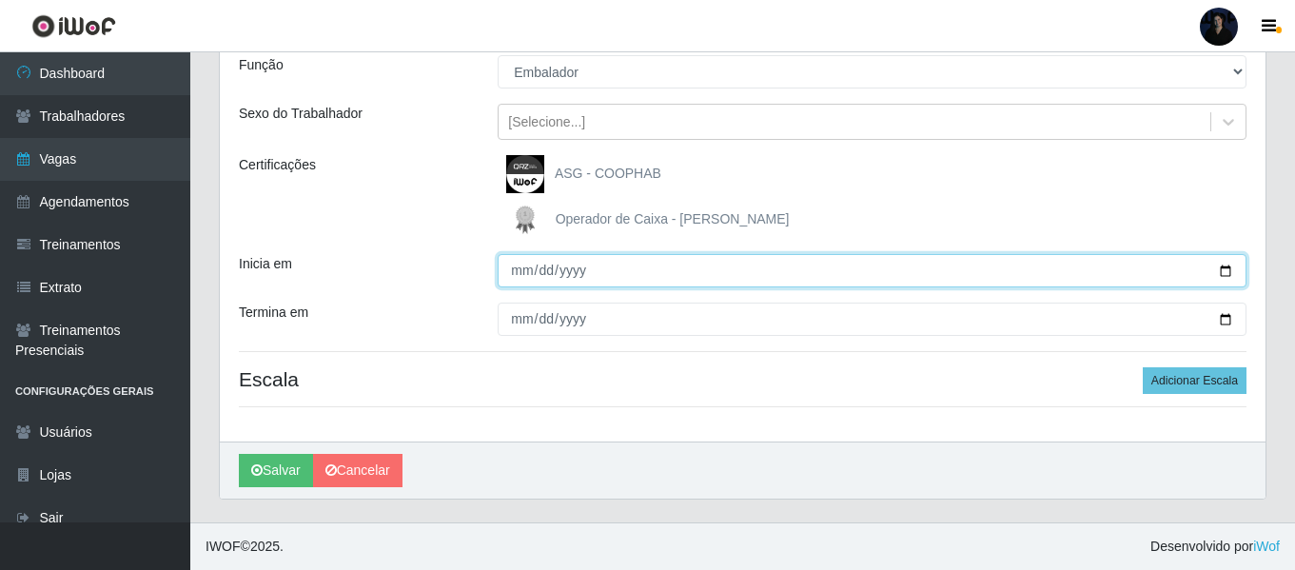
click at [1226, 273] on input "Inicia em" at bounding box center [872, 270] width 749 height 33
type input "[DATE]"
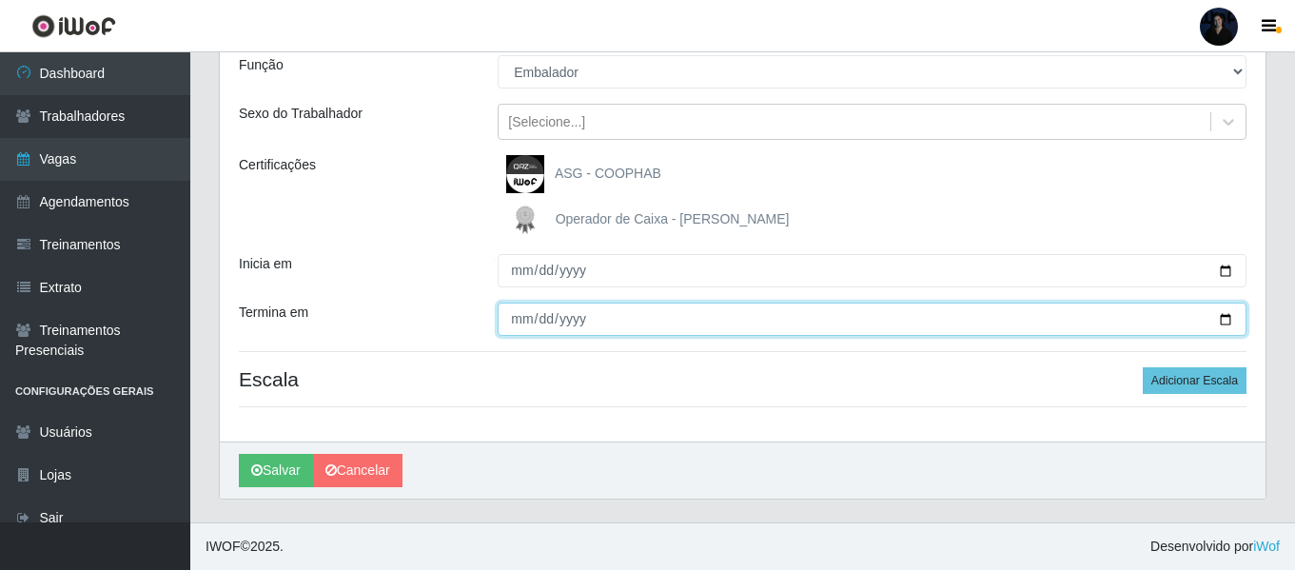
click at [1220, 316] on input "Termina em" at bounding box center [872, 319] width 749 height 33
type input "[DATE]"
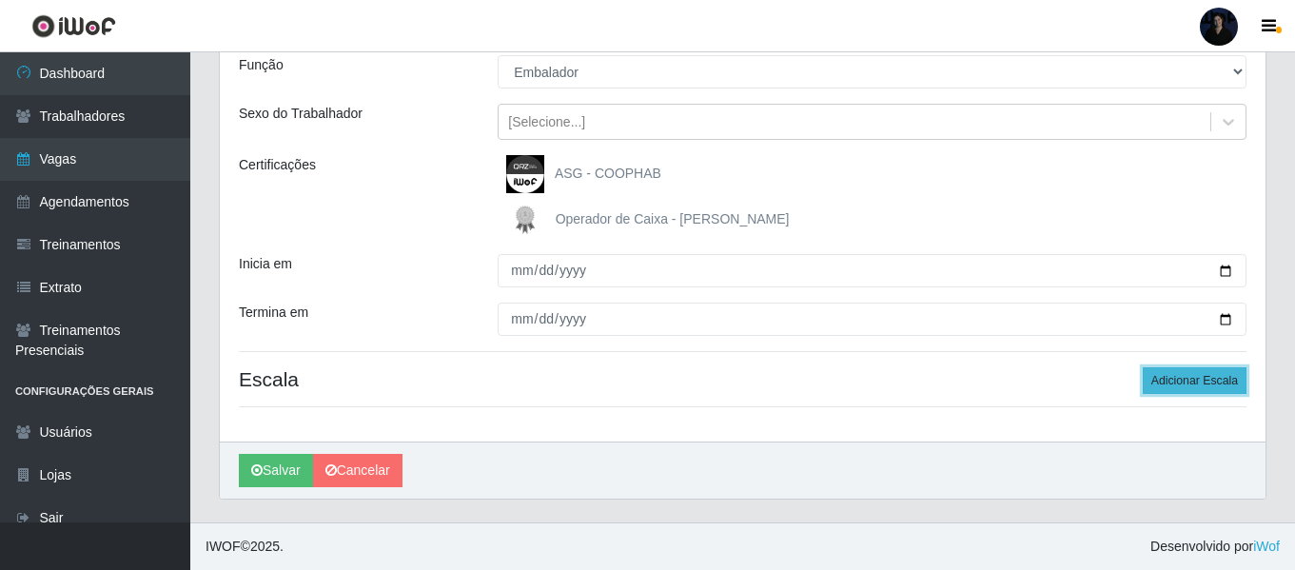
click at [1212, 383] on button "Adicionar Escala" at bounding box center [1195, 380] width 104 height 27
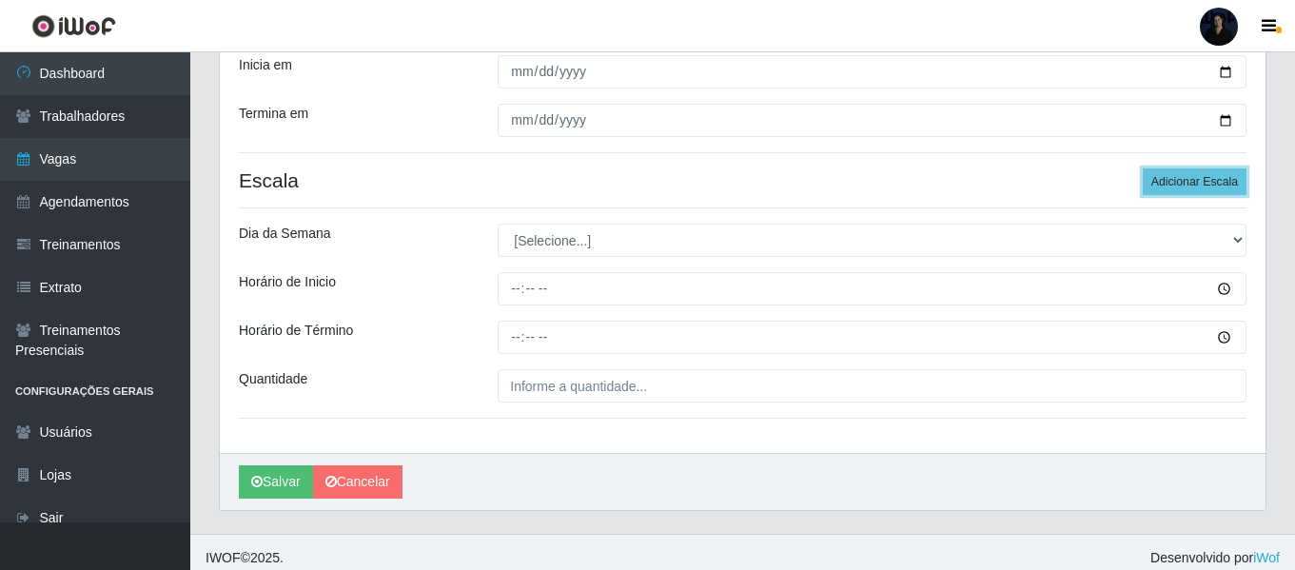
scroll to position [386, 0]
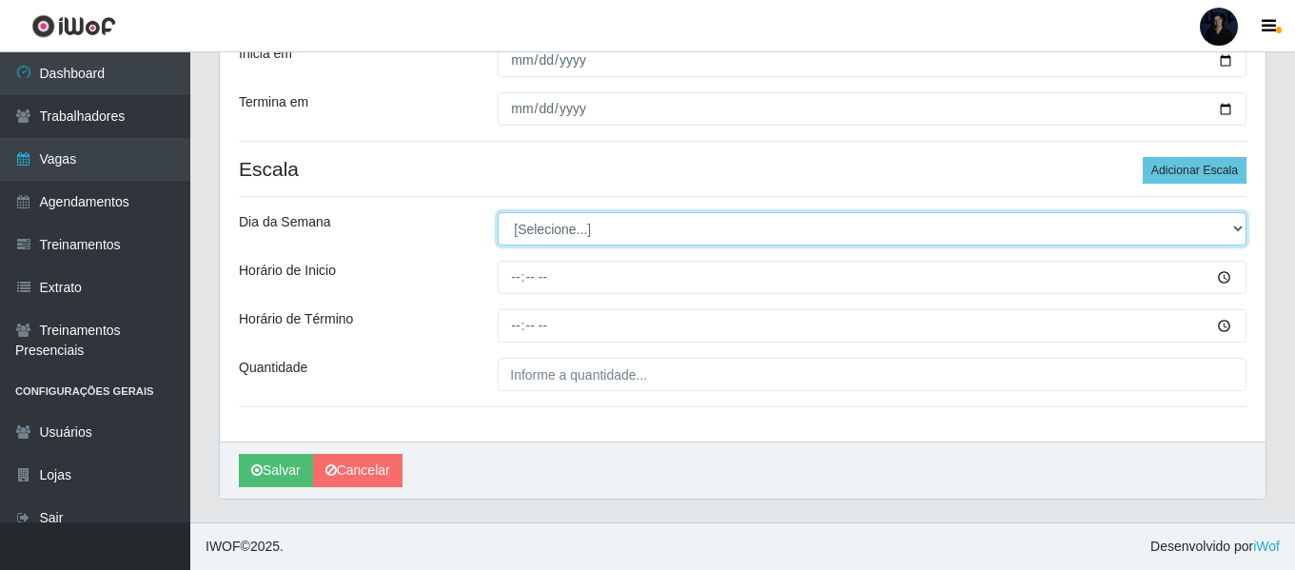
click at [535, 227] on select "[Selecione...] Segunda Terça Quarta Quinta Sexta Sábado Domingo" at bounding box center [872, 228] width 749 height 33
select select "5"
click at [498, 212] on select "[Selecione...] Segunda Terça Quarta Quinta Sexta Sábado Domingo" at bounding box center [872, 228] width 749 height 33
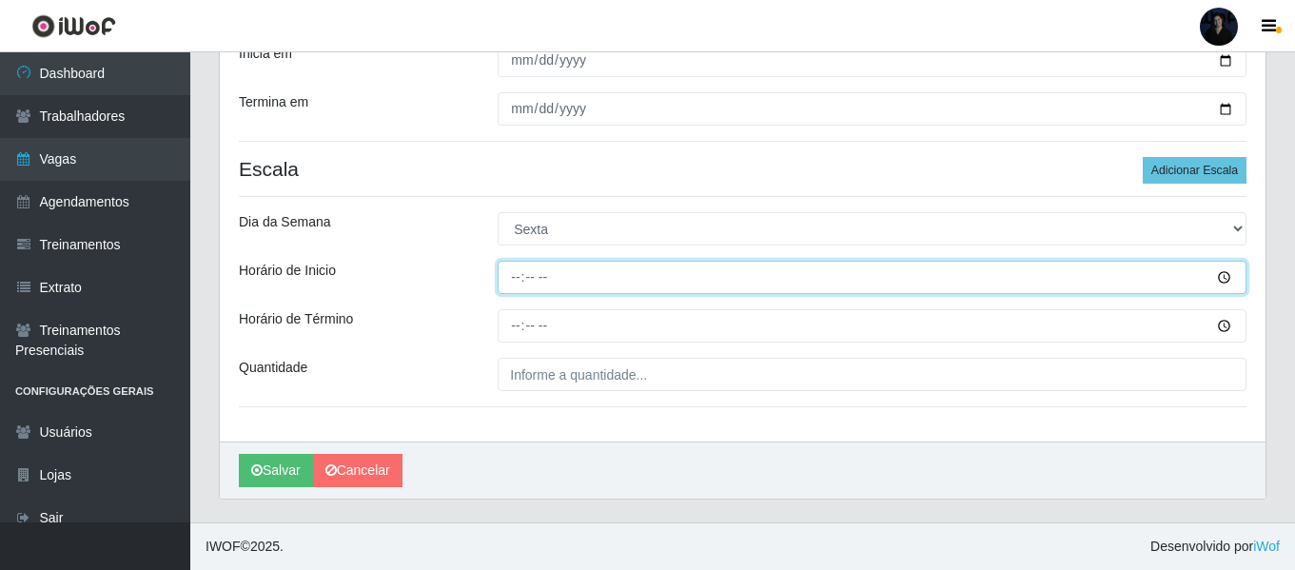
click at [515, 272] on input "Horário de Inicio" at bounding box center [872, 277] width 749 height 33
type input "15:00"
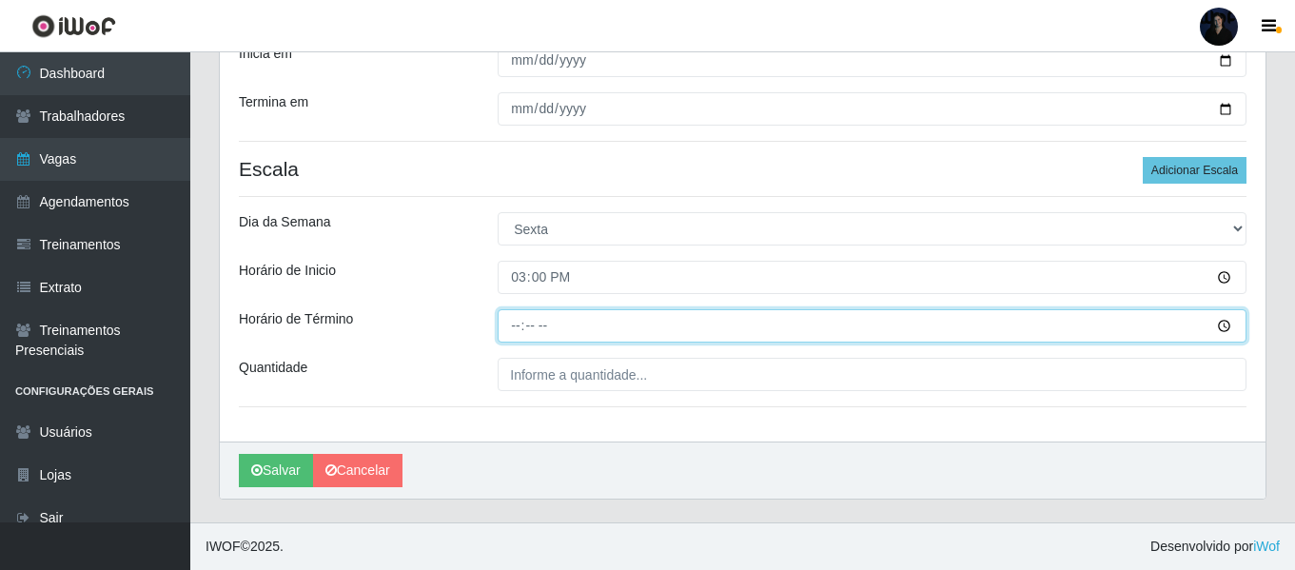
click at [516, 317] on input "Horário de Término" at bounding box center [872, 325] width 749 height 33
type input "21:00"
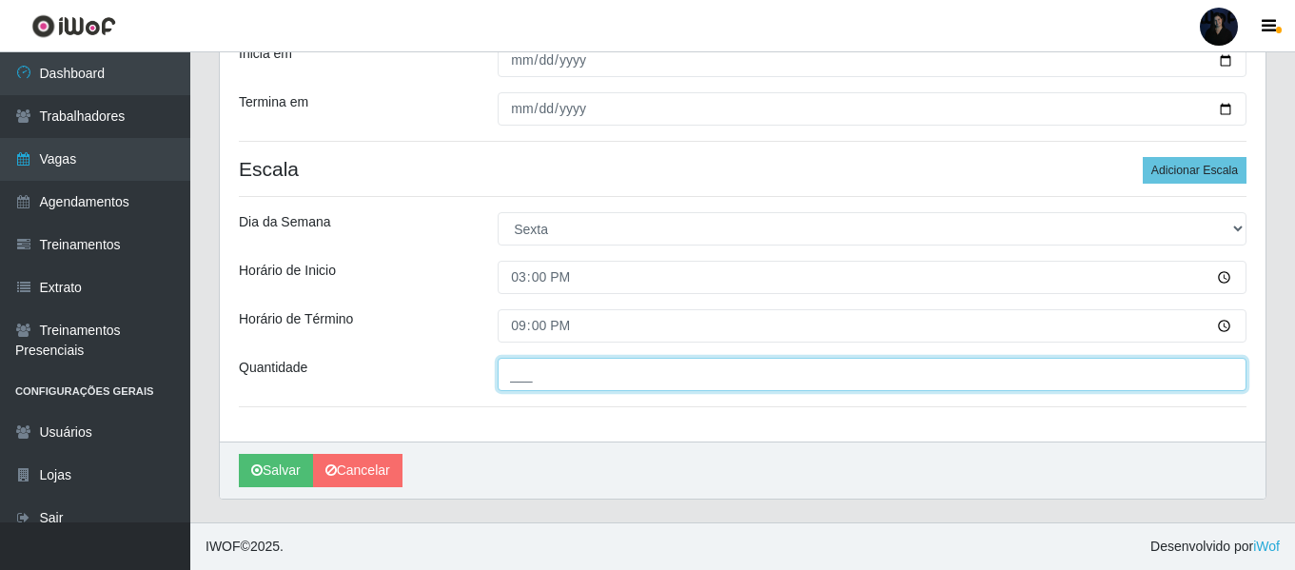
click at [507, 377] on input "___" at bounding box center [872, 374] width 749 height 33
type input "1__"
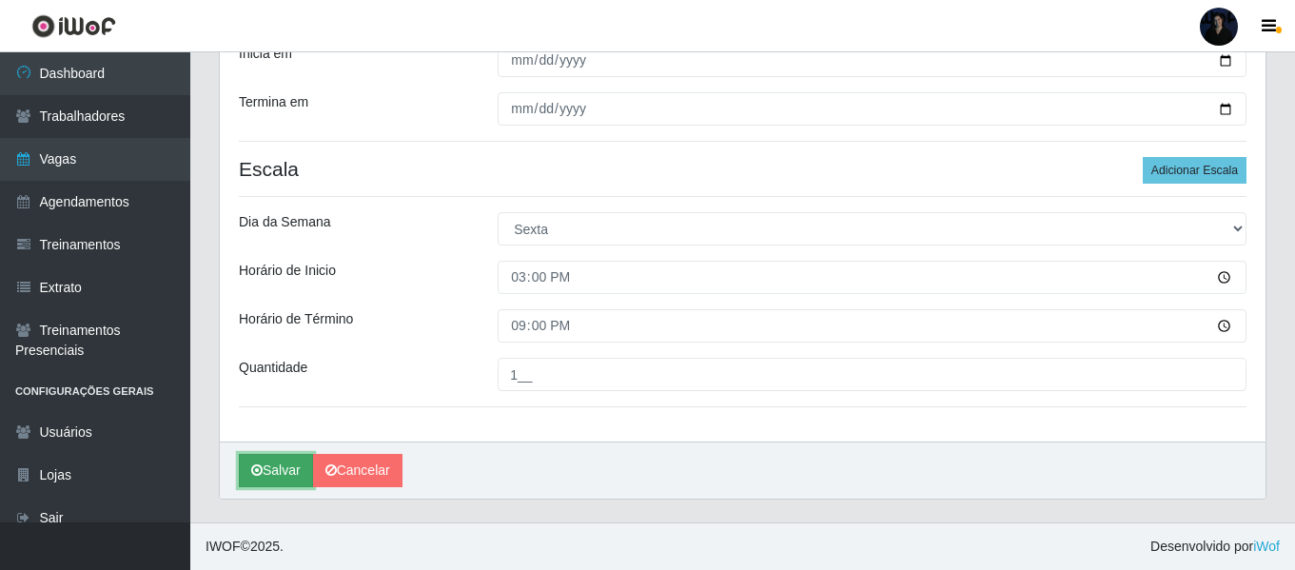
click at [292, 457] on button "Salvar" at bounding box center [276, 470] width 74 height 33
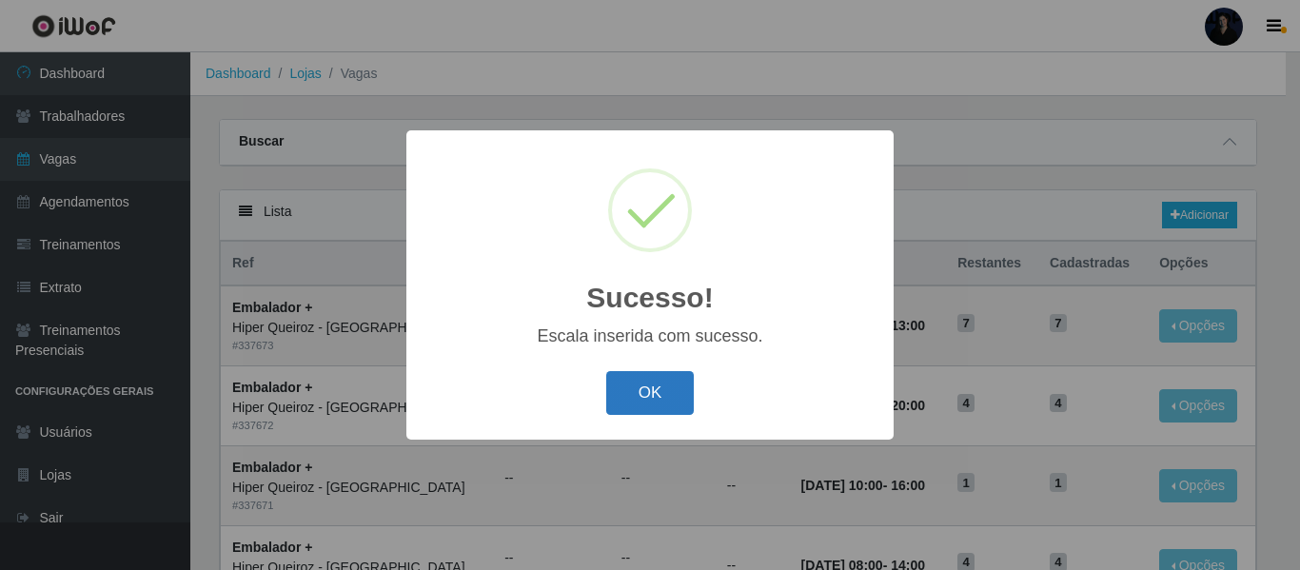
click at [634, 390] on button "OK" at bounding box center [650, 393] width 88 height 45
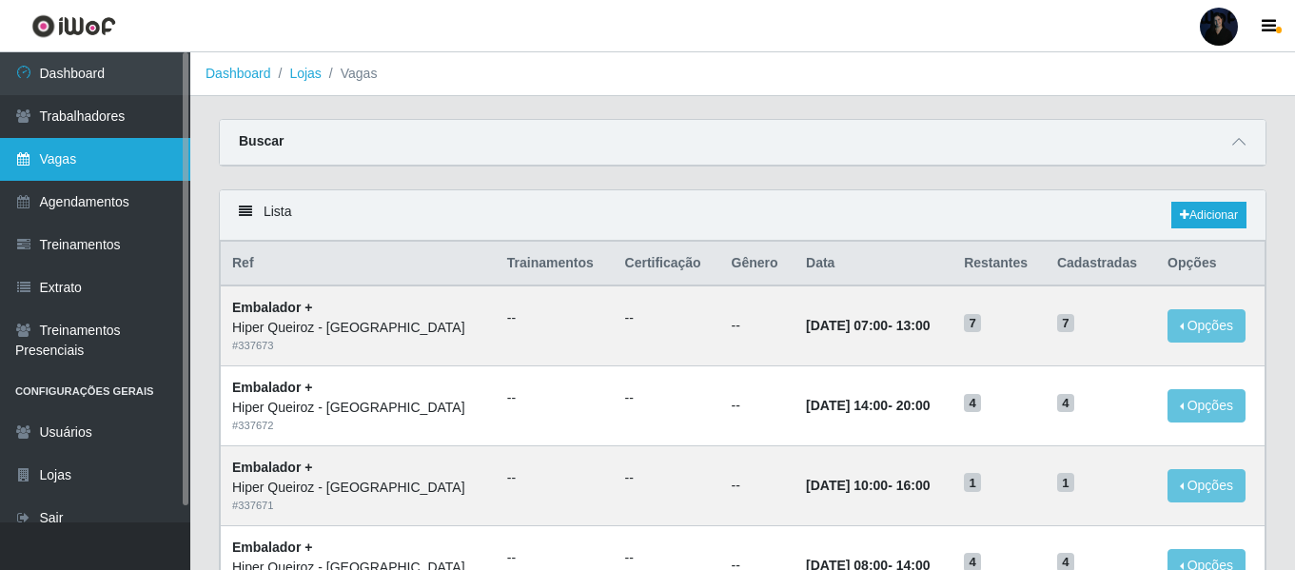
click at [95, 147] on link "Vagas" at bounding box center [95, 159] width 190 height 43
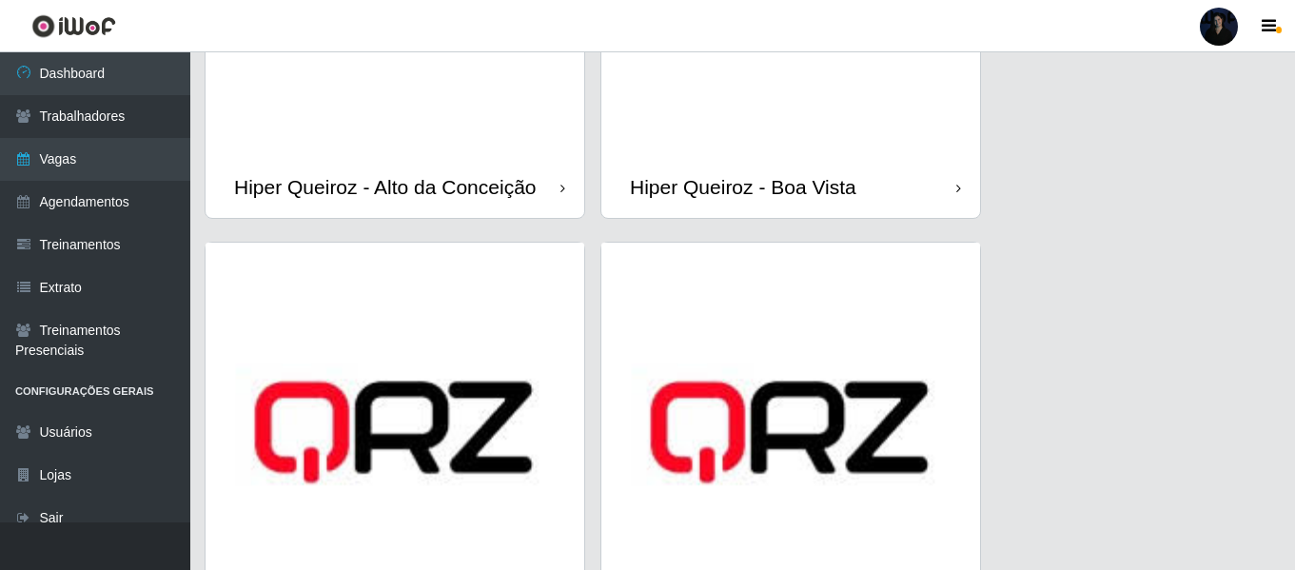
scroll to position [381, 0]
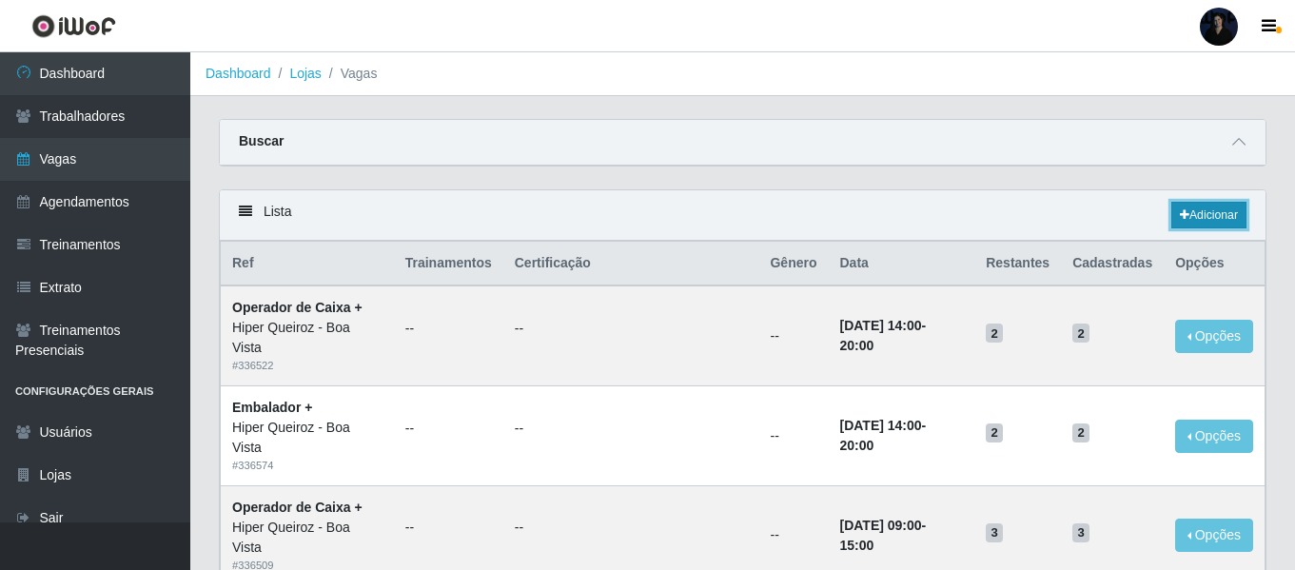
click at [1208, 217] on link "Adicionar" at bounding box center [1208, 215] width 75 height 27
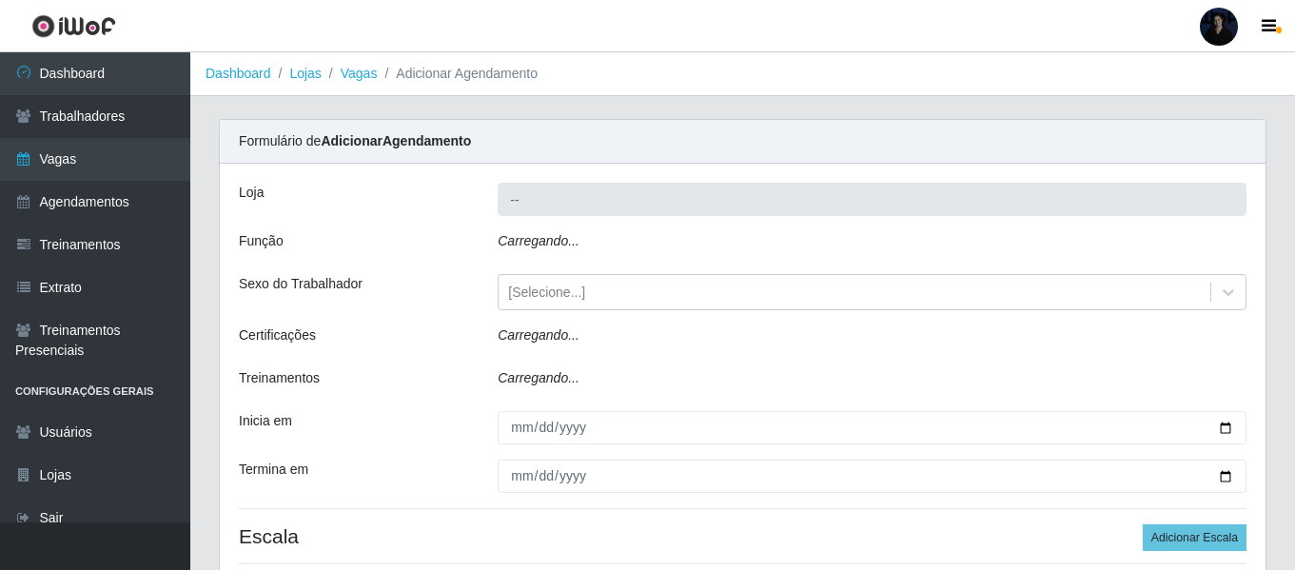
type input "Hiper Queiroz - Boa Vista"
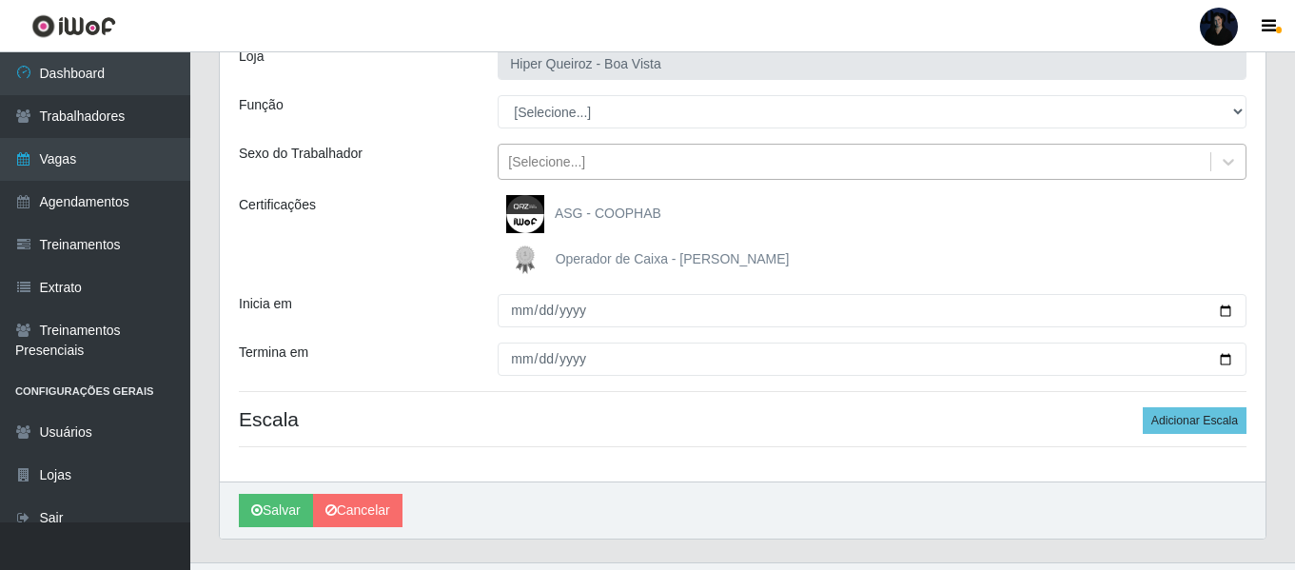
scroll to position [176, 0]
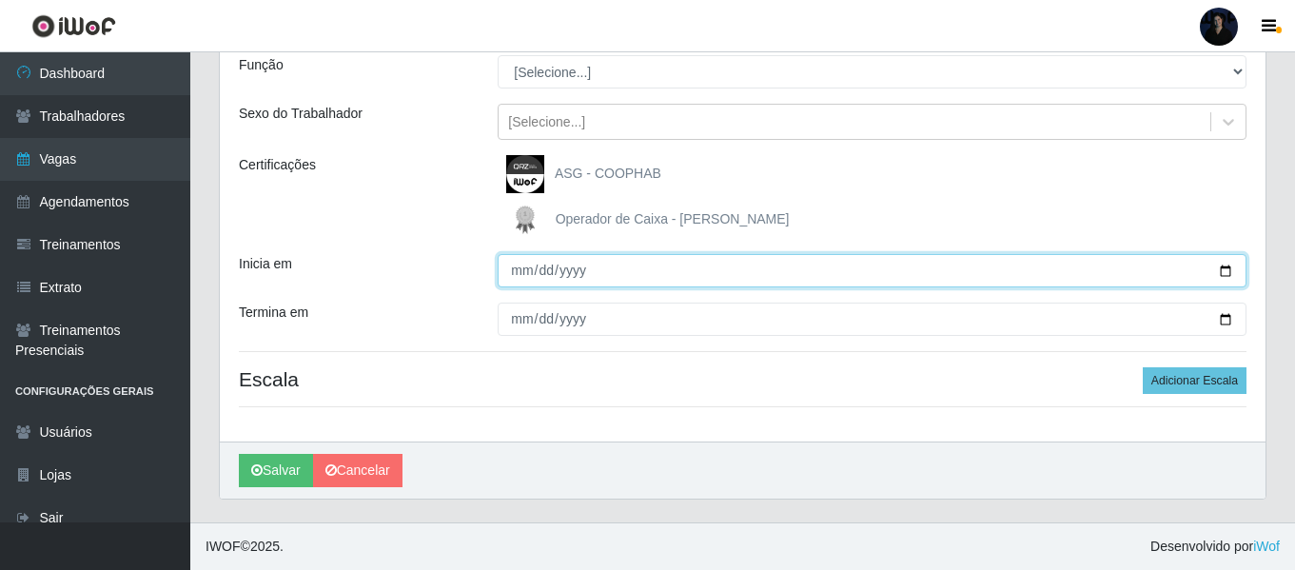
click at [1225, 270] on input "Inicia em" at bounding box center [872, 270] width 749 height 33
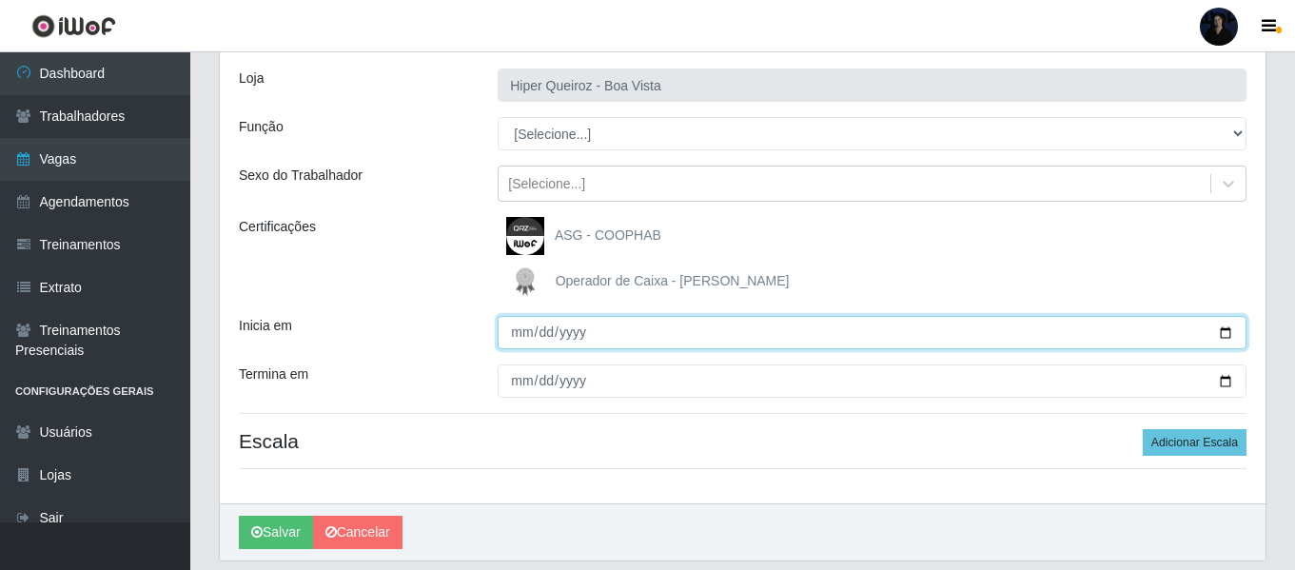
scroll to position [81, 0]
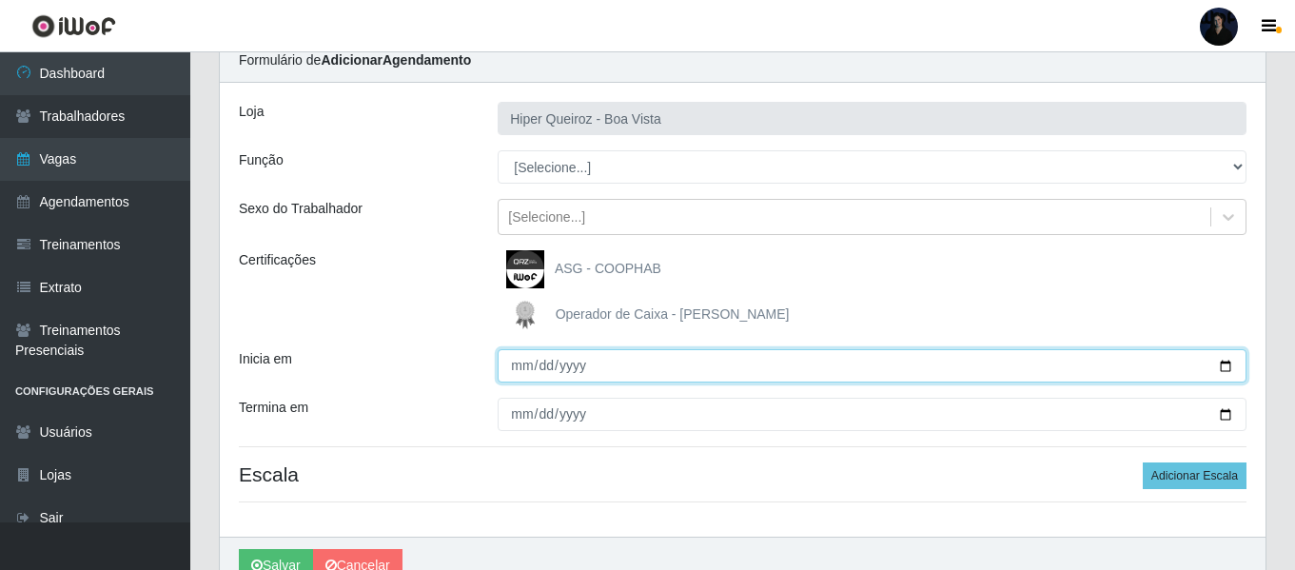
click at [1227, 370] on input "2025-08-31" at bounding box center [872, 365] width 749 height 33
type input "2025-09-07"
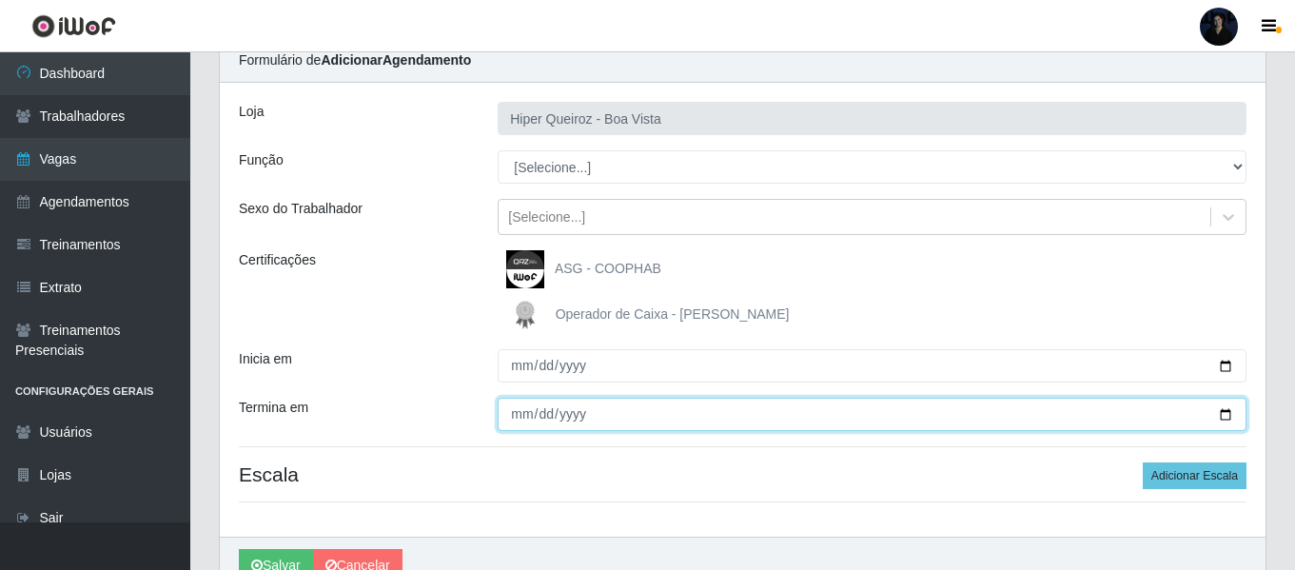
click at [1224, 417] on input "Termina em" at bounding box center [872, 414] width 749 height 33
type input "2025-09-07"
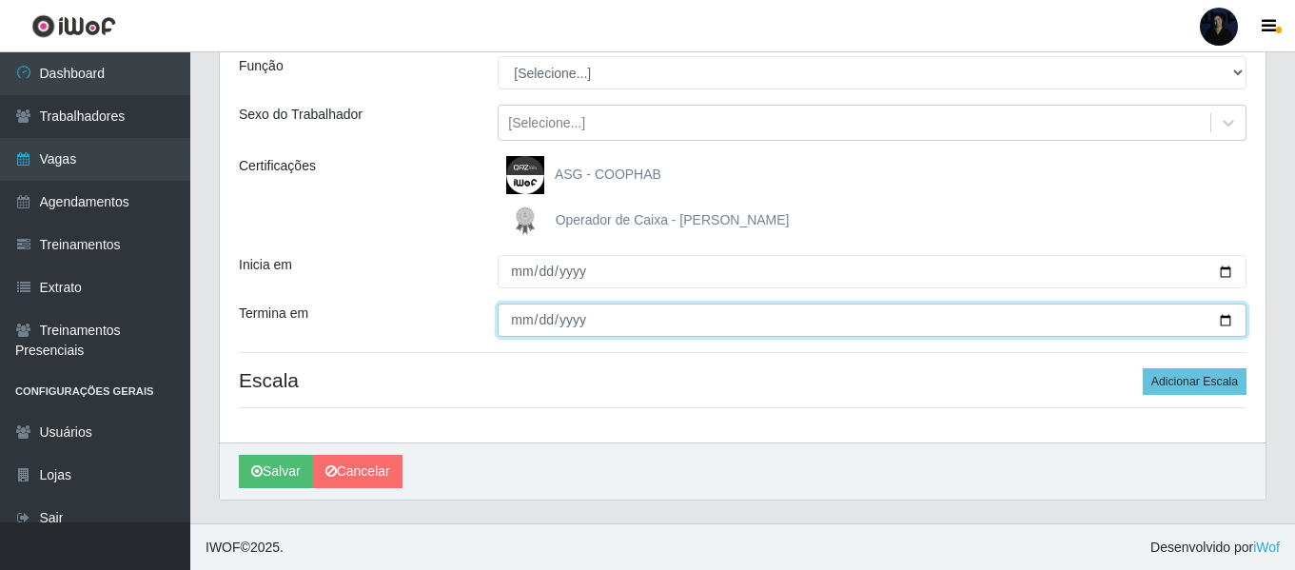
scroll to position [176, 0]
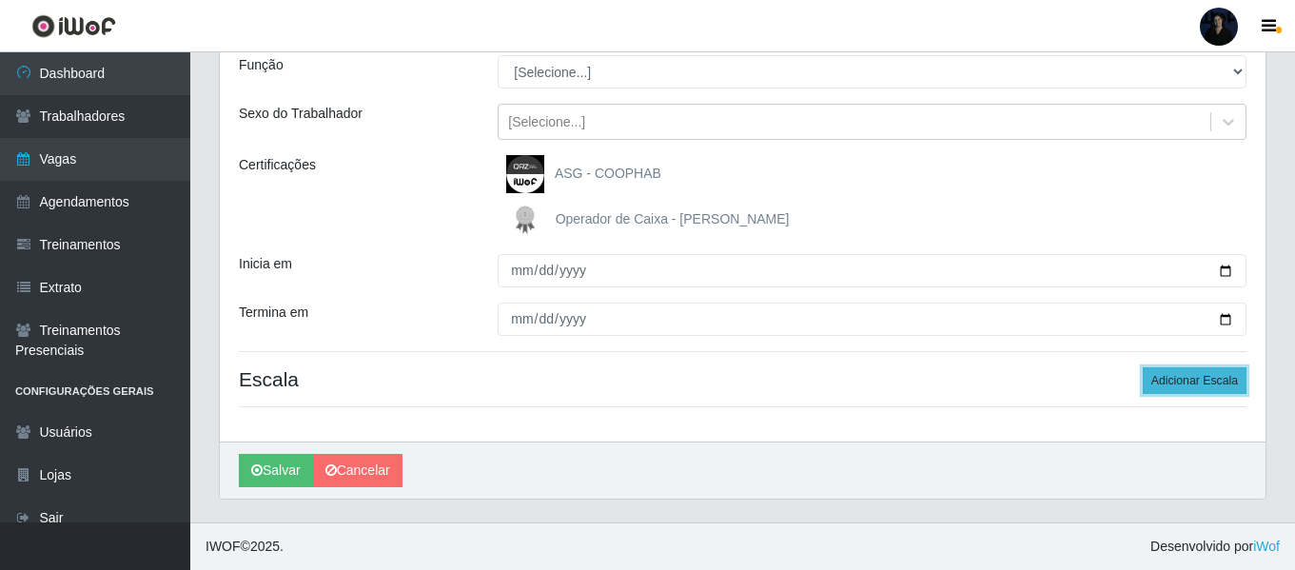
click at [1228, 379] on button "Adicionar Escala" at bounding box center [1195, 380] width 104 height 27
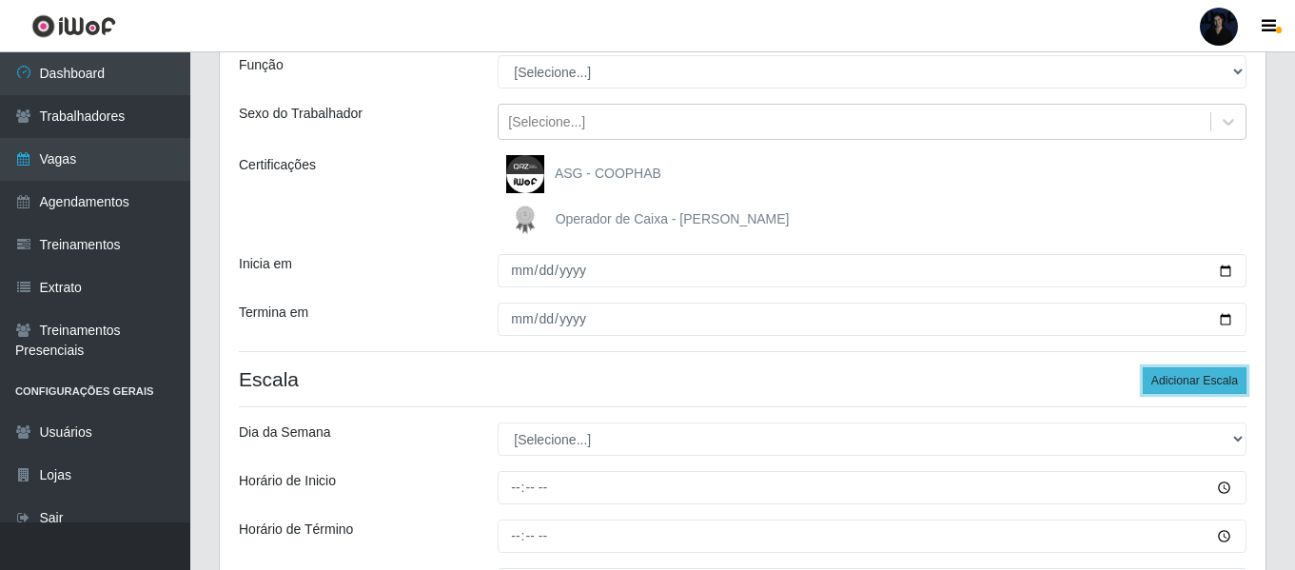
click at [1228, 379] on button "Adicionar Escala" at bounding box center [1195, 380] width 104 height 27
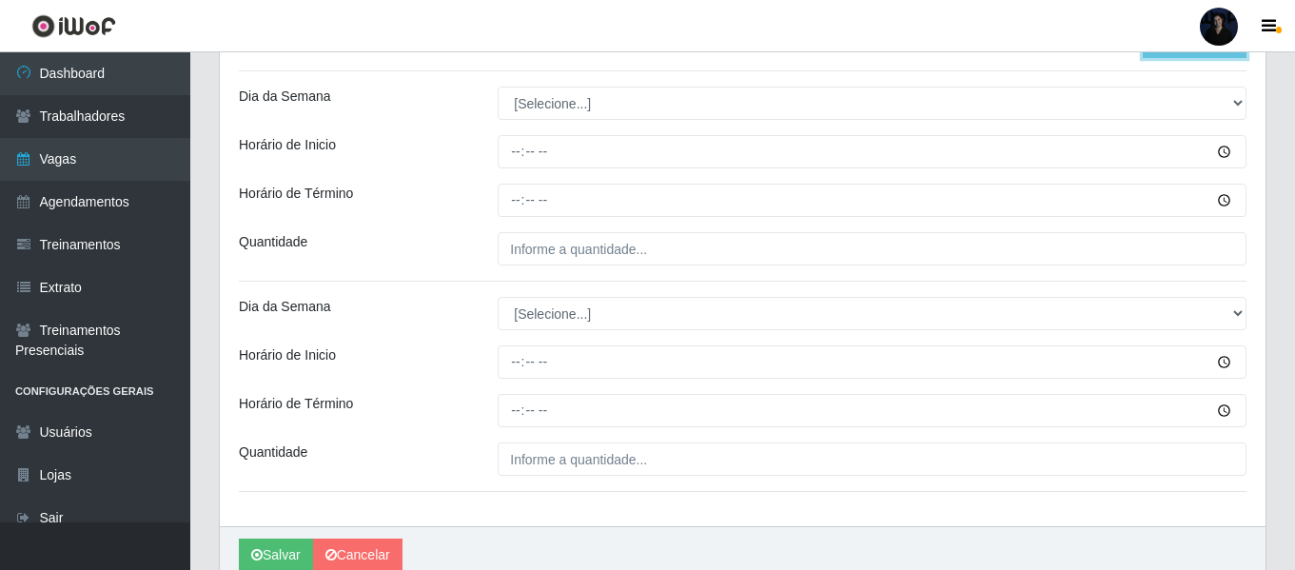
scroll to position [406, 0]
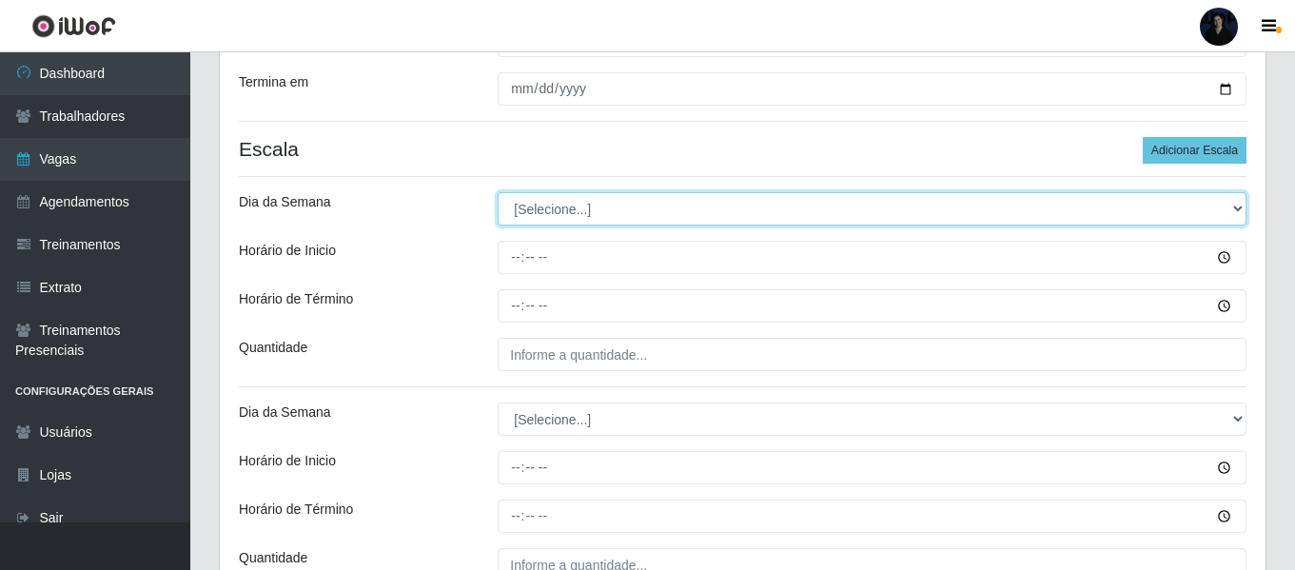
click at [547, 196] on select "[Selecione...] Segunda Terça Quarta Quinta Sexta Sábado Domingo" at bounding box center [872, 208] width 749 height 33
select select "0"
click at [498, 192] on select "[Selecione...] Segunda Terça Quarta Quinta Sexta Sábado Domingo" at bounding box center [872, 208] width 749 height 33
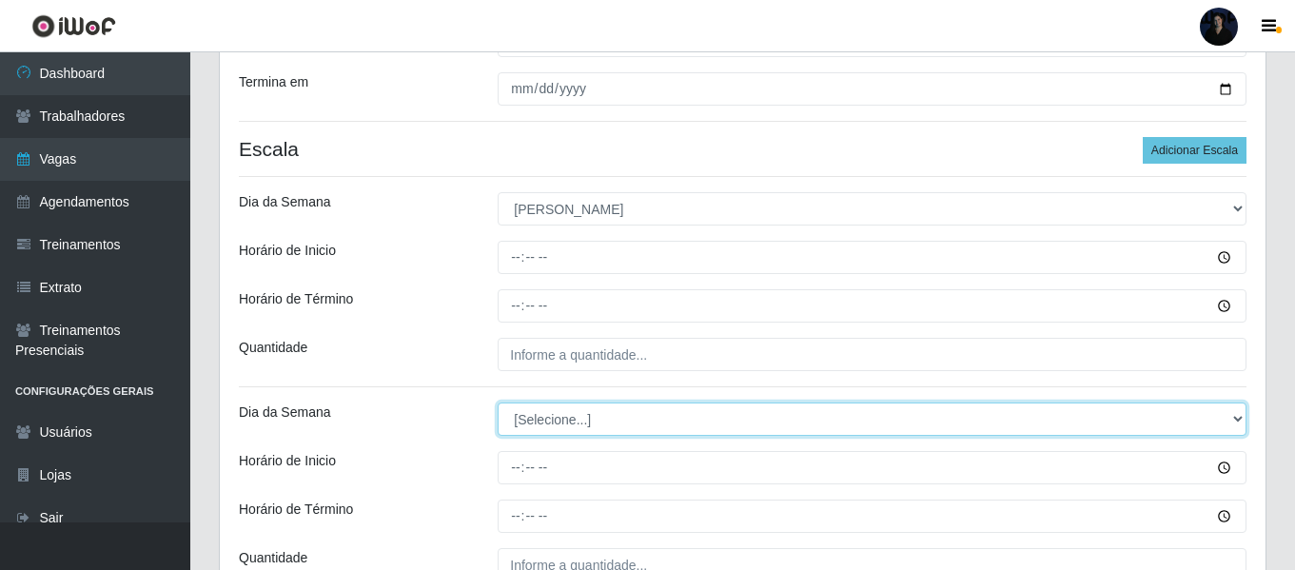
click at [541, 414] on select "[Selecione...] Segunda Terça Quarta Quinta Sexta Sábado Domingo" at bounding box center [872, 419] width 749 height 33
select select "0"
click at [498, 403] on select "[Selecione...] Segunda Terça Quarta Quinta Sexta Sábado Domingo" at bounding box center [872, 419] width 749 height 33
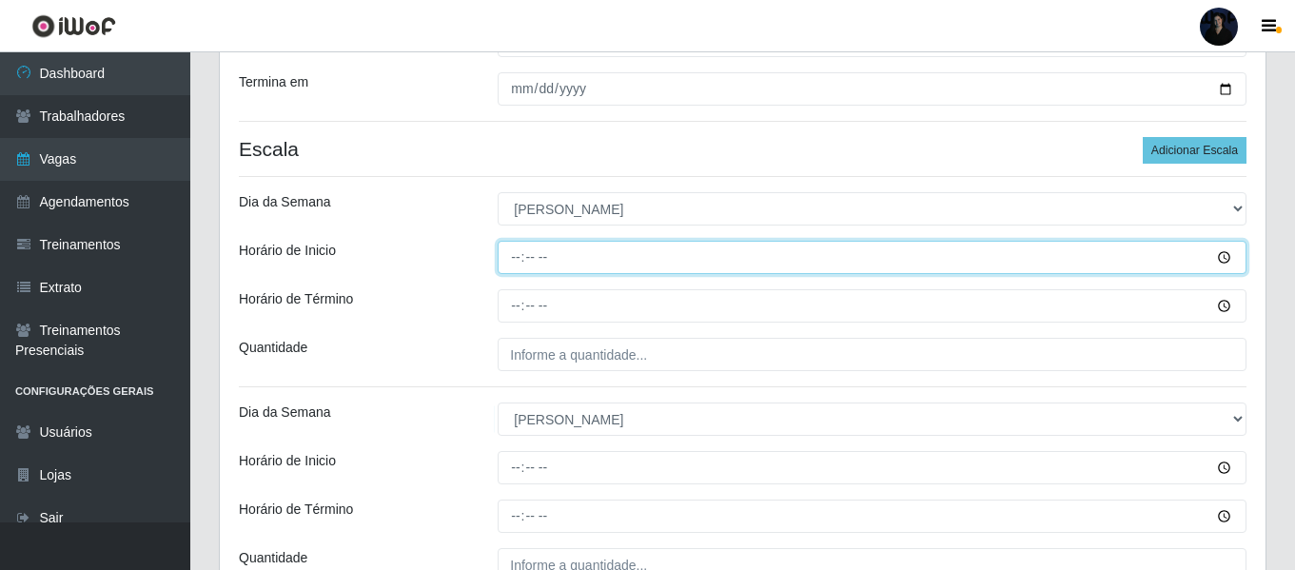
click at [515, 249] on input "Horário de Inicio" at bounding box center [872, 257] width 749 height 33
type input "14:00"
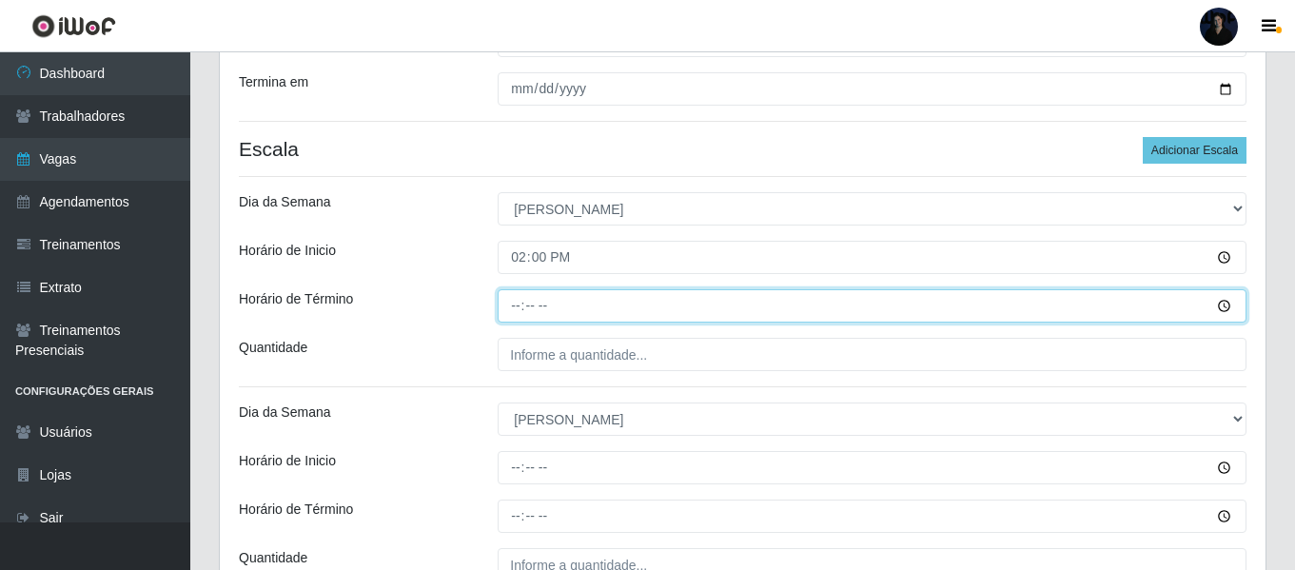
click at [512, 300] on input "Horário de Término" at bounding box center [872, 305] width 749 height 33
type input "20:00"
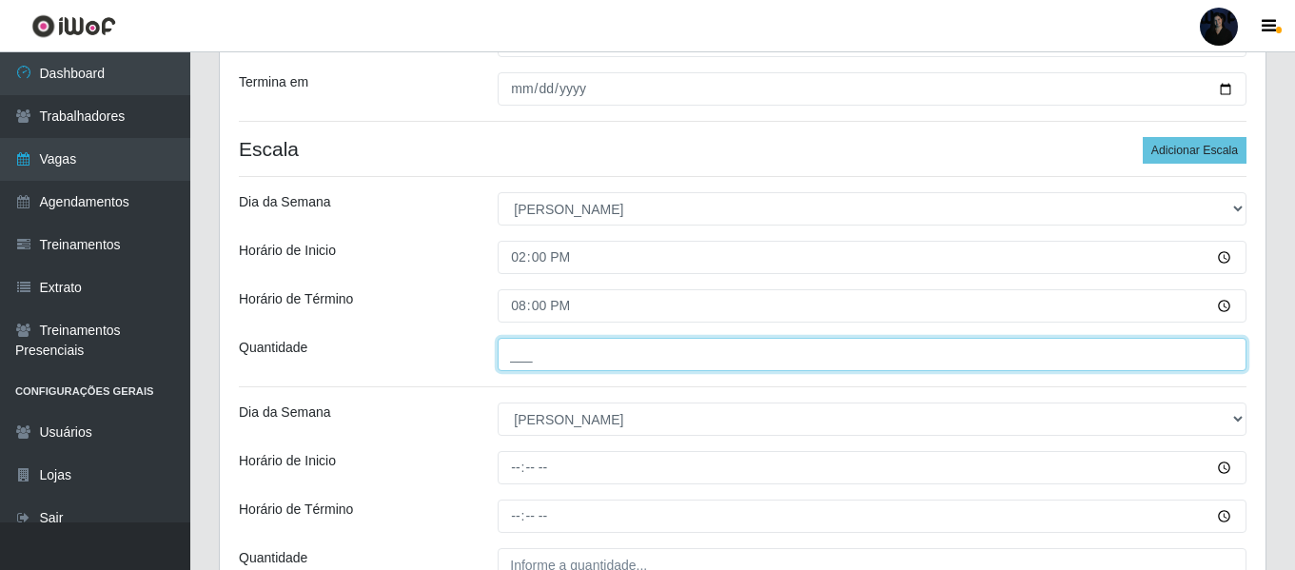
click at [513, 355] on input "___" at bounding box center [872, 354] width 749 height 33
type input "3__"
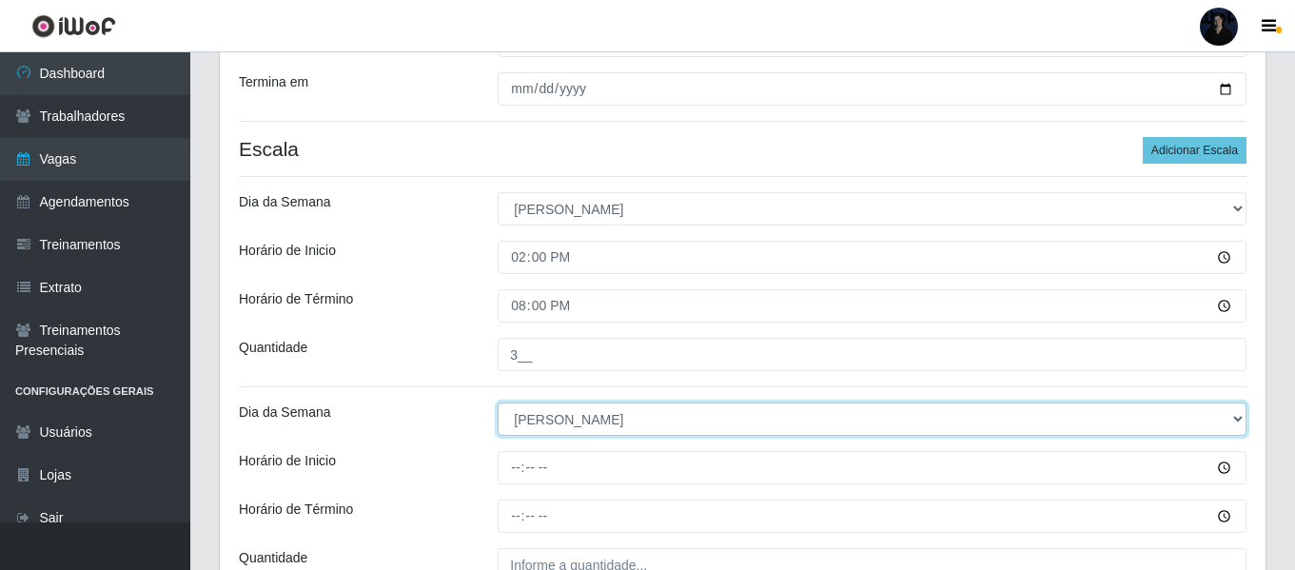
click at [535, 423] on select "[Selecione...] Segunda Terça Quarta Quinta Sexta Sábado Domingo" at bounding box center [872, 419] width 749 height 33
click at [498, 403] on select "[Selecione...] Segunda Terça Quarta Quinta Sexta Sábado Domingo" at bounding box center [872, 419] width 749 height 33
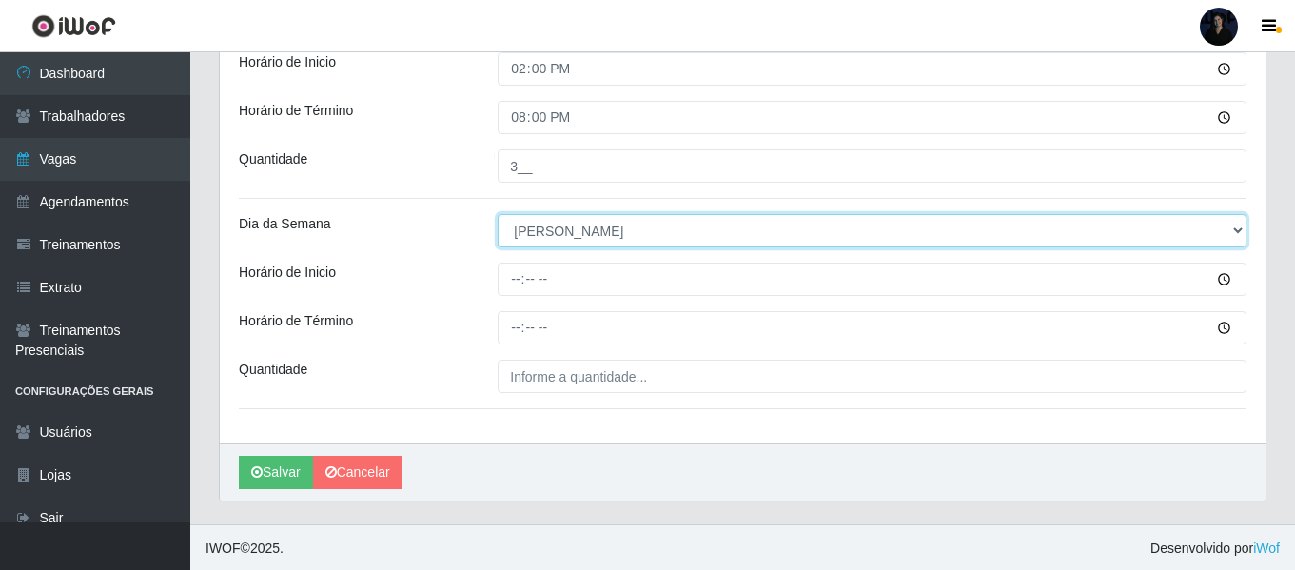
scroll to position [597, 0]
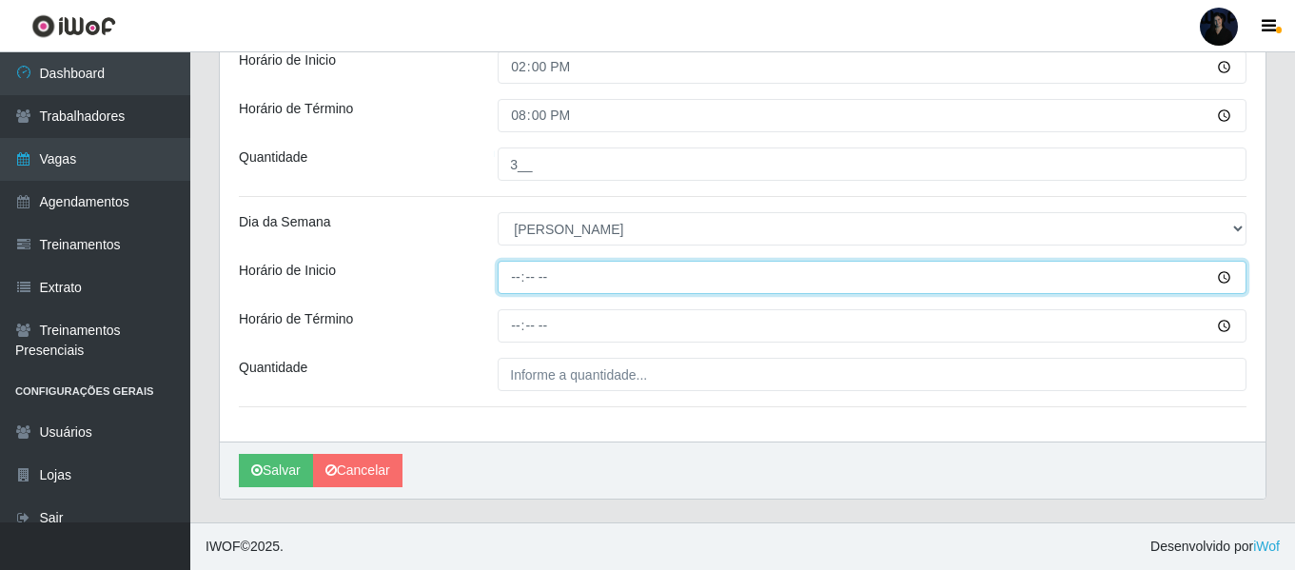
click at [509, 272] on input "Horário de Inicio" at bounding box center [872, 277] width 749 height 33
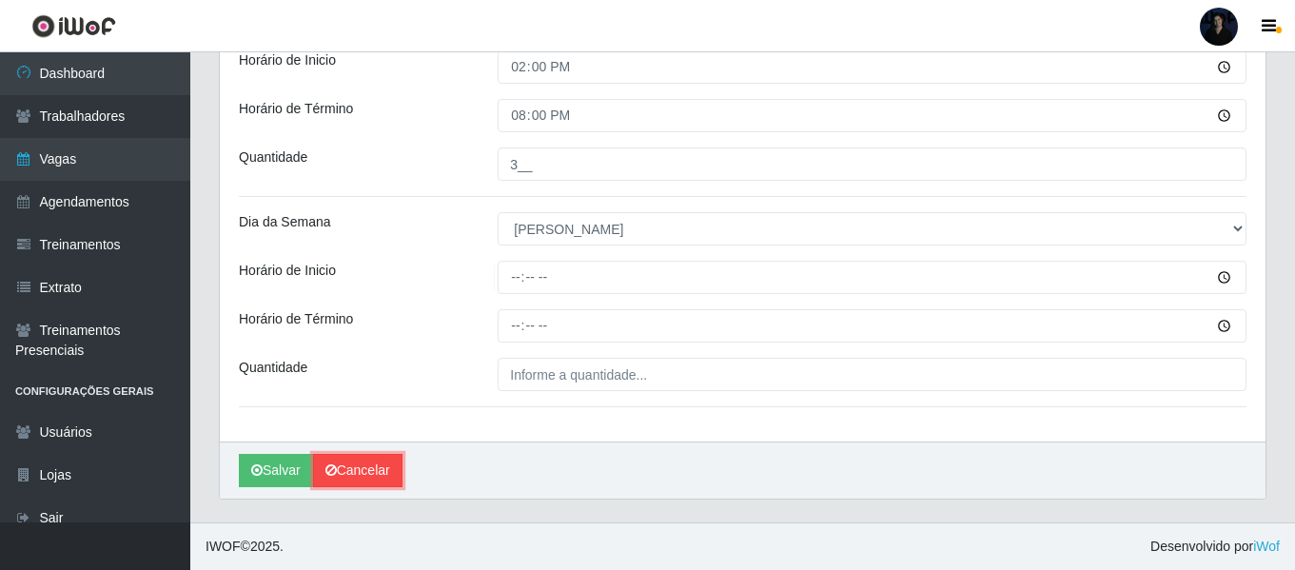
click at [372, 481] on link "Cancelar" at bounding box center [357, 470] width 89 height 33
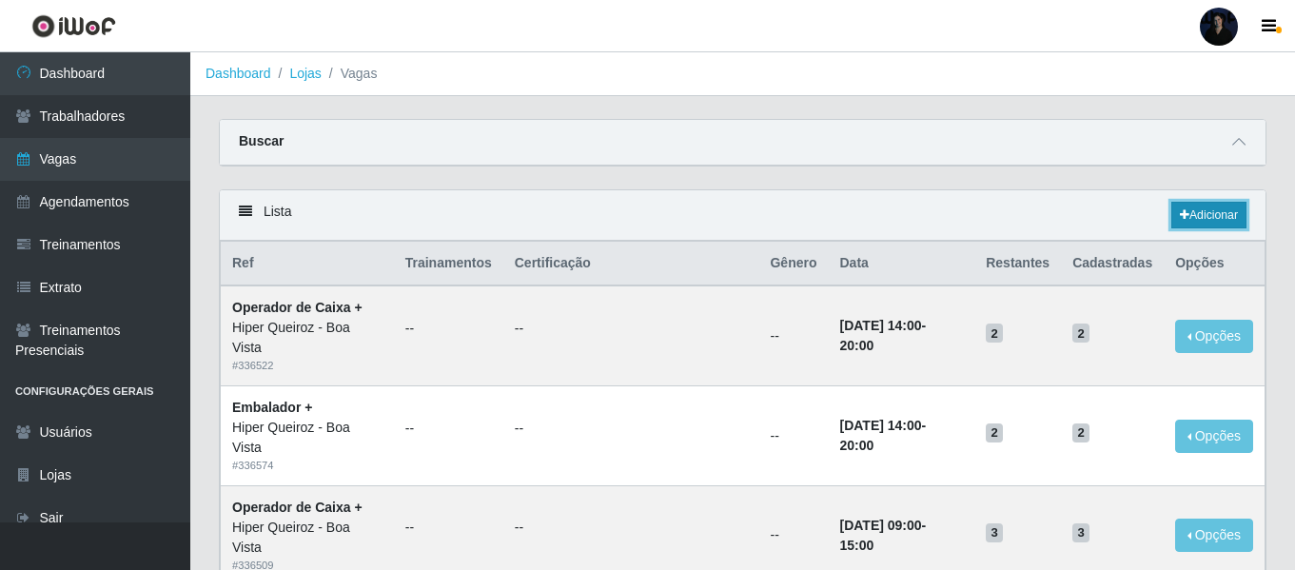
click at [1208, 215] on link "Adicionar" at bounding box center [1208, 215] width 75 height 27
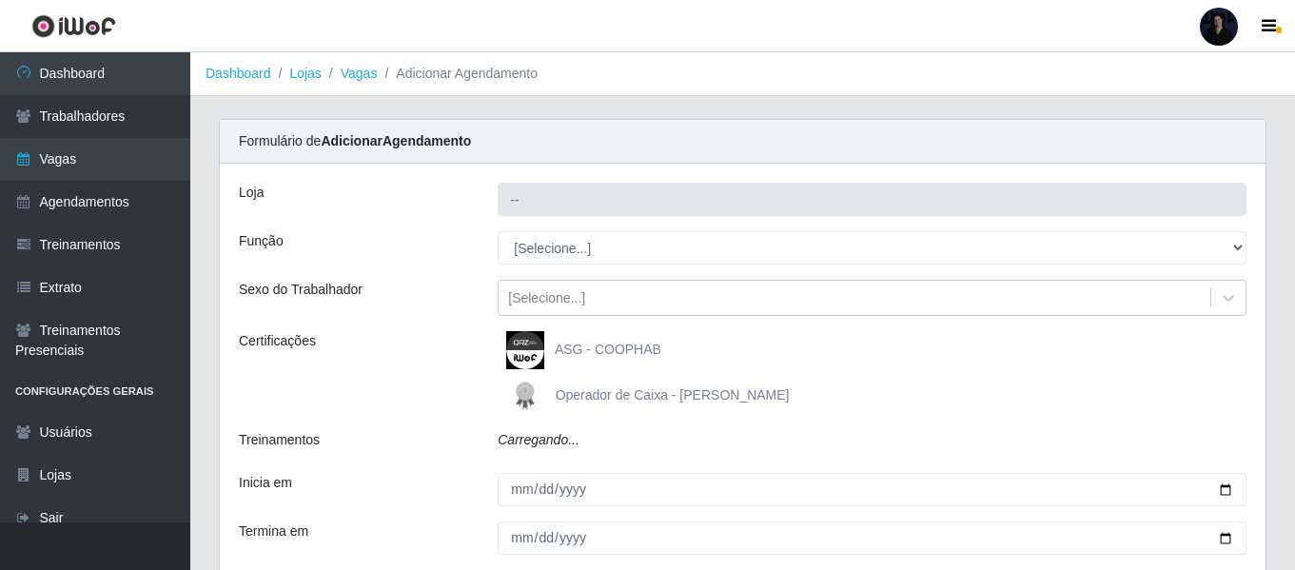
type input "Hiper Queiroz - Boa Vista"
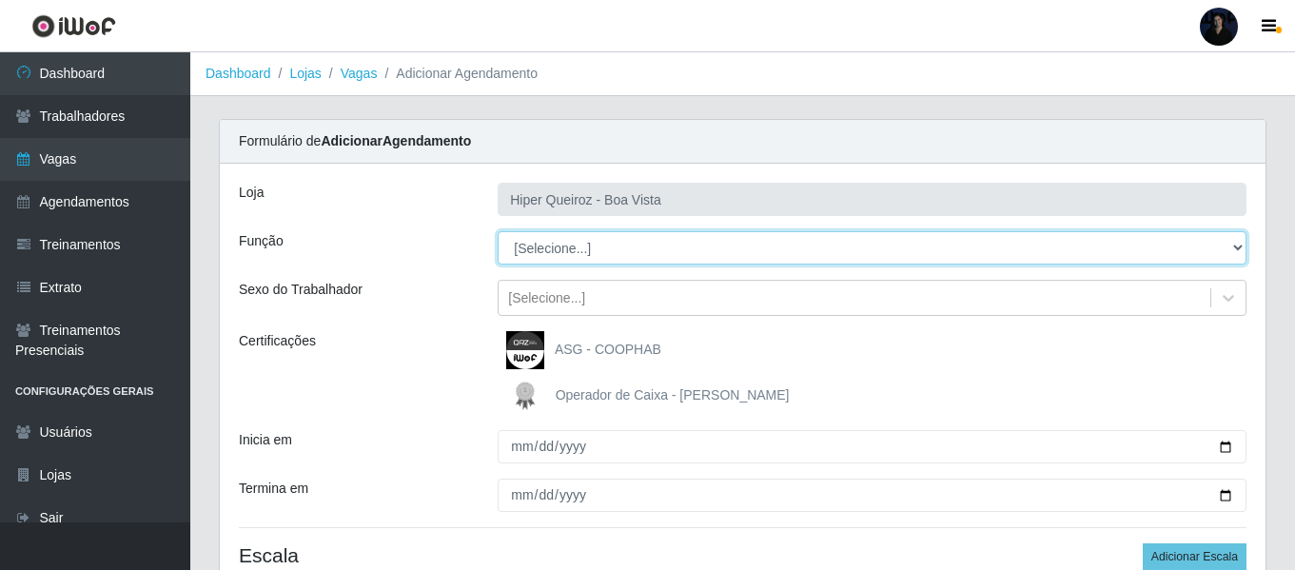
click at [565, 251] on select "[Selecione...] Embalador Embalador + Embalador ++ Operador de Caixa Operador de…" at bounding box center [872, 247] width 749 height 33
select select "73"
click at [498, 231] on select "[Selecione...] Embalador Embalador + Embalador ++ Operador de Caixa Operador de…" at bounding box center [872, 247] width 749 height 33
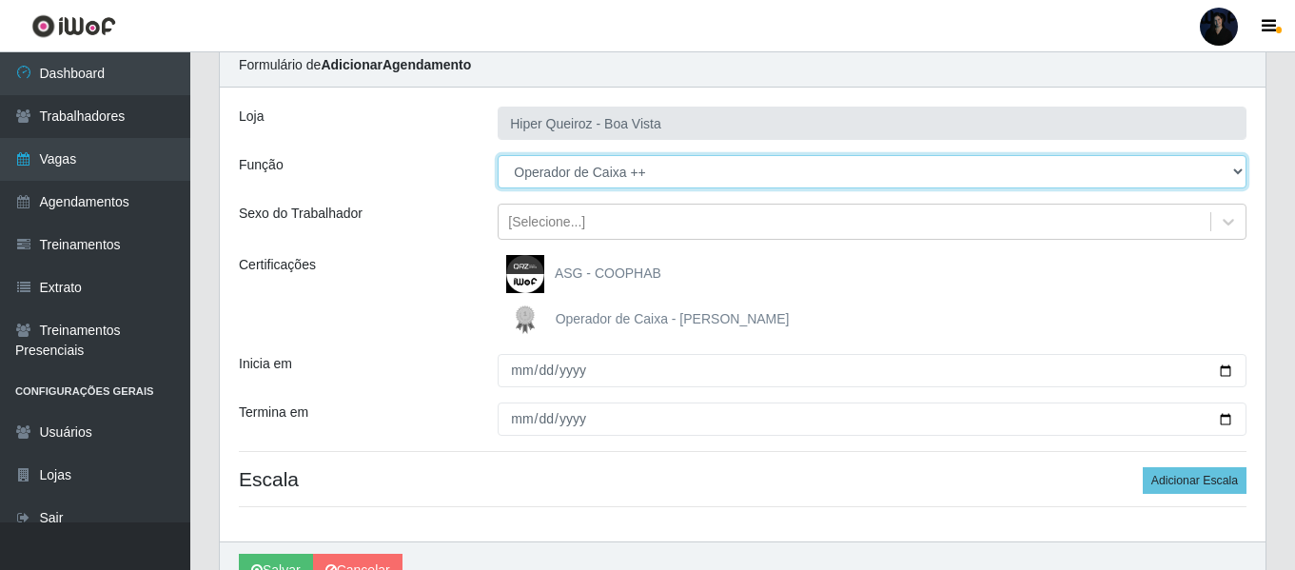
scroll to position [176, 0]
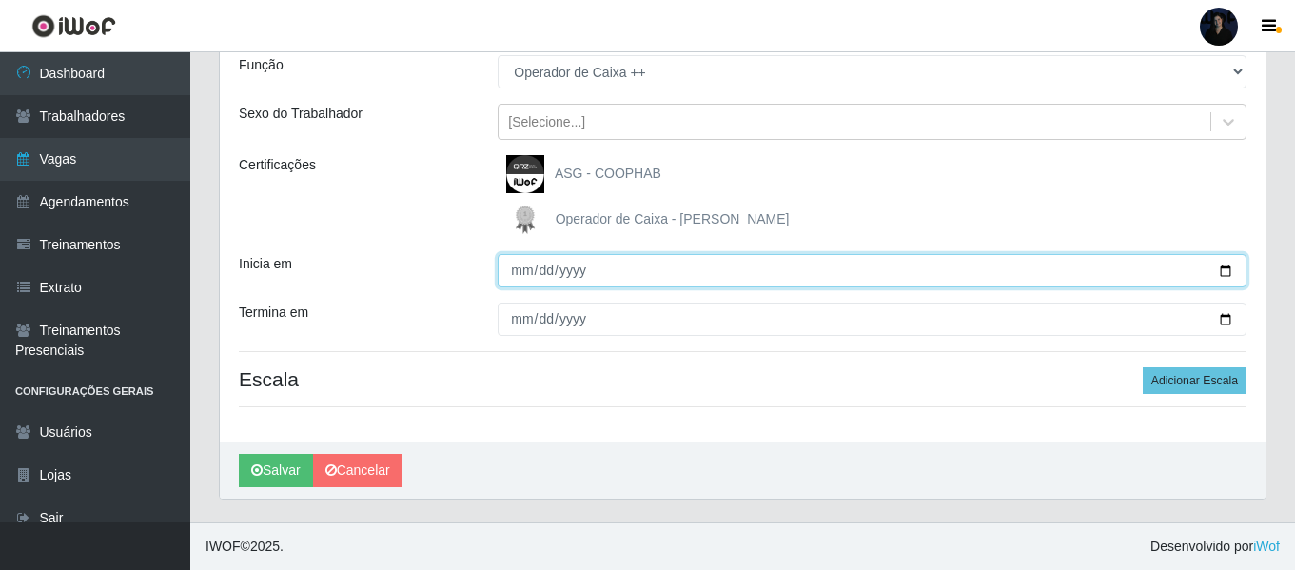
click at [1231, 268] on input "Inicia em" at bounding box center [872, 270] width 749 height 33
type input "2025-09-07"
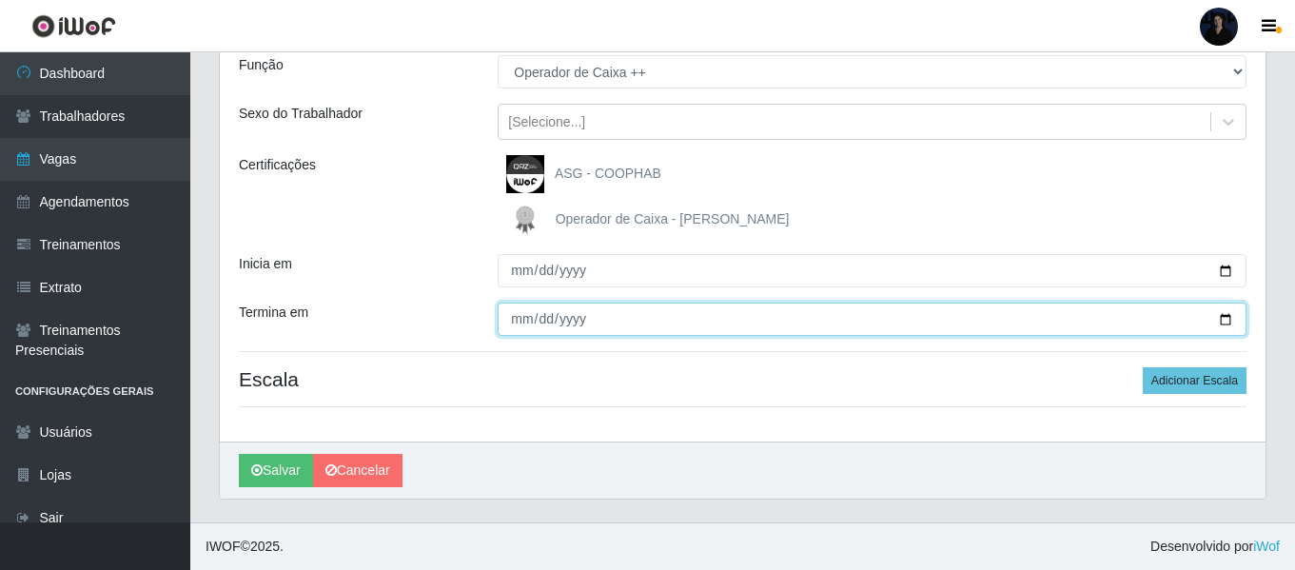
click at [1225, 320] on input "Termina em" at bounding box center [872, 319] width 749 height 33
type input "2025-09-07"
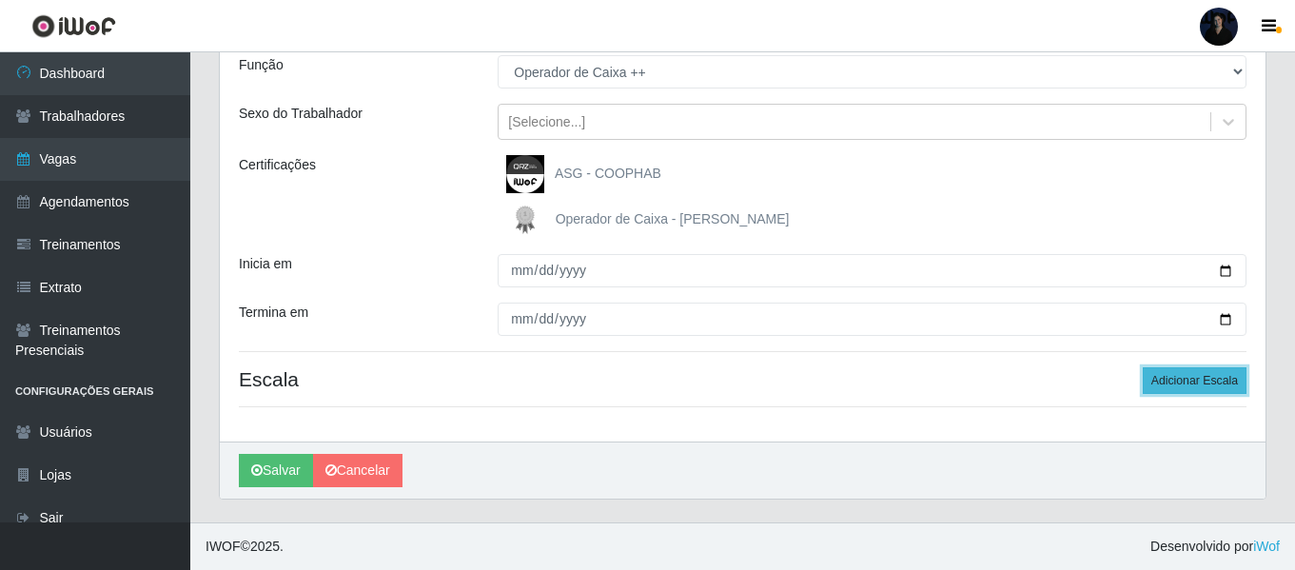
click at [1174, 378] on button "Adicionar Escala" at bounding box center [1195, 380] width 104 height 27
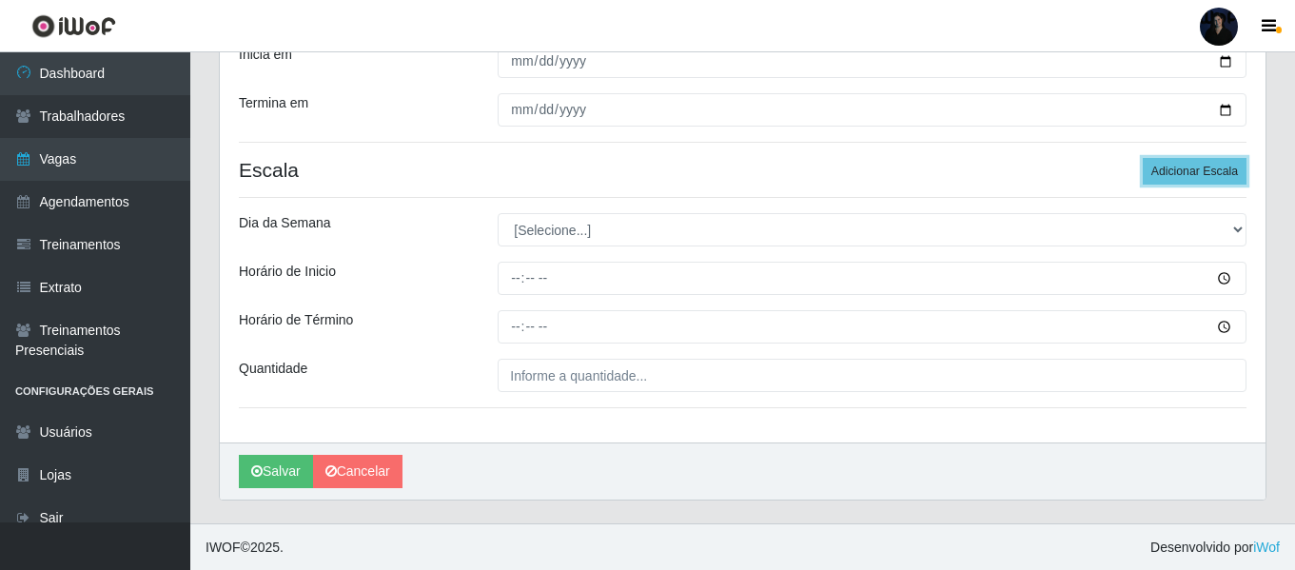
scroll to position [386, 0]
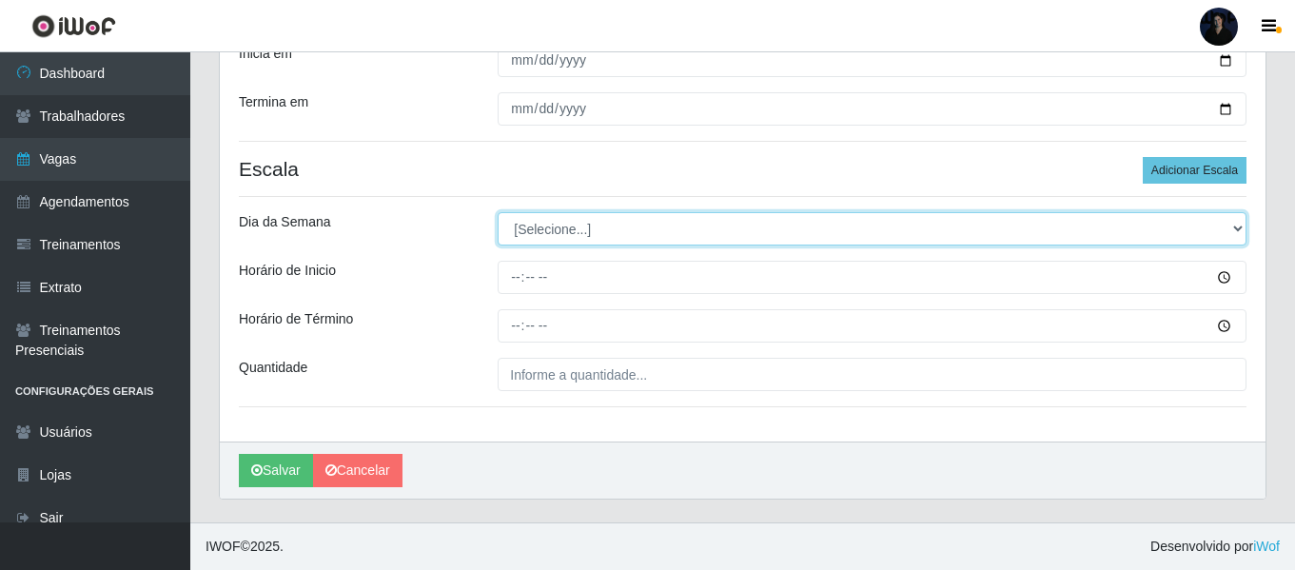
click at [530, 229] on select "[Selecione...] Segunda Terça Quarta Quinta Sexta Sábado Domingo" at bounding box center [872, 228] width 749 height 33
click at [547, 237] on select "[Selecione...] Segunda Terça Quarta Quinta Sexta Sábado Domingo" at bounding box center [872, 228] width 749 height 33
select select "0"
click at [498, 212] on select "[Selecione...] Segunda Terça Quarta Quinta Sexta Sábado Domingo" at bounding box center [872, 228] width 749 height 33
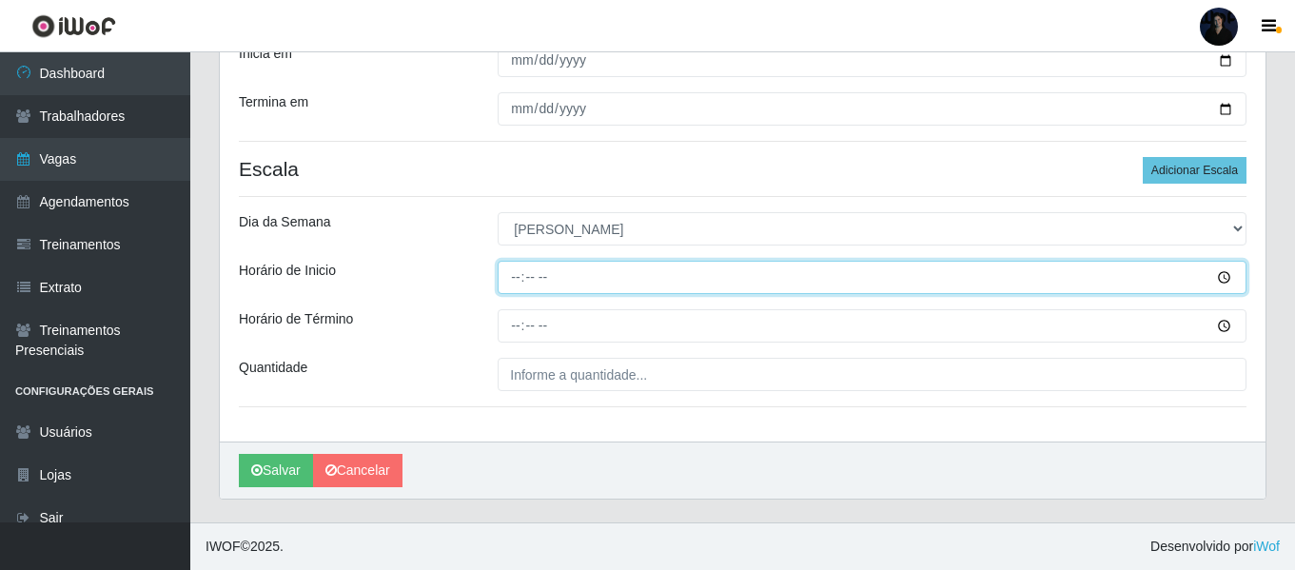
click at [520, 284] on input "Horário de Inicio" at bounding box center [872, 277] width 749 height 33
type input "14:00"
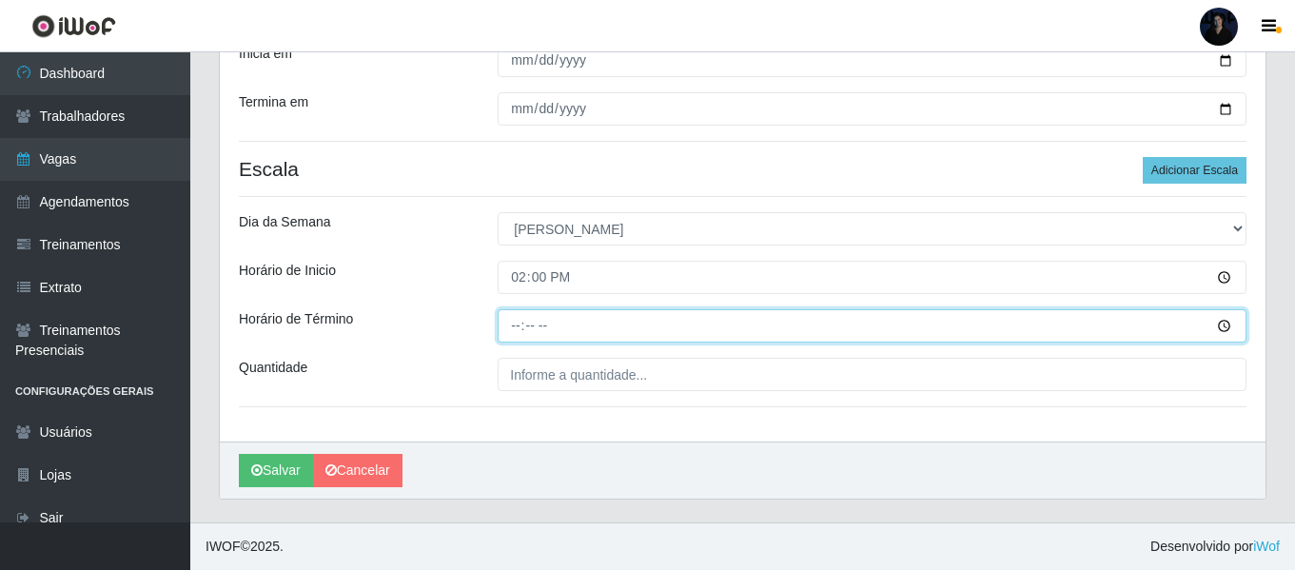
click at [512, 324] on input "Horário de Término" at bounding box center [872, 325] width 749 height 33
type input "20:00"
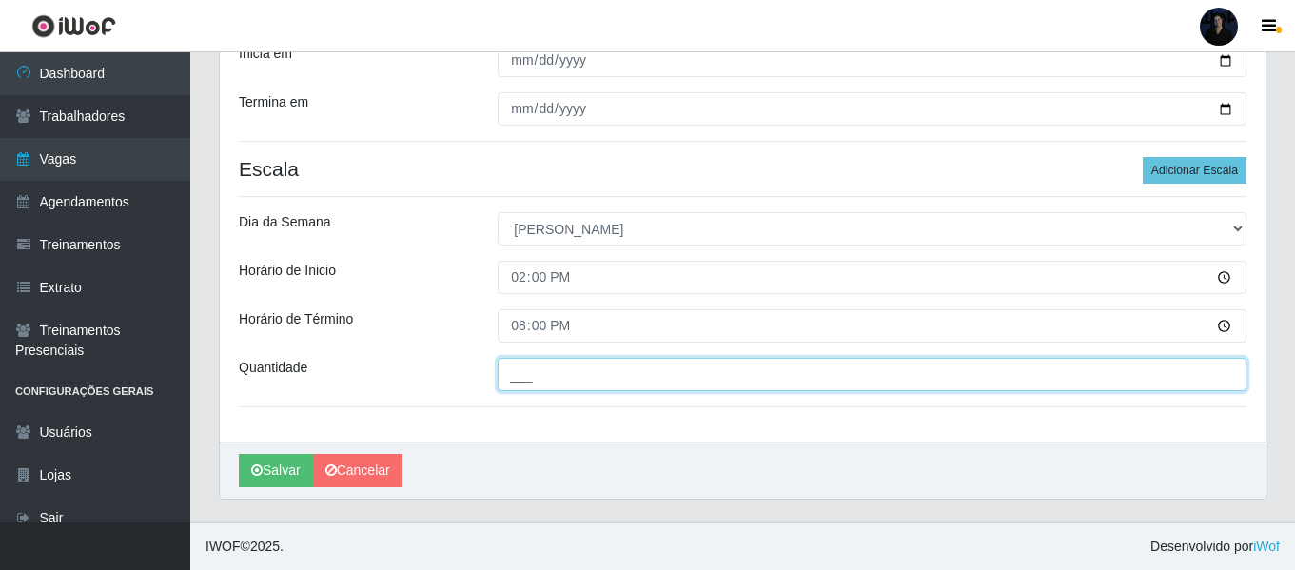
click at [523, 382] on input "___" at bounding box center [872, 374] width 749 height 33
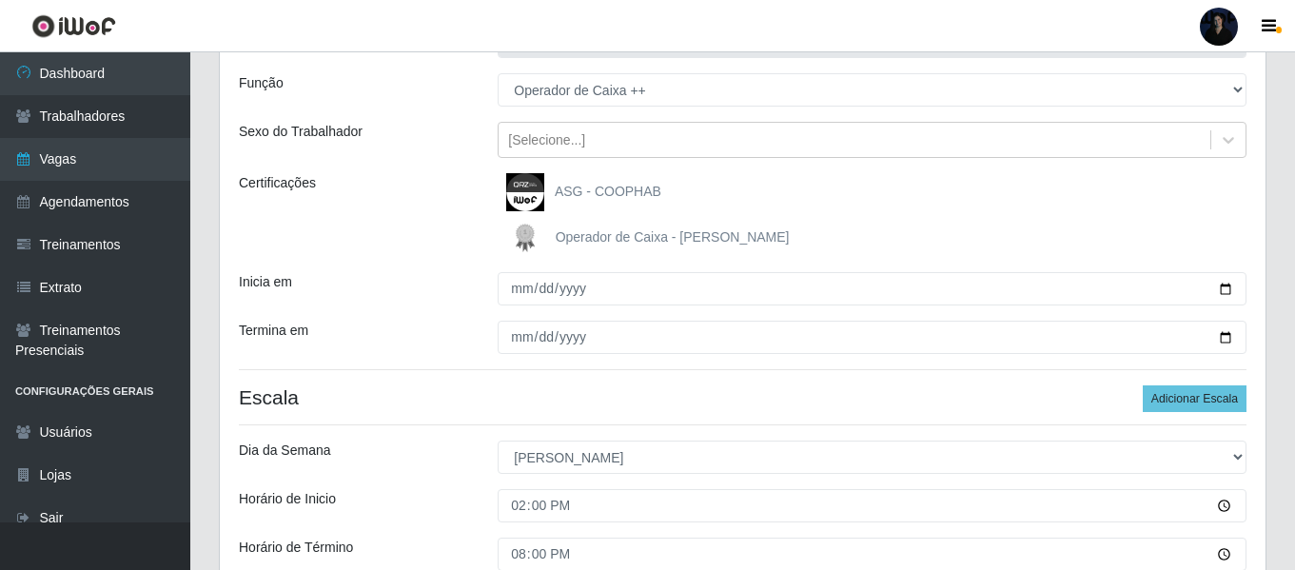
scroll to position [101, 0]
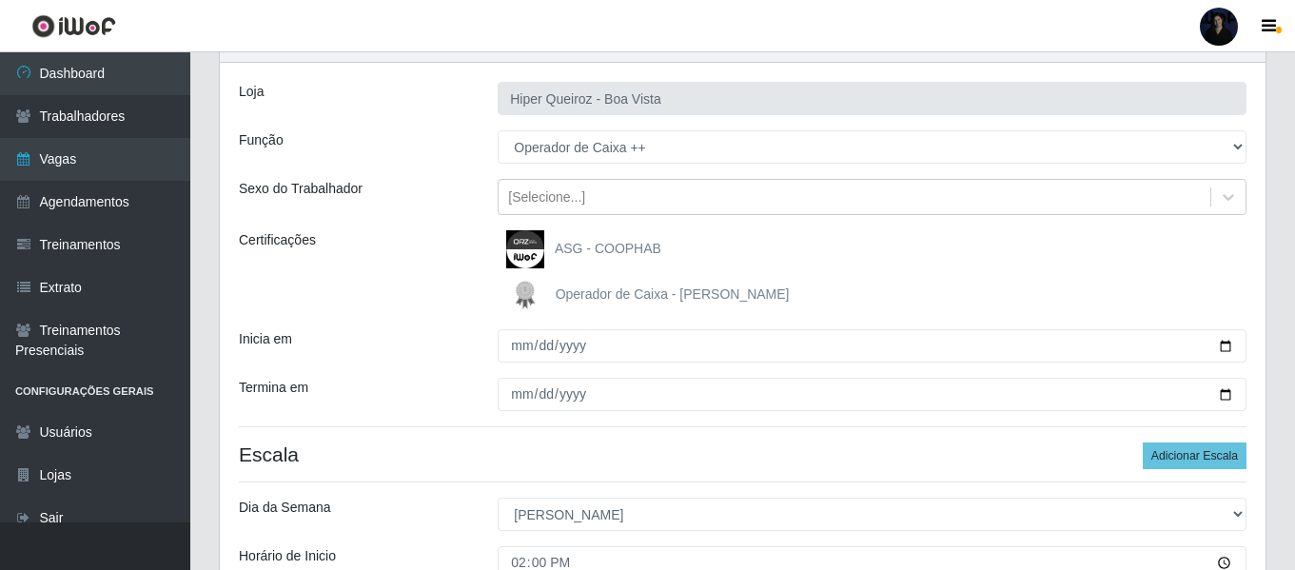
type input "3__"
click at [524, 298] on img at bounding box center [529, 295] width 46 height 38
click at [0, 0] on input "Operador de Caixa - Queiroz Atacadão" at bounding box center [0, 0] width 0 height 0
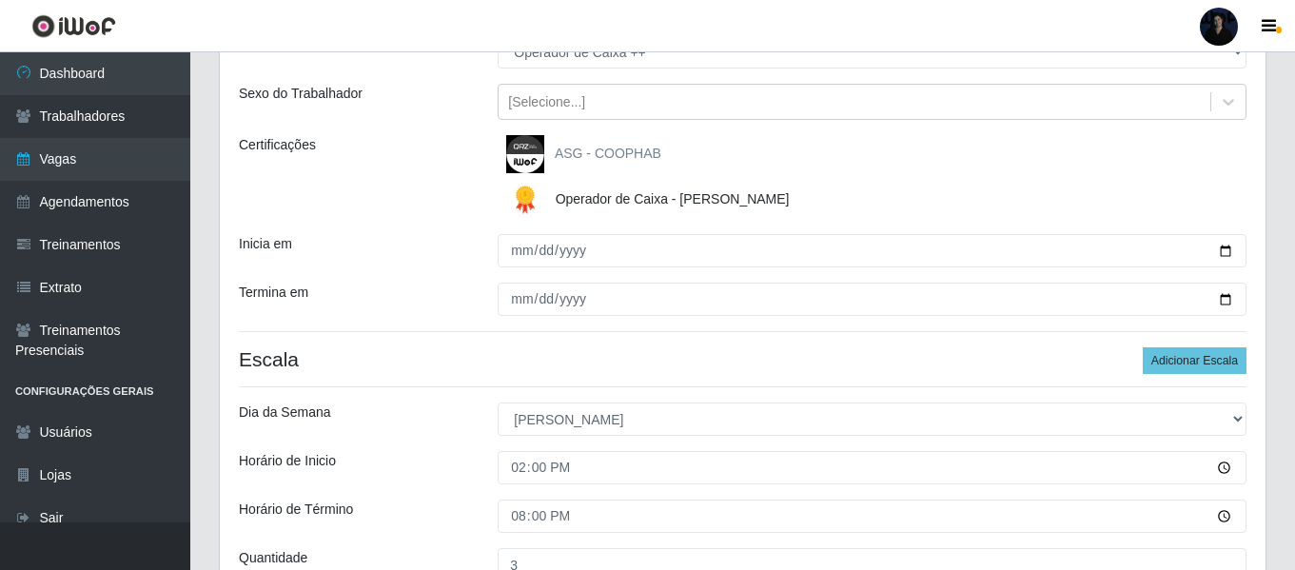
scroll to position [386, 0]
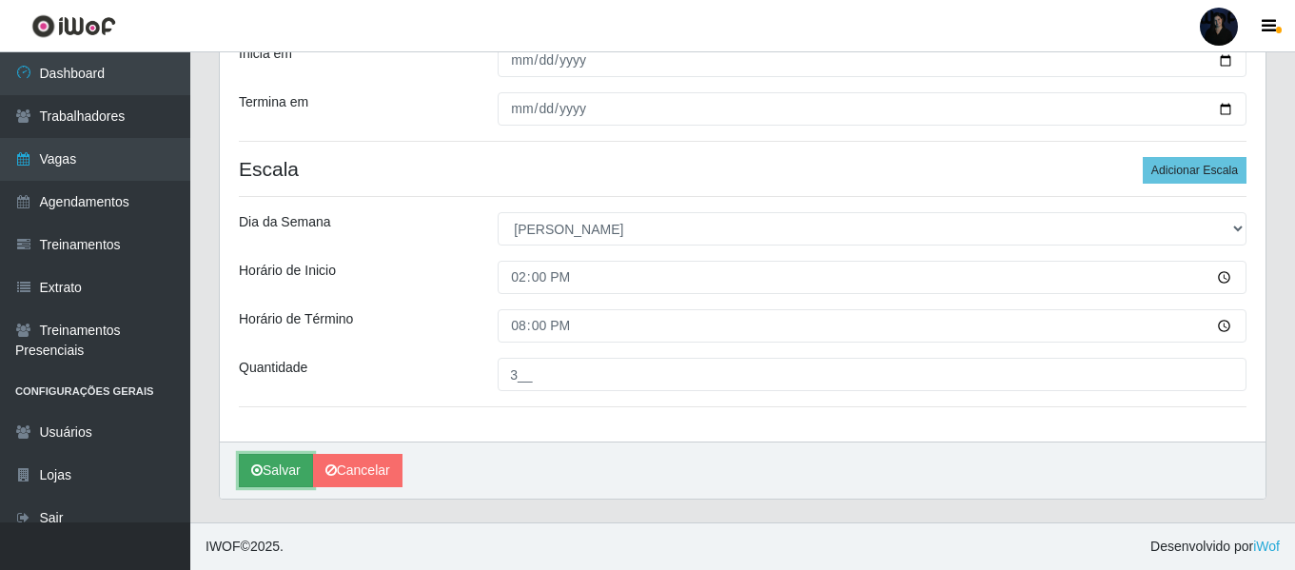
click at [269, 473] on button "Salvar" at bounding box center [276, 470] width 74 height 33
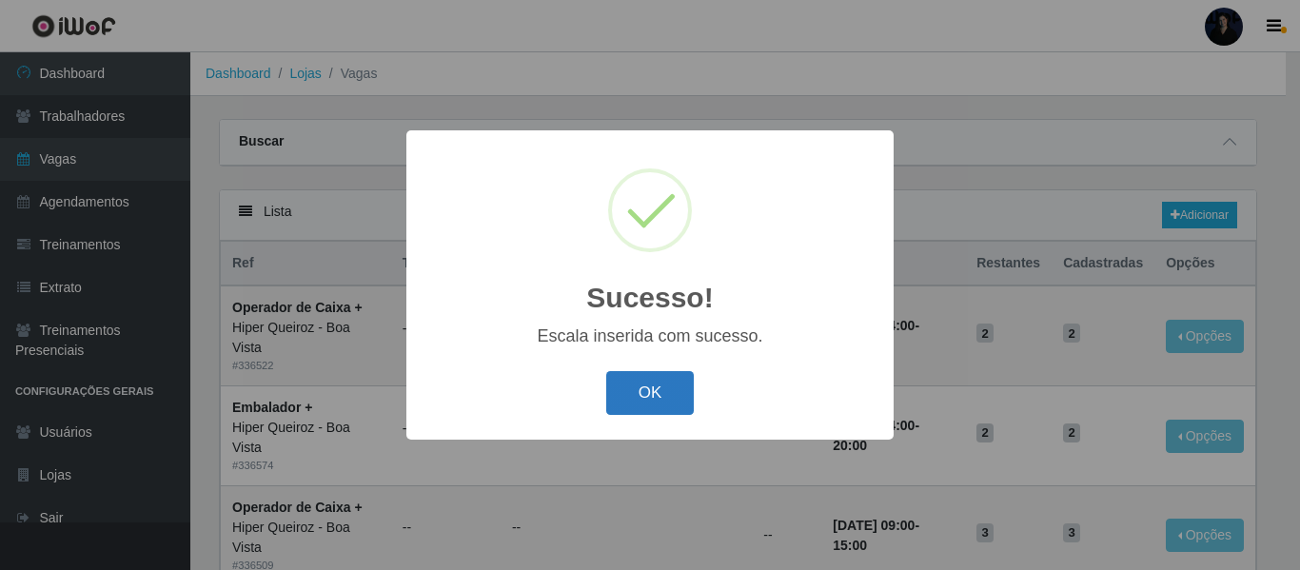
click at [654, 401] on button "OK" at bounding box center [650, 393] width 88 height 45
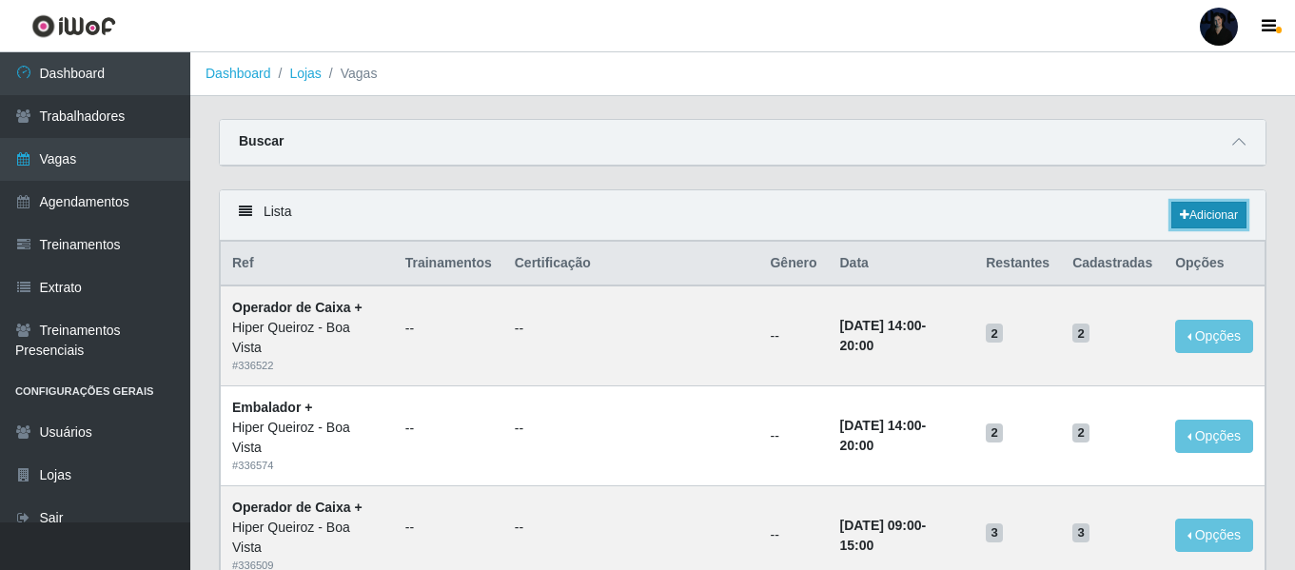
click at [1219, 223] on link "Adicionar" at bounding box center [1208, 215] width 75 height 27
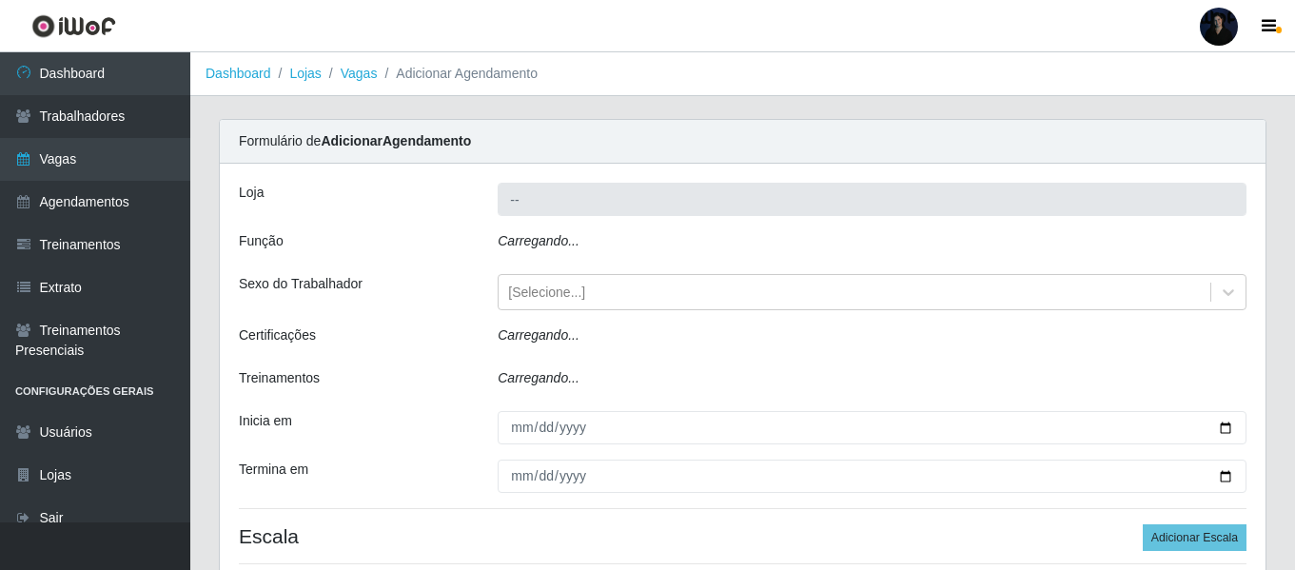
type input "Hiper Queiroz - Boa Vista"
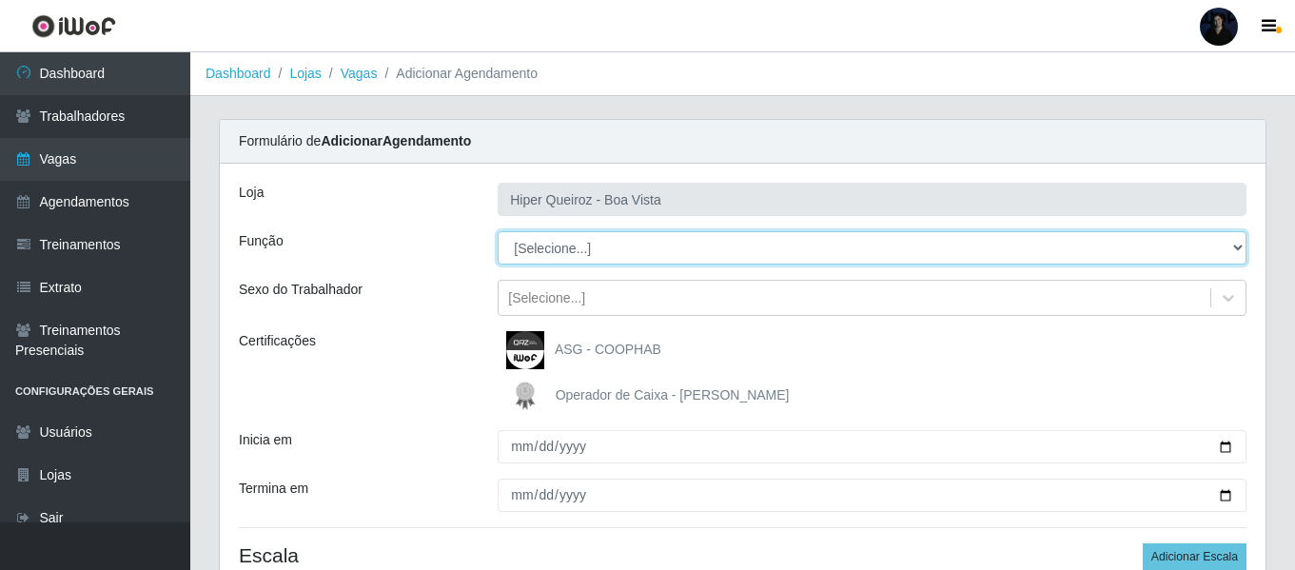
click at [538, 251] on select "[Selecione...] Embalador Embalador + Embalador ++ Operador de Caixa Operador de…" at bounding box center [872, 247] width 749 height 33
select select "71"
click at [498, 231] on select "[Selecione...] Embalador Embalador + Embalador ++ Operador de Caixa Operador de…" at bounding box center [872, 247] width 749 height 33
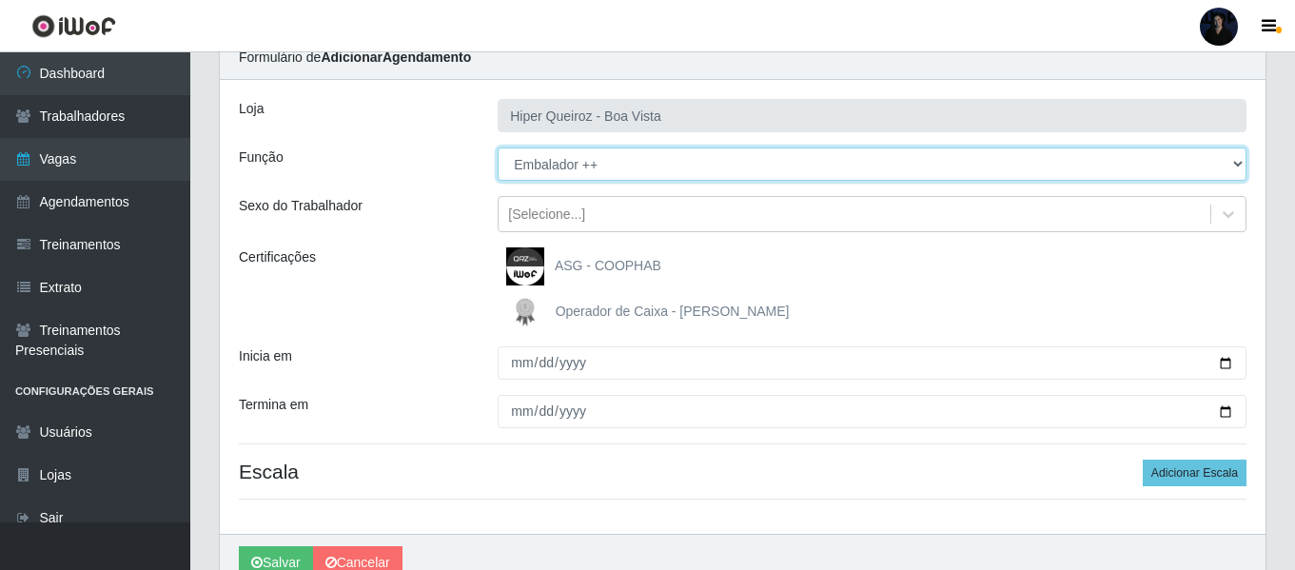
scroll to position [176, 0]
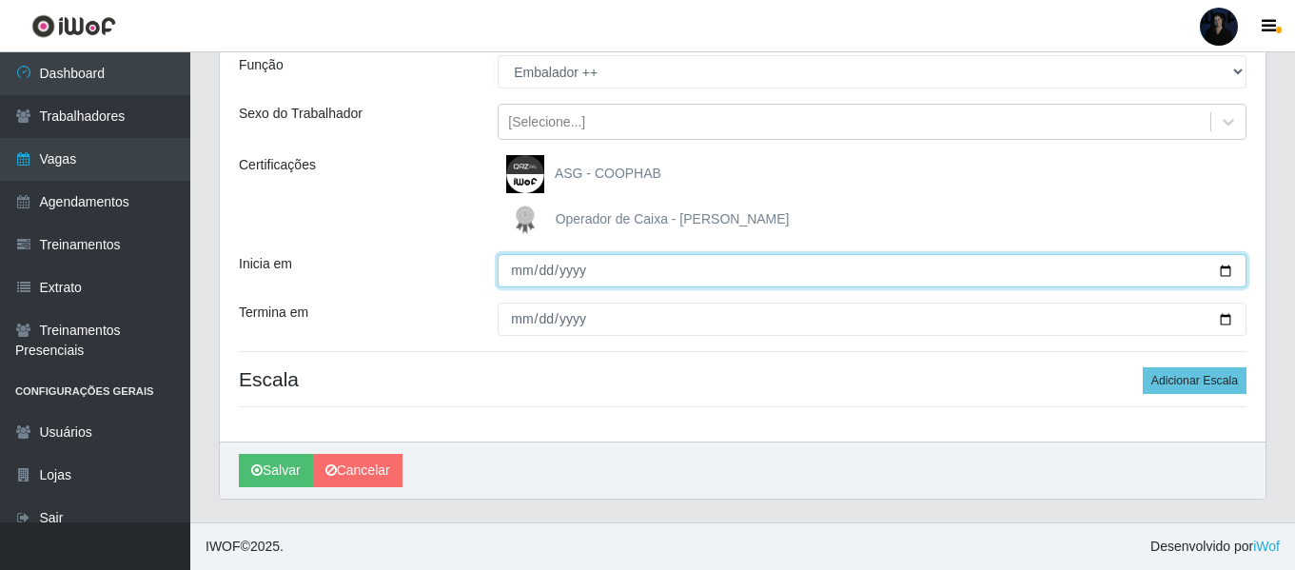
click at [1219, 271] on input "Inicia em" at bounding box center [872, 270] width 749 height 33
type input "2025-09-07"
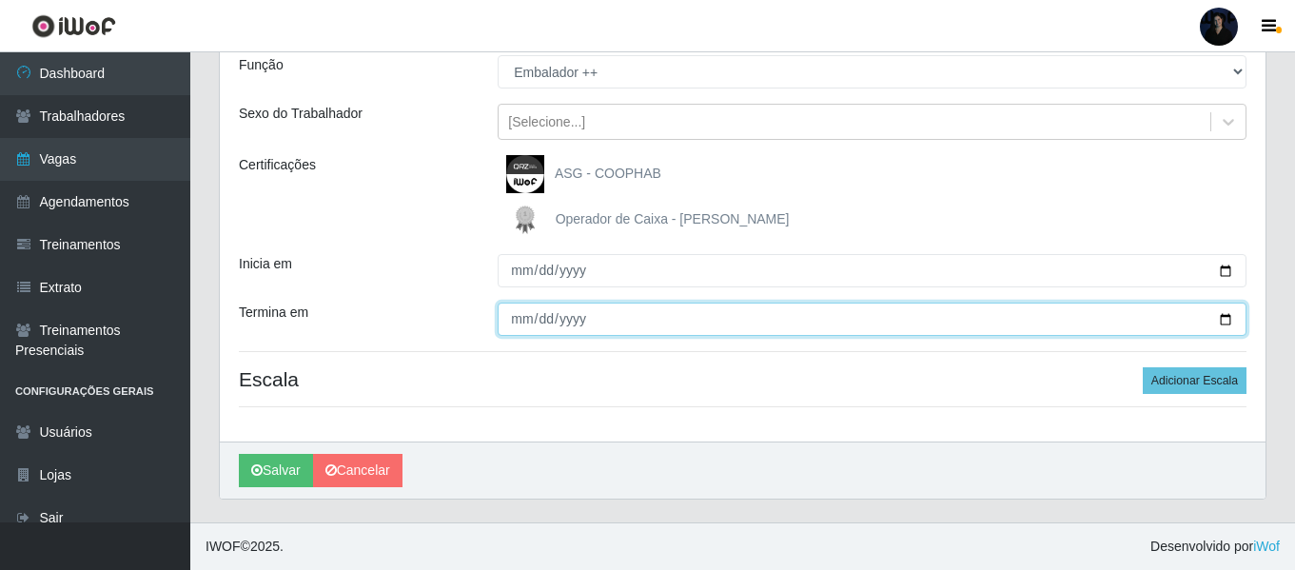
click at [1230, 317] on input "Termina em" at bounding box center [872, 319] width 749 height 33
type input "2025-09-07"
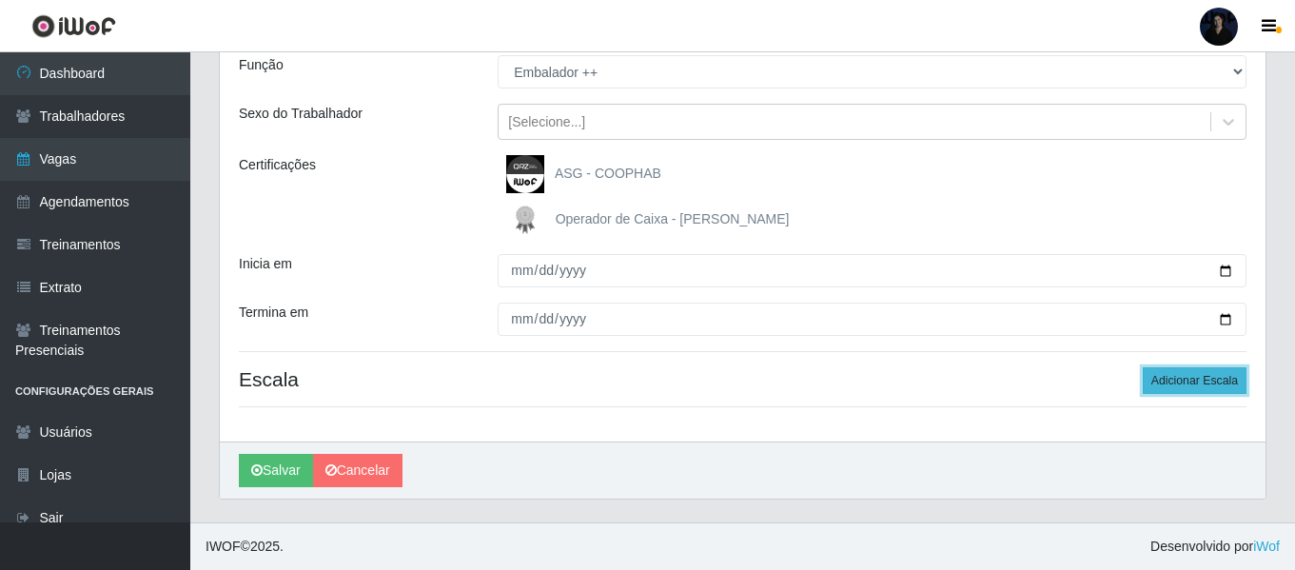
click at [1195, 380] on button "Adicionar Escala" at bounding box center [1195, 380] width 104 height 27
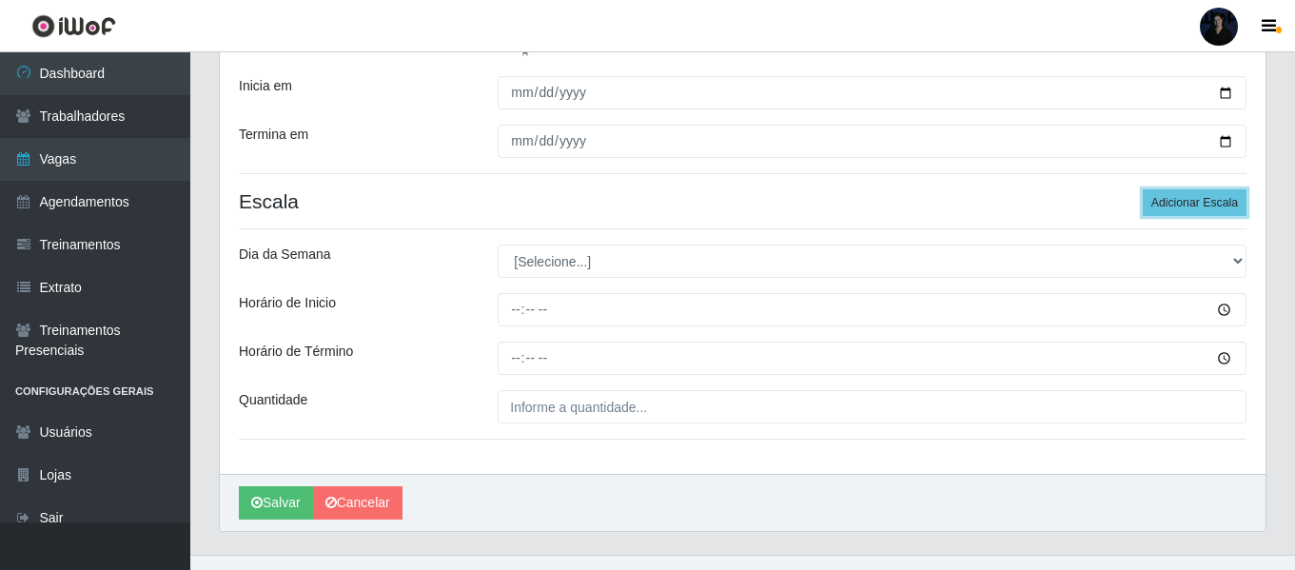
scroll to position [386, 0]
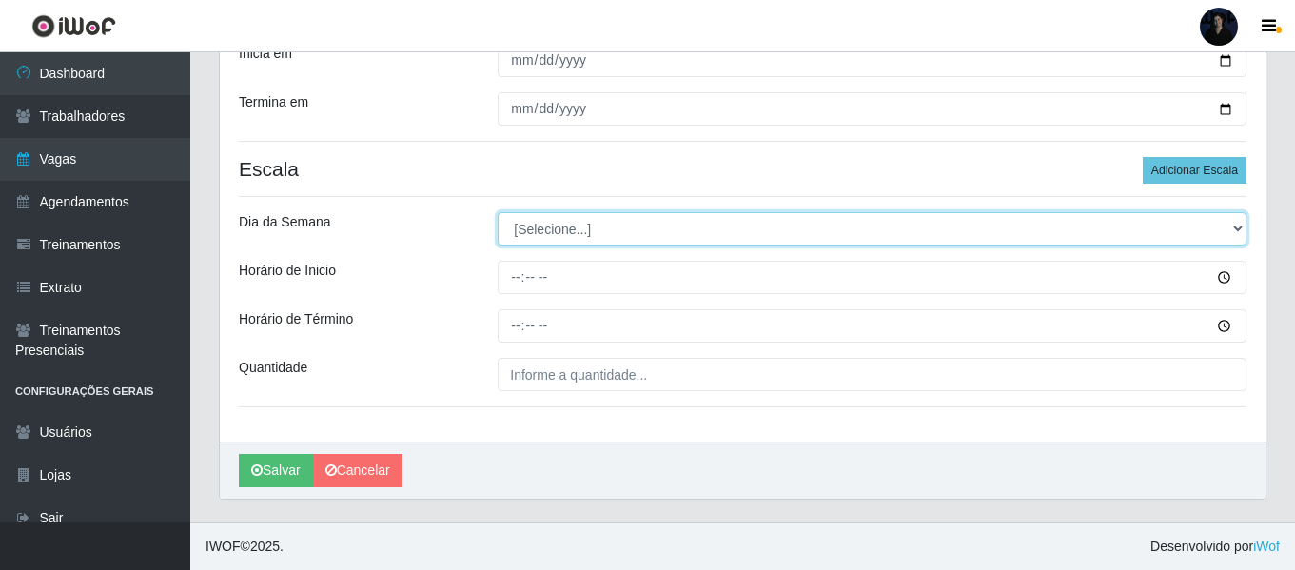
click at [564, 233] on select "[Selecione...] Segunda Terça Quarta Quinta Sexta Sábado Domingo" at bounding box center [872, 228] width 749 height 33
click at [559, 224] on select "[Selecione...] Segunda Terça Quarta Quinta Sexta Sábado Domingo" at bounding box center [872, 228] width 749 height 33
select select "0"
click at [498, 212] on select "[Selecione...] Segunda Terça Quarta Quinta Sexta Sábado Domingo" at bounding box center [872, 228] width 749 height 33
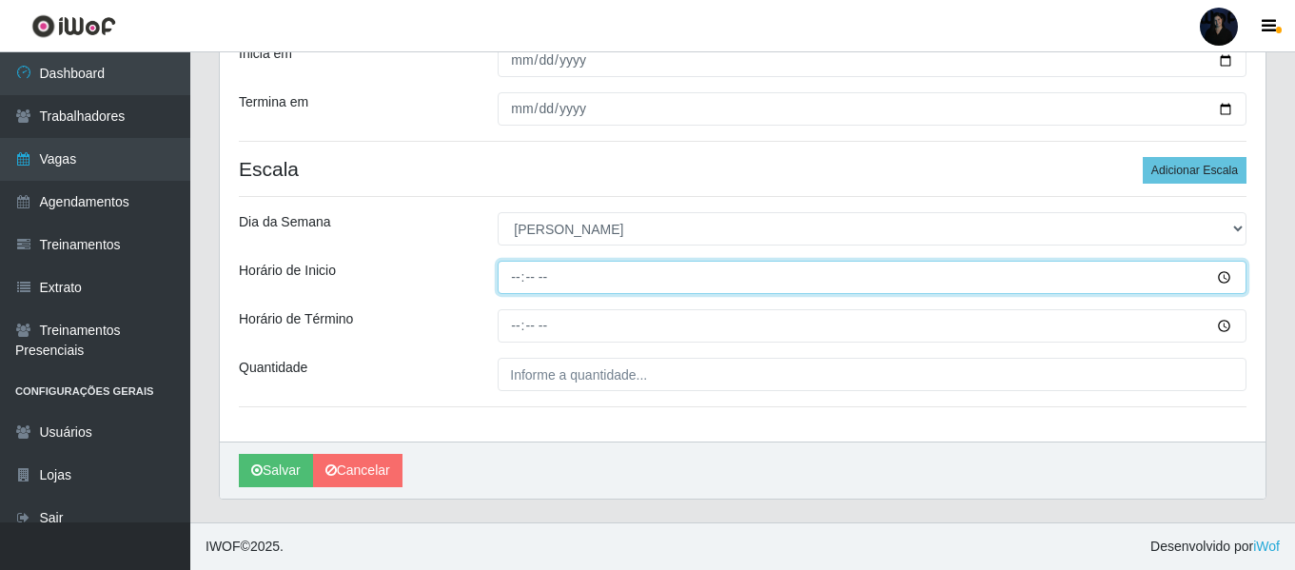
click at [515, 275] on input "Horário de Inicio" at bounding box center [872, 277] width 749 height 33
type input "14:00"
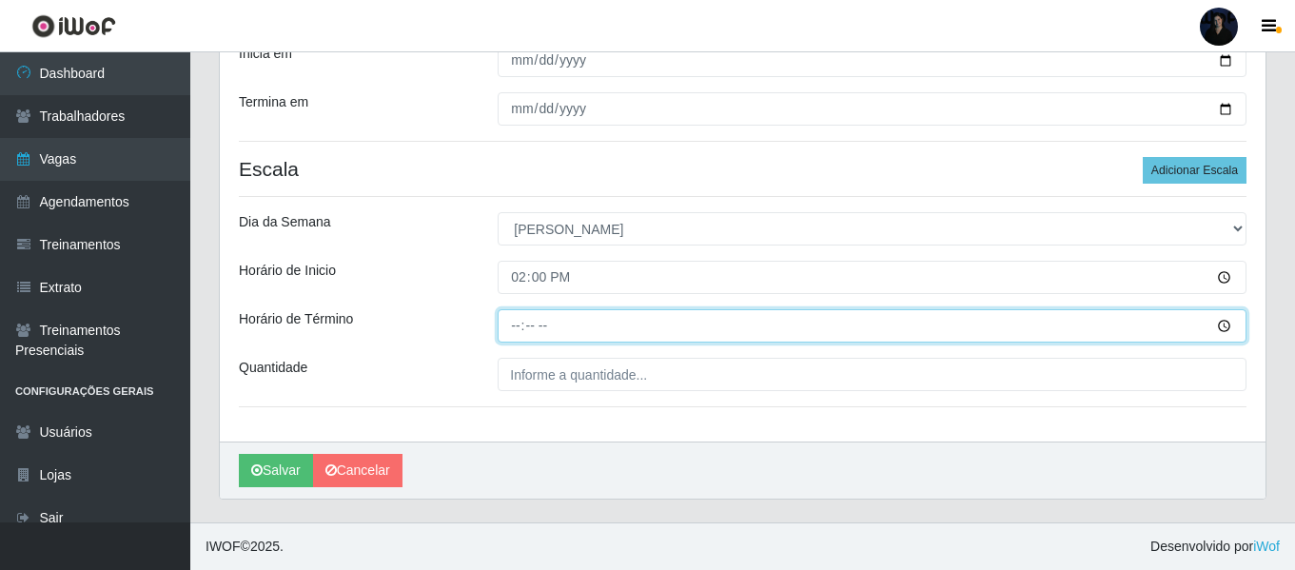
click at [515, 334] on input "Horário de Término" at bounding box center [872, 325] width 749 height 33
type input "20:00"
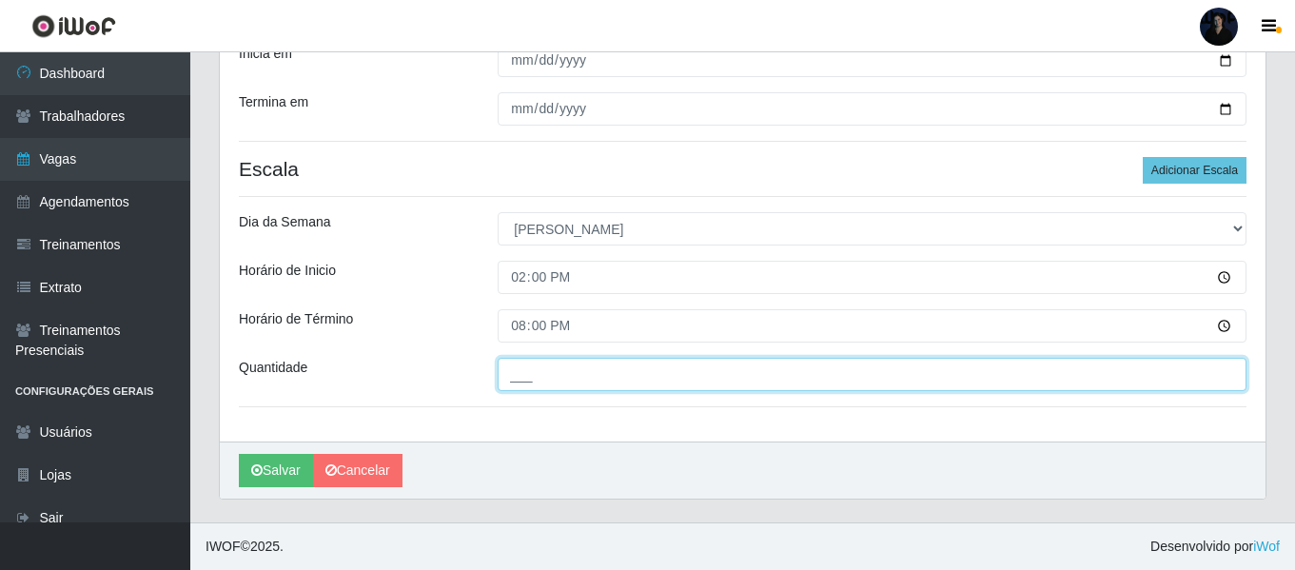
click at [512, 373] on input "___" at bounding box center [872, 374] width 749 height 33
type input "3__"
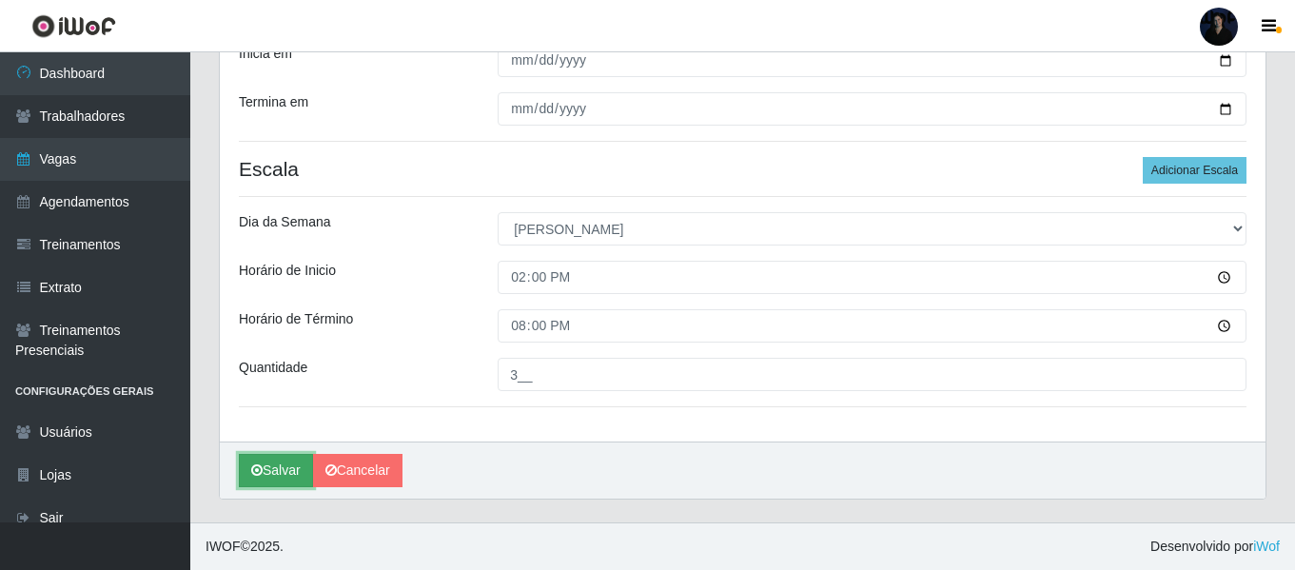
click at [267, 475] on button "Salvar" at bounding box center [276, 470] width 74 height 33
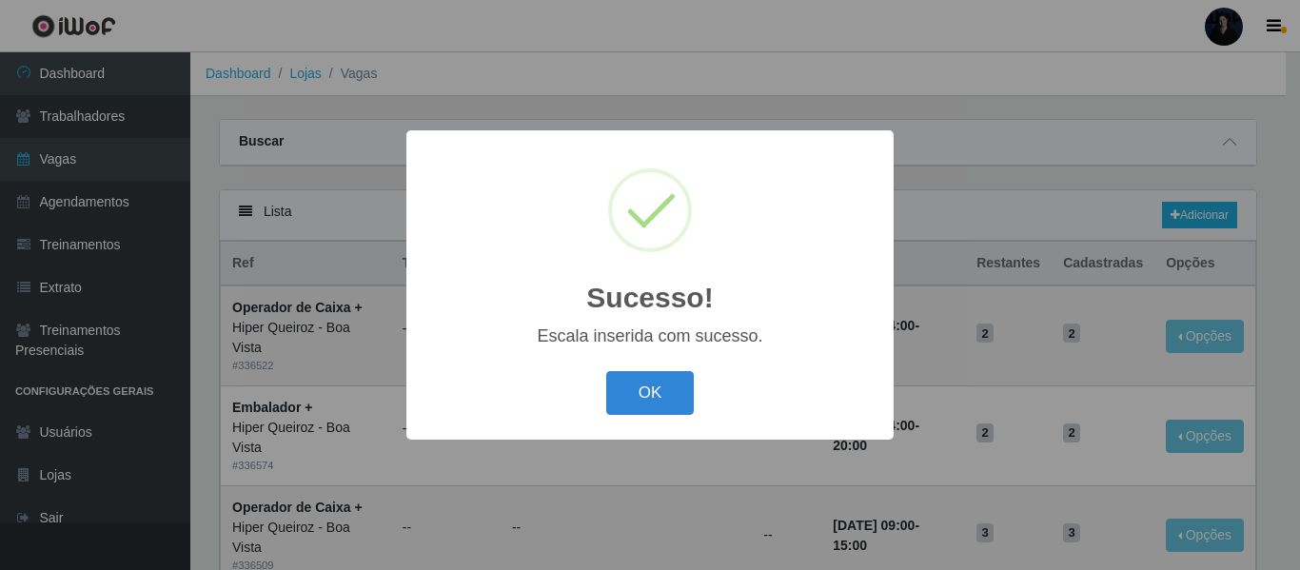
click at [656, 417] on div "OK Cancel" at bounding box center [649, 392] width 449 height 54
click at [656, 398] on button "OK" at bounding box center [650, 393] width 88 height 45
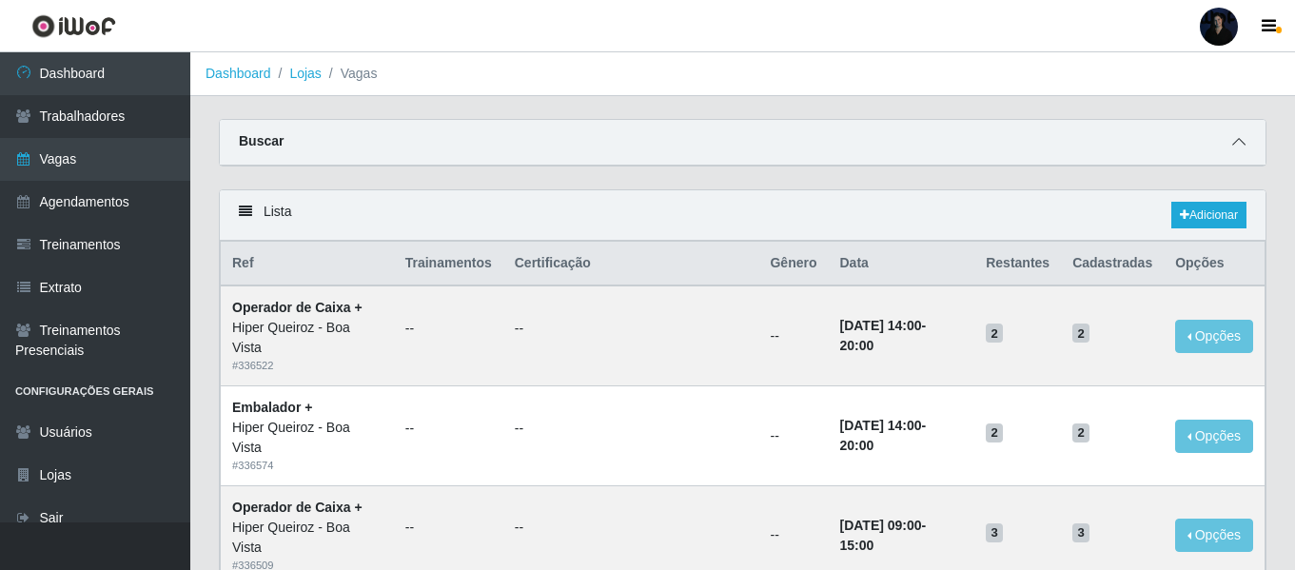
click at [1241, 148] on icon at bounding box center [1238, 141] width 13 height 13
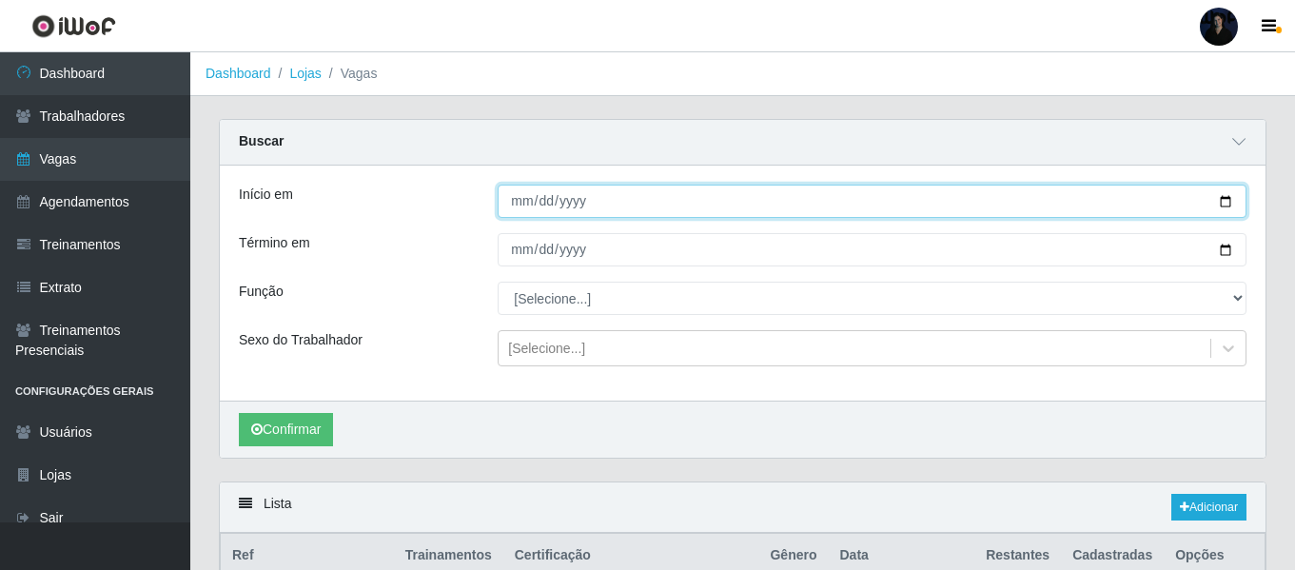
click at [1230, 204] on input "Início em" at bounding box center [872, 201] width 749 height 33
type input "2025-08-31"
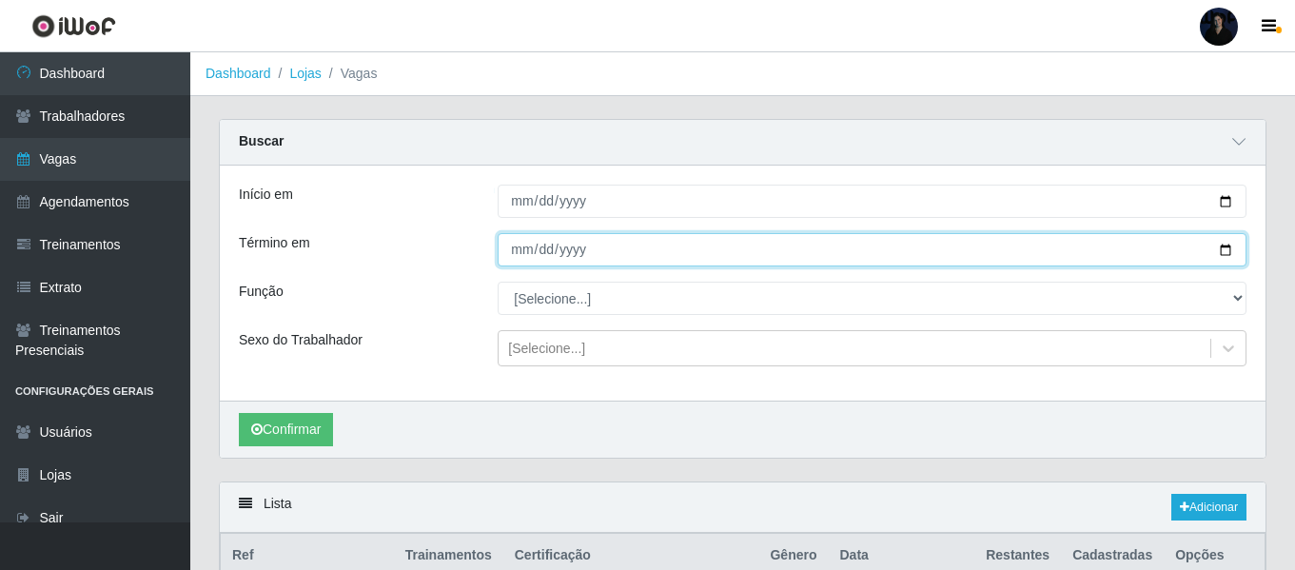
click at [1220, 252] on input "Término em" at bounding box center [872, 249] width 749 height 33
type input "2025-08-31"
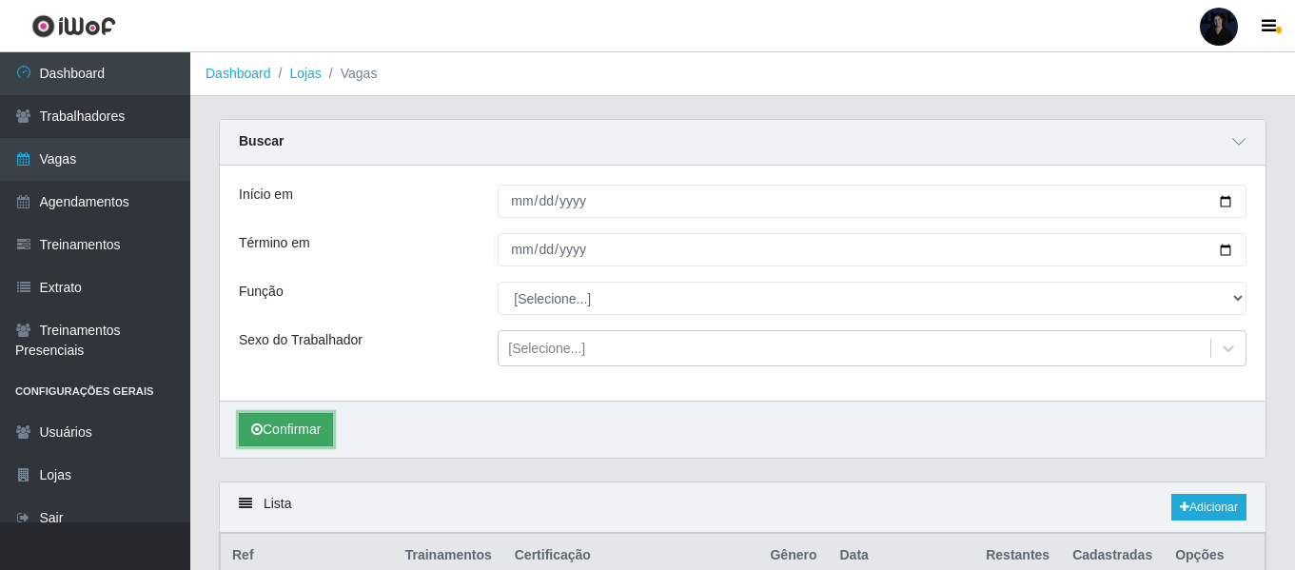
click at [265, 437] on button "Confirmar" at bounding box center [286, 429] width 94 height 33
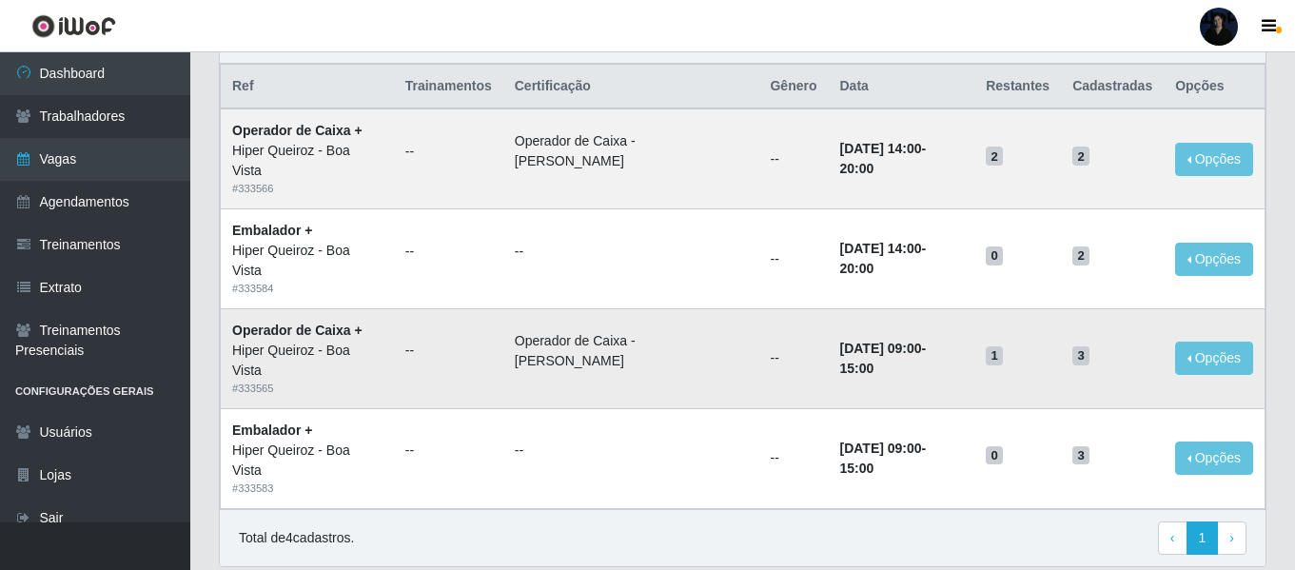
scroll to position [442, 0]
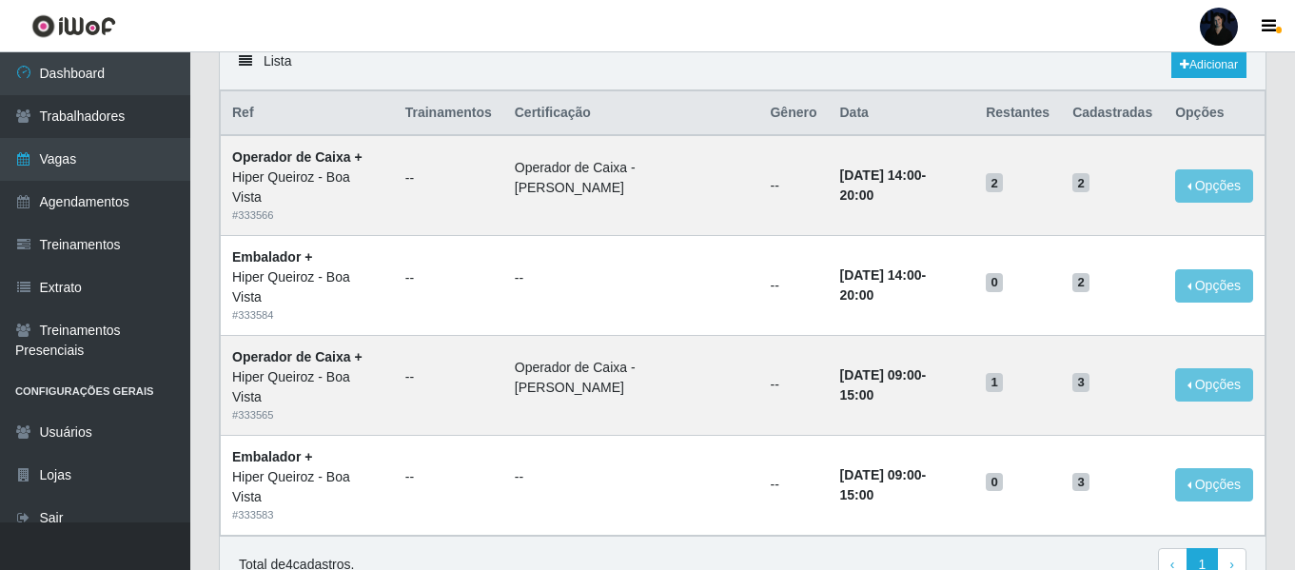
click at [1232, 27] on div at bounding box center [1219, 27] width 38 height 38
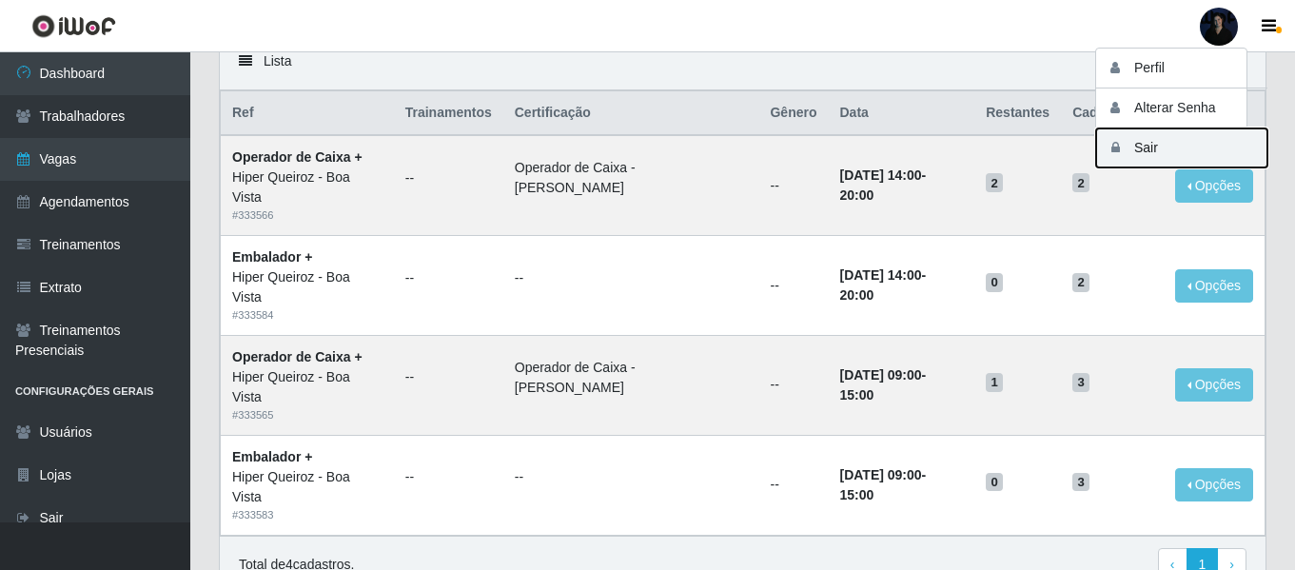
click at [1163, 134] on button "Sair" at bounding box center [1181, 147] width 171 height 39
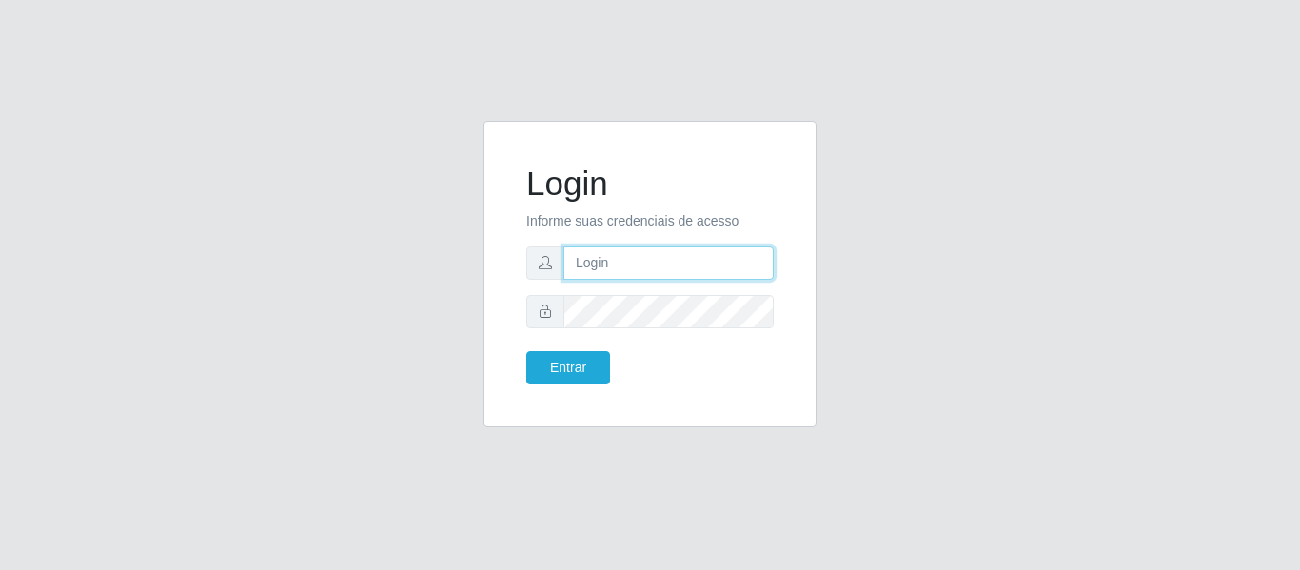
type input "[EMAIL_ADDRESS][DOMAIN_NAME]"
